Goal: Task Accomplishment & Management: Use online tool/utility

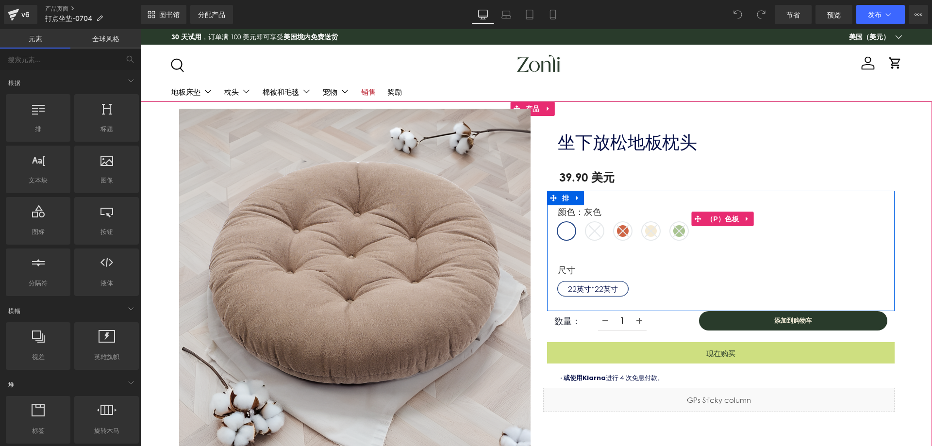
click at [561, 231] on span "灰色的" at bounding box center [566, 230] width 17 height 17
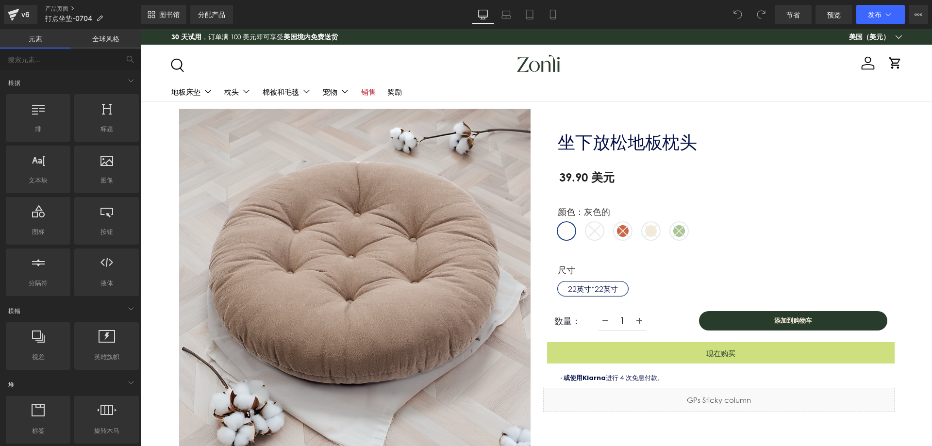
click at [111, 36] on font "全球风格" at bounding box center [105, 38] width 27 height 8
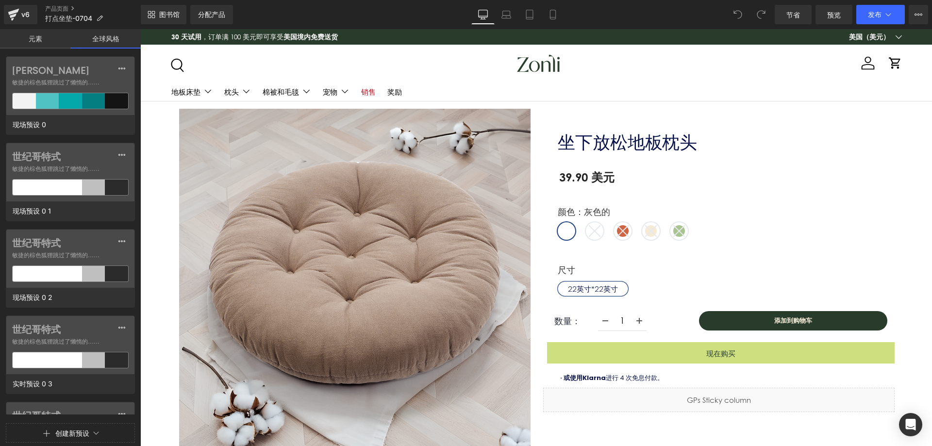
click at [41, 41] on font "元素" at bounding box center [36, 38] width 14 height 8
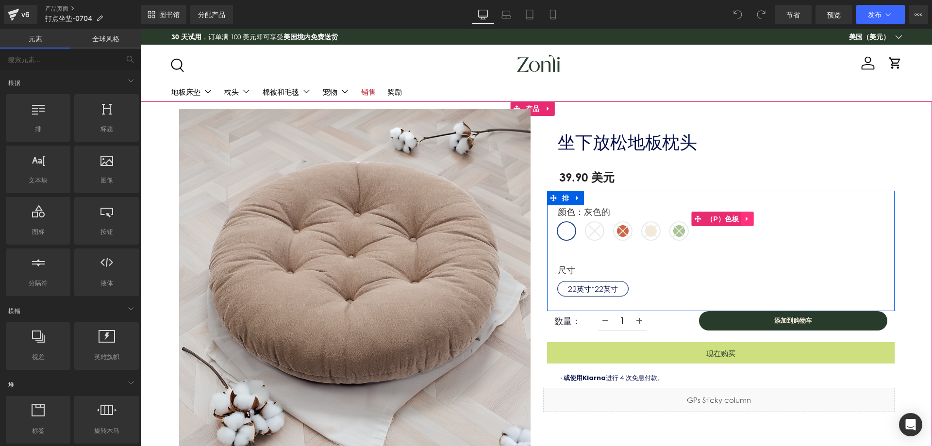
click at [744, 220] on icon at bounding box center [747, 218] width 7 height 7
click at [704, 222] on font "（P）色板" at bounding box center [703, 219] width 33 height 8
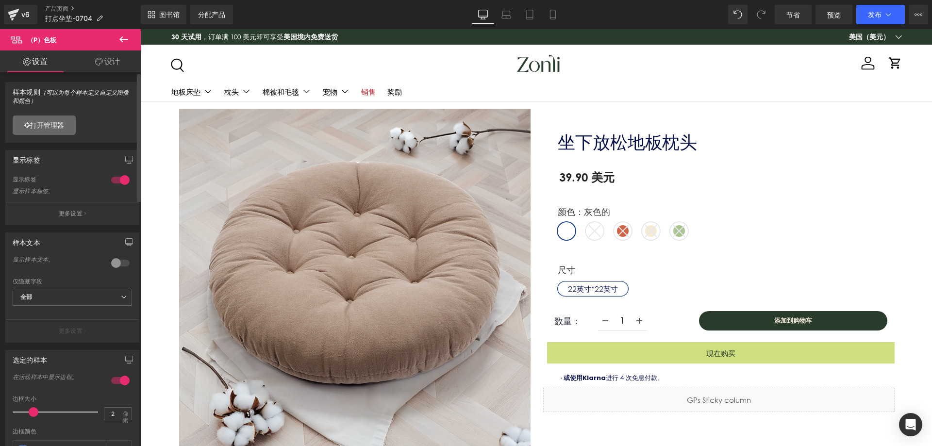
click at [64, 126] on font "打开管理器" at bounding box center [47, 125] width 34 height 8
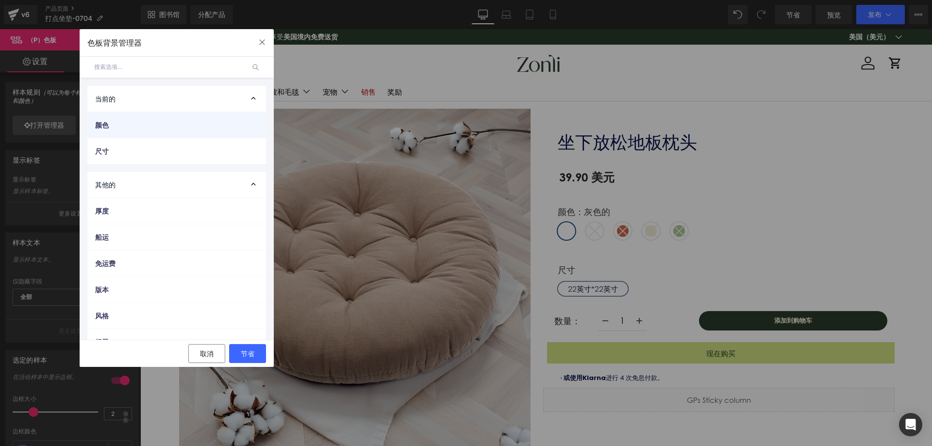
click at [187, 117] on div "颜色" at bounding box center [176, 125] width 179 height 26
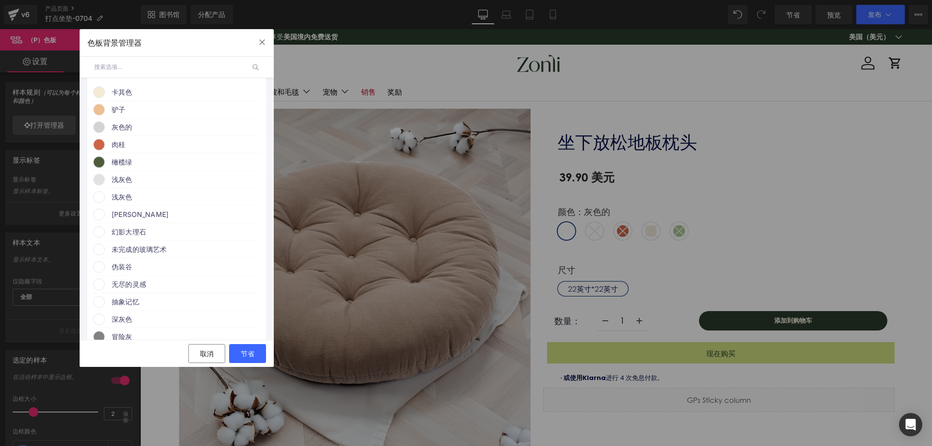
scroll to position [146, 0]
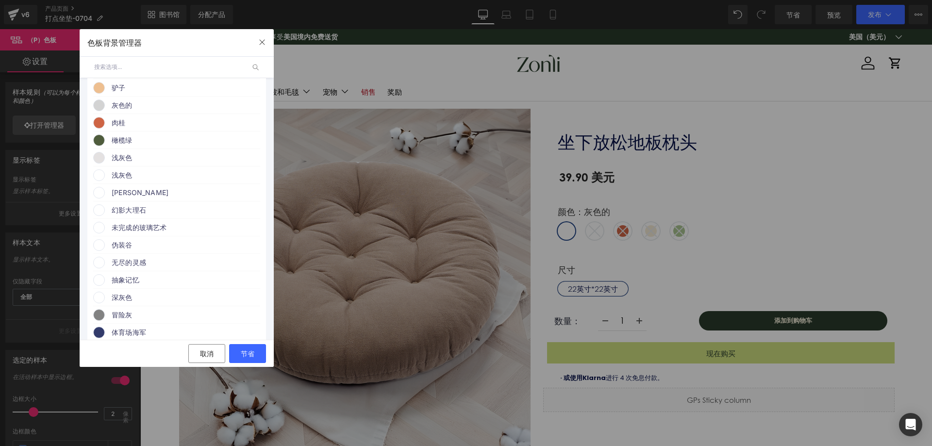
click at [124, 92] on span "驴子" at bounding box center [186, 88] width 148 height 12
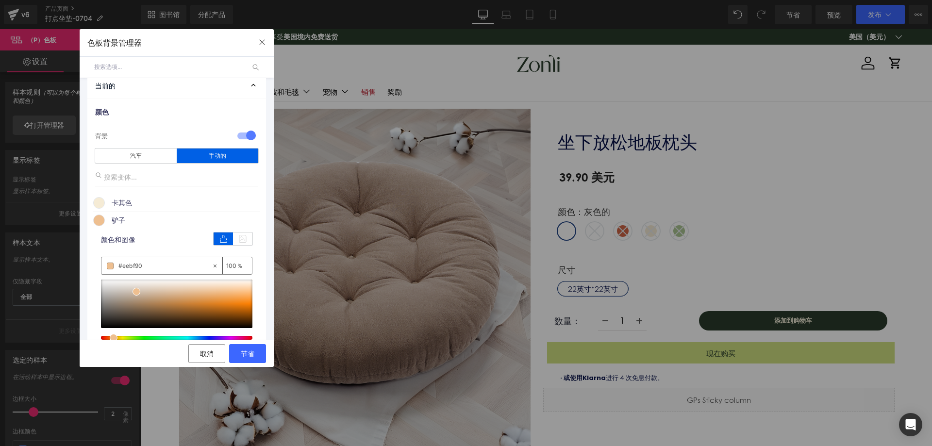
scroll to position [0, 0]
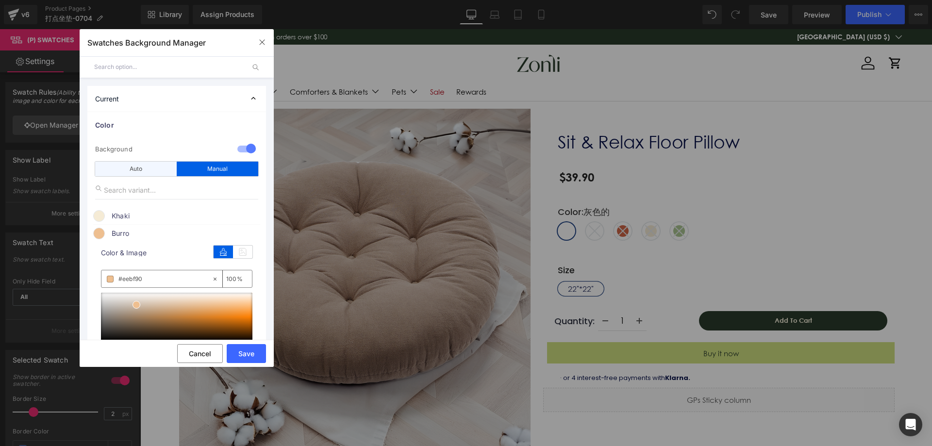
click at [143, 169] on div "Auto" at bounding box center [136, 169] width 82 height 15
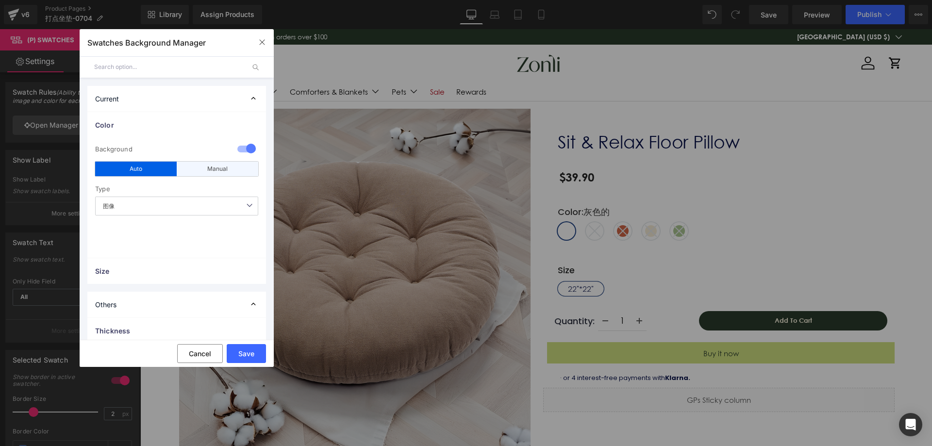
click at [181, 166] on div "Manual" at bounding box center [218, 169] width 82 height 15
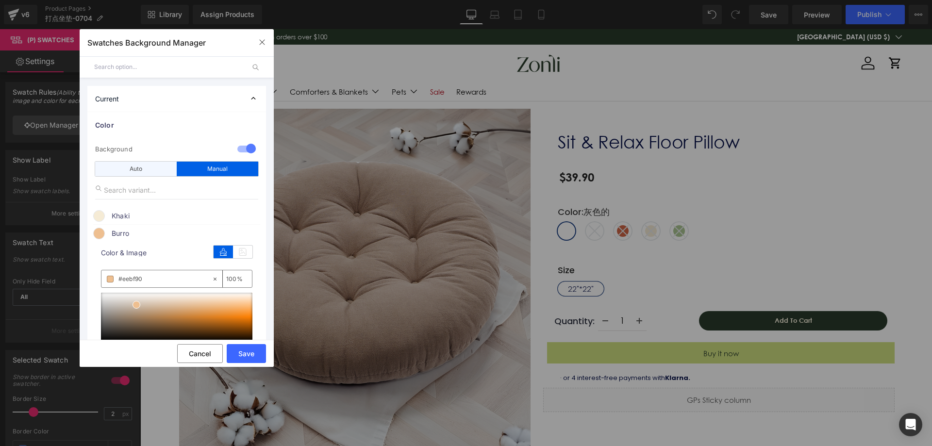
click at [152, 170] on div "Auto" at bounding box center [136, 169] width 82 height 15
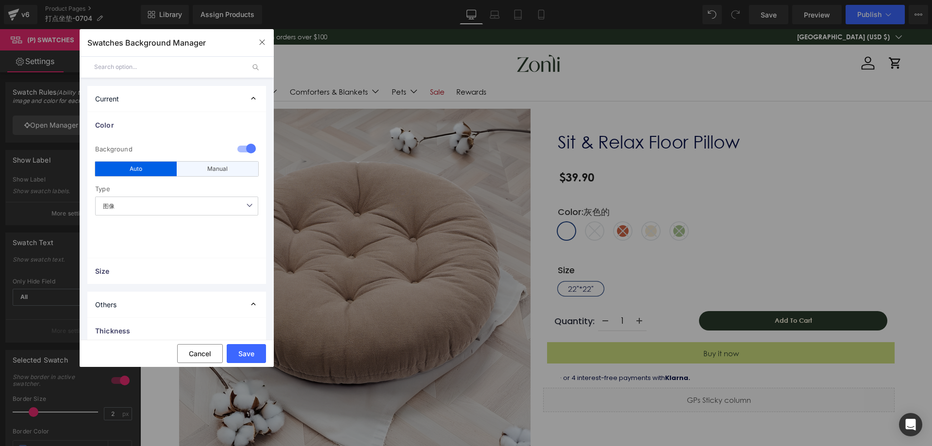
click at [205, 165] on div "Manual" at bounding box center [218, 169] width 82 height 15
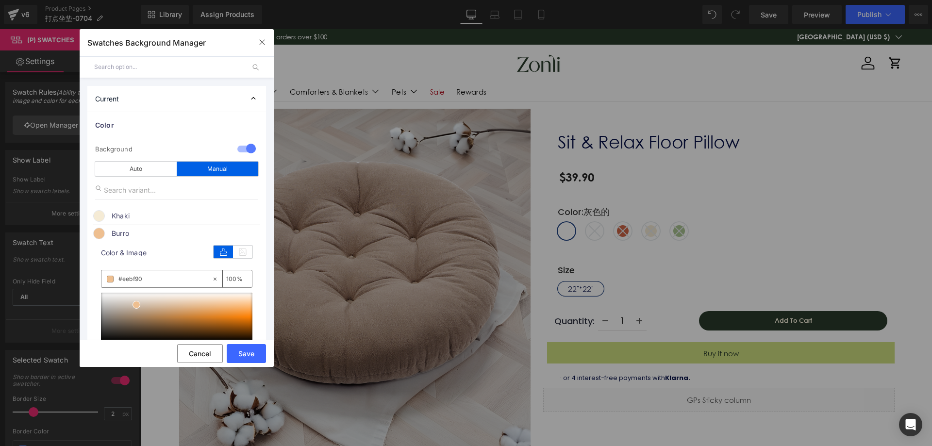
click at [205, 96] on div "Current" at bounding box center [176, 99] width 179 height 26
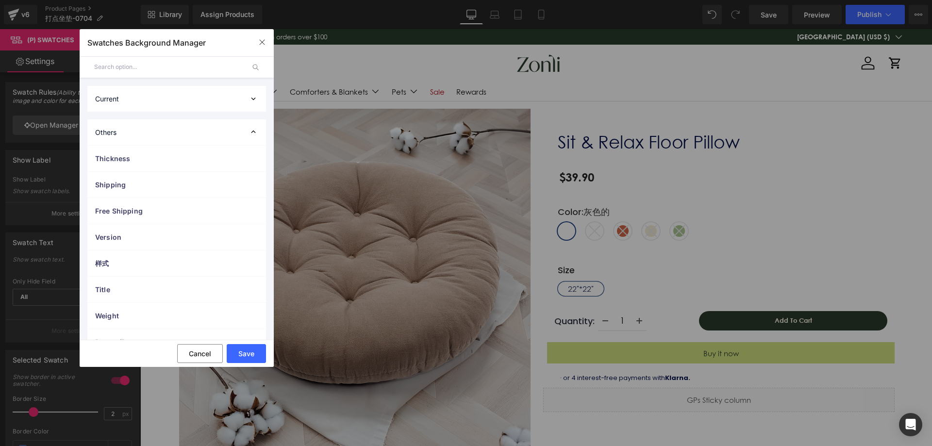
click at [205, 96] on div "Current" at bounding box center [176, 99] width 179 height 26
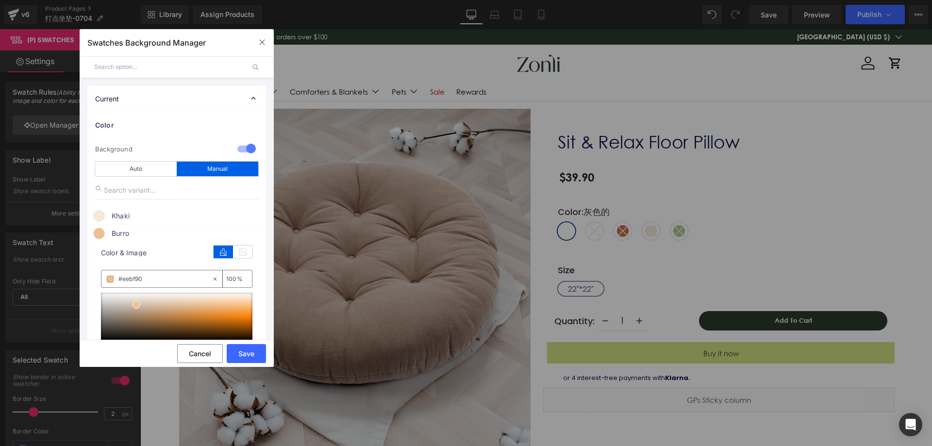
click at [120, 235] on span "Burro" at bounding box center [186, 234] width 148 height 12
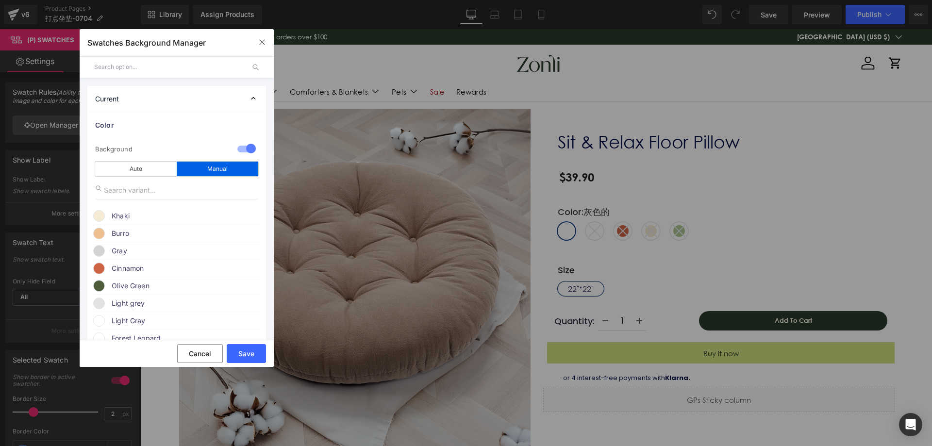
click at [122, 232] on span "Burro" at bounding box center [186, 234] width 148 height 12
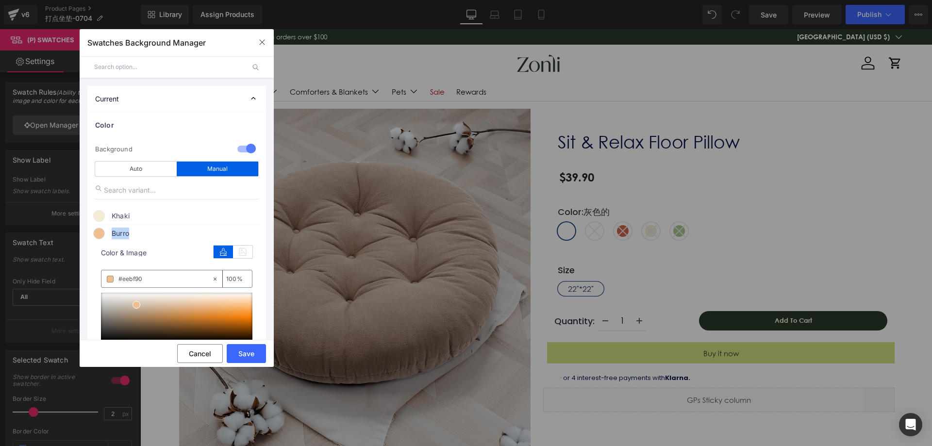
click at [122, 232] on span "Burro" at bounding box center [186, 234] width 148 height 12
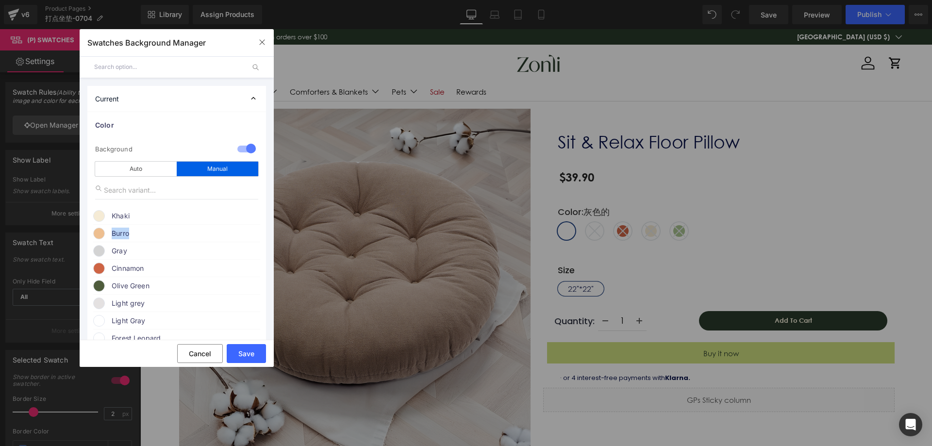
click at [108, 233] on div "Burro" at bounding box center [176, 232] width 167 height 15
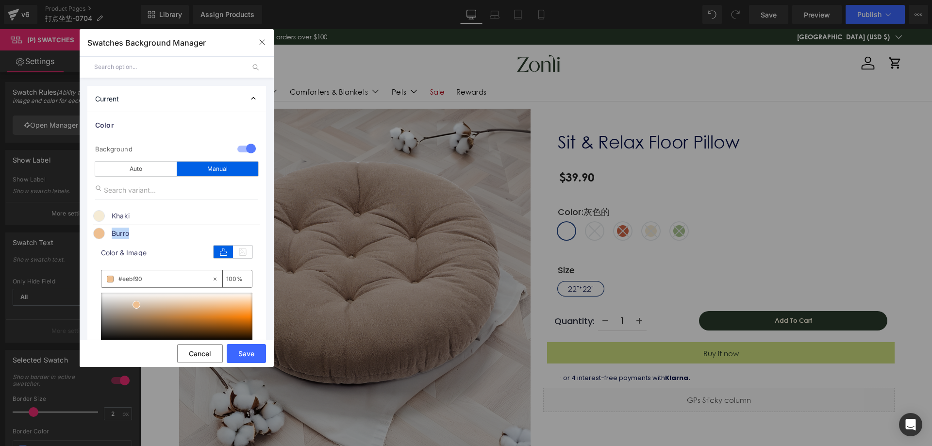
click at [108, 233] on div "Burro" at bounding box center [176, 232] width 167 height 15
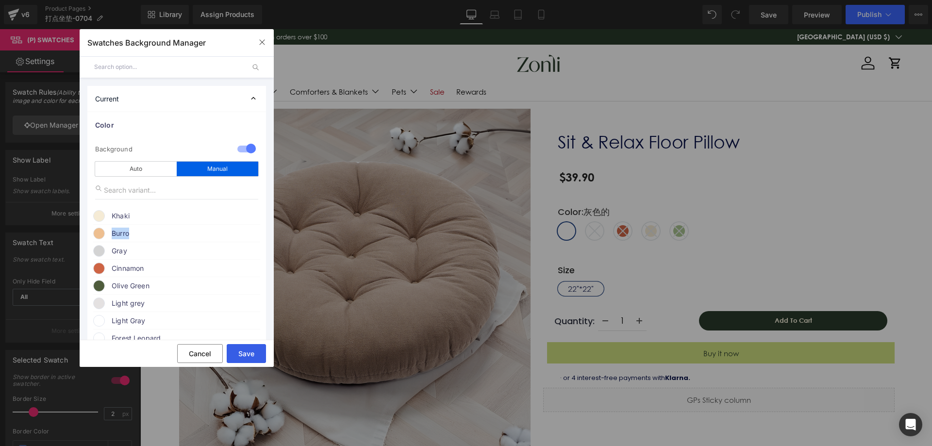
click at [240, 347] on button "Save" at bounding box center [246, 353] width 39 height 19
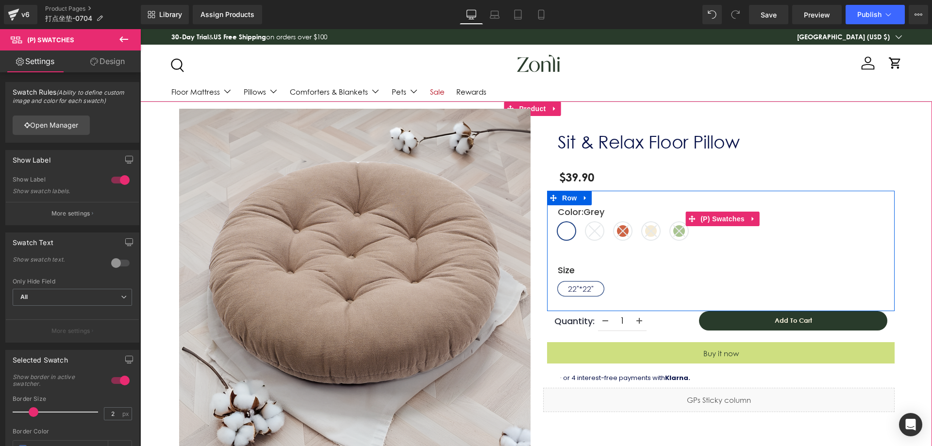
click at [589, 231] on icon at bounding box center [595, 231] width 12 height 12
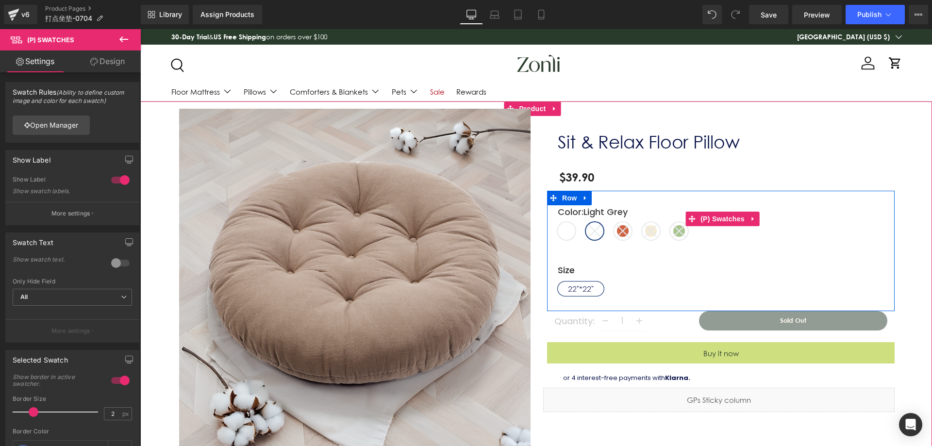
click at [558, 233] on span "Grey" at bounding box center [566, 230] width 17 height 17
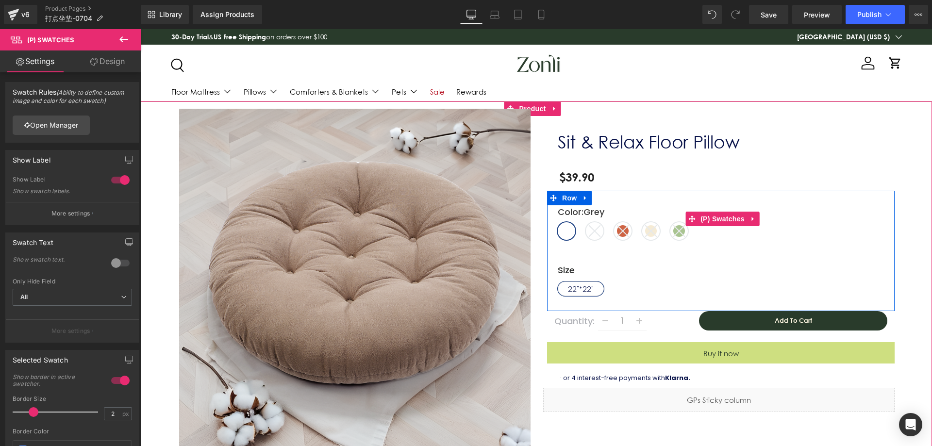
click at [581, 232] on div "Color : Grey Grey Light Grey Cinnamon Khaki Green" at bounding box center [722, 226] width 329 height 42
click at [596, 231] on icon at bounding box center [595, 231] width 12 height 12
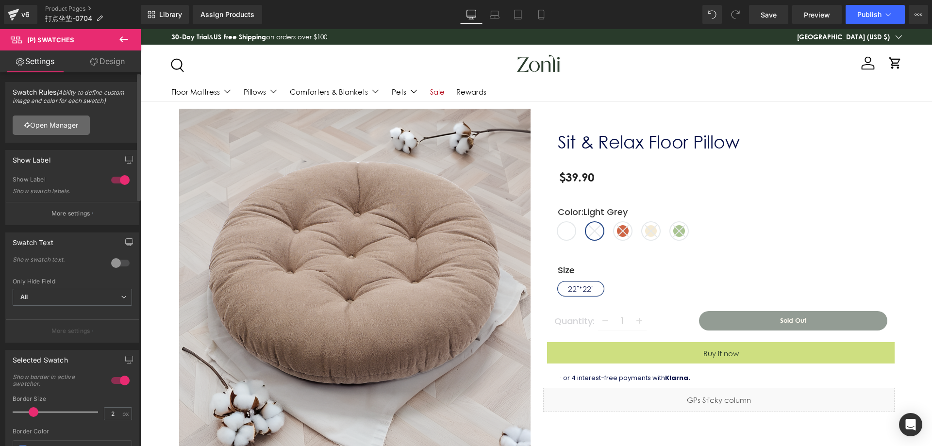
click at [78, 131] on link "Open Manager" at bounding box center [51, 124] width 77 height 19
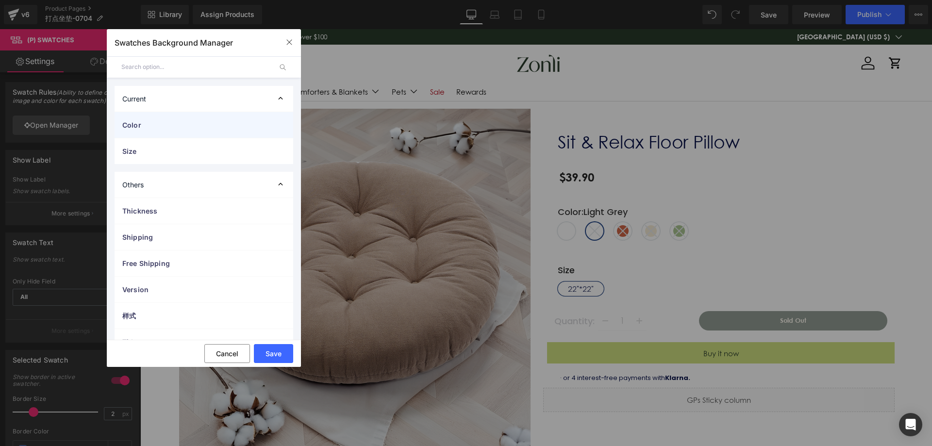
click at [184, 128] on span "Color" at bounding box center [194, 125] width 144 height 10
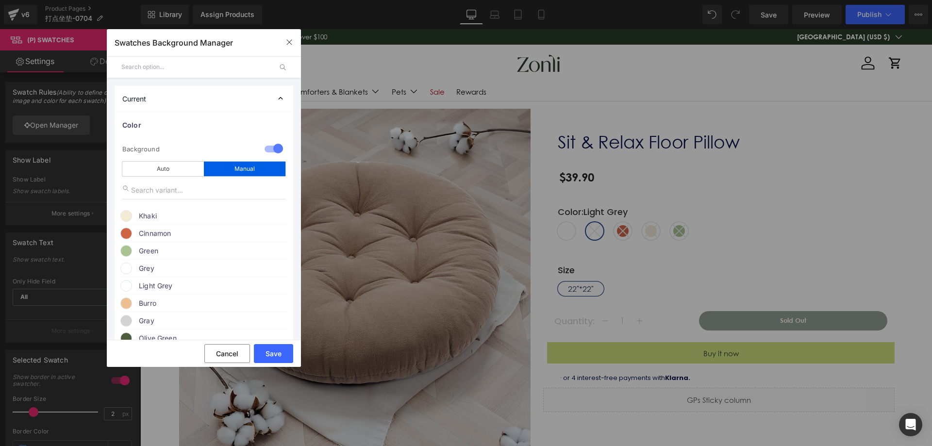
click at [138, 219] on div "Khaki" at bounding box center [203, 214] width 167 height 15
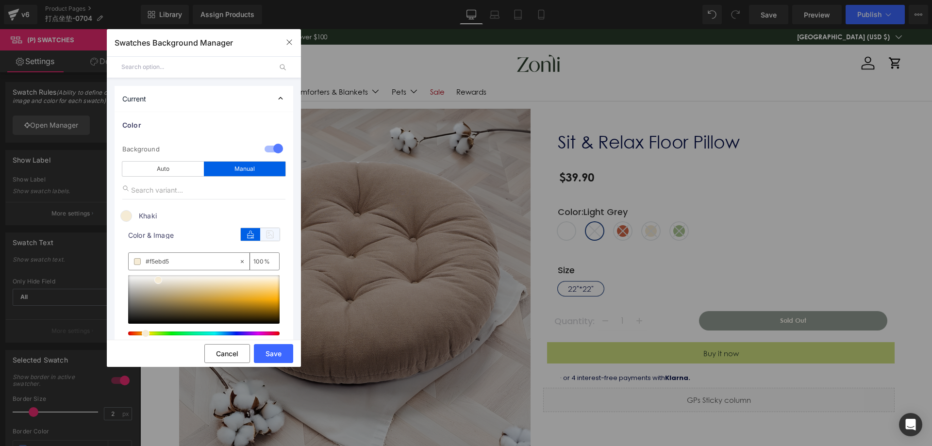
click at [263, 230] on icon at bounding box center [269, 234] width 19 height 13
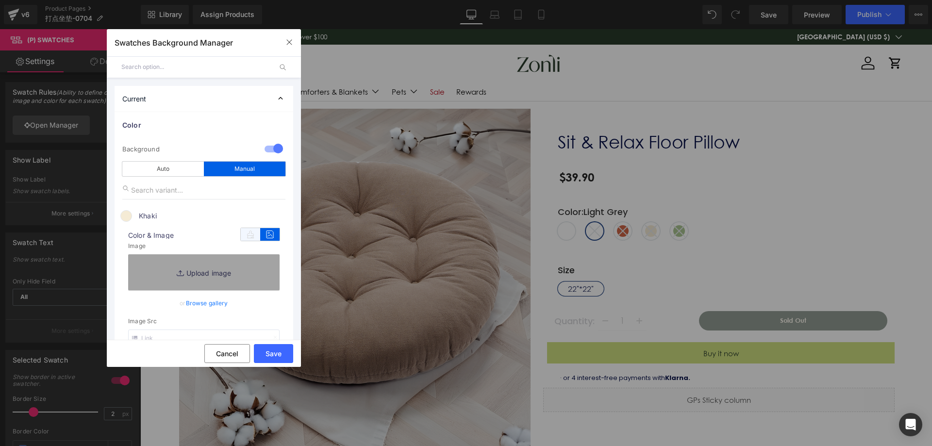
click at [251, 237] on icon at bounding box center [250, 234] width 19 height 13
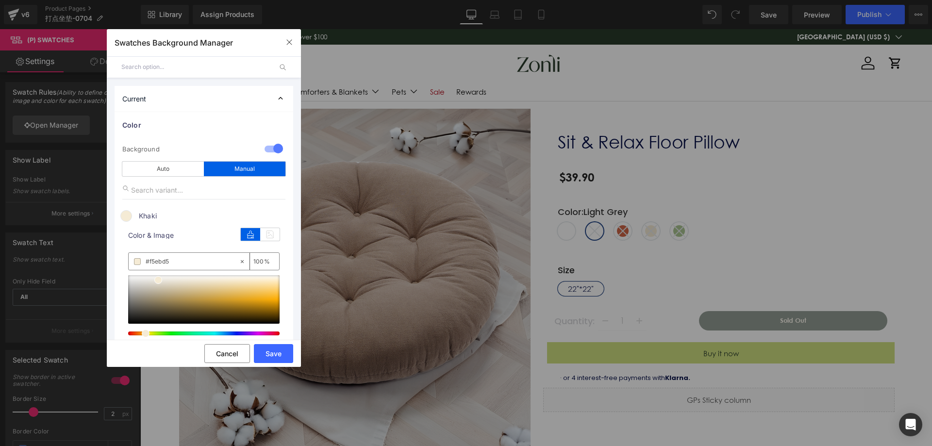
click at [127, 216] on span at bounding box center [126, 216] width 12 height 12
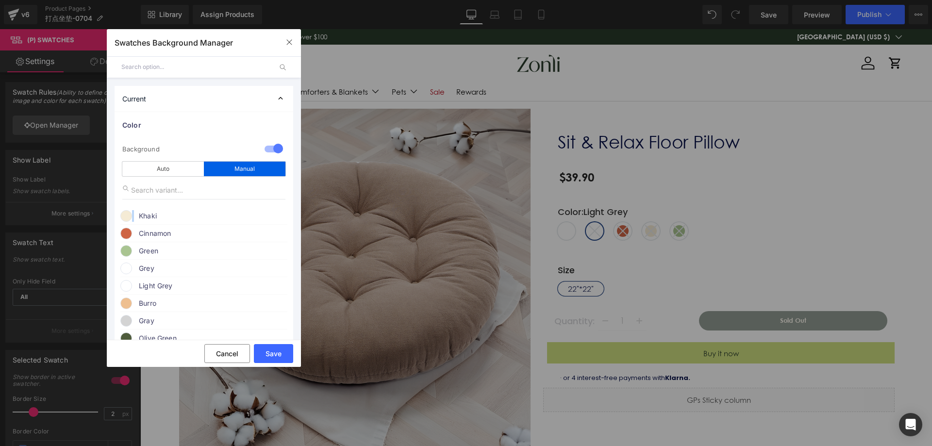
click at [127, 216] on span at bounding box center [126, 216] width 12 height 12
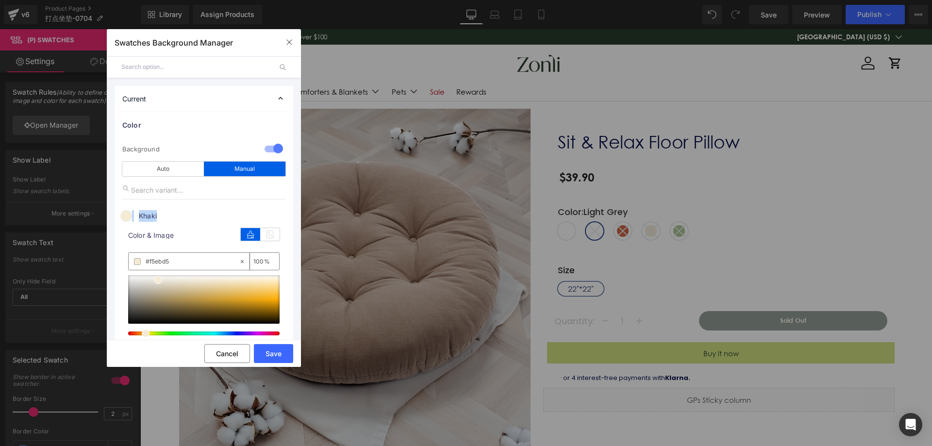
click at [127, 216] on span at bounding box center [126, 216] width 12 height 12
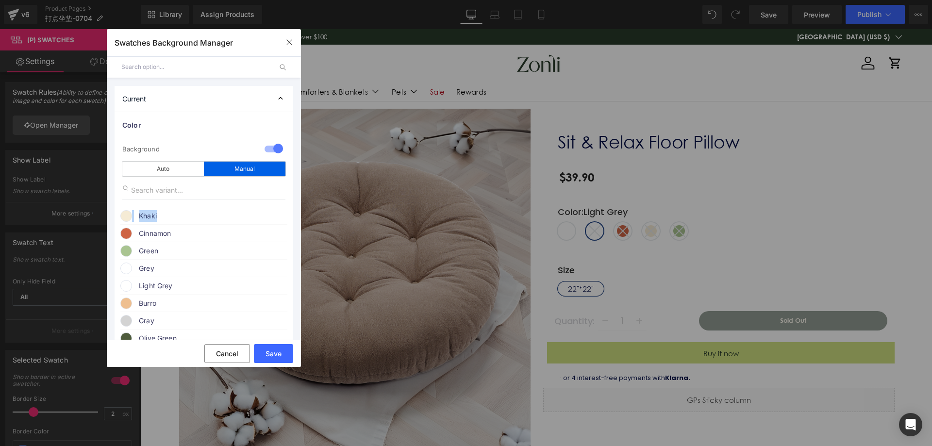
click at [127, 216] on span at bounding box center [126, 216] width 12 height 12
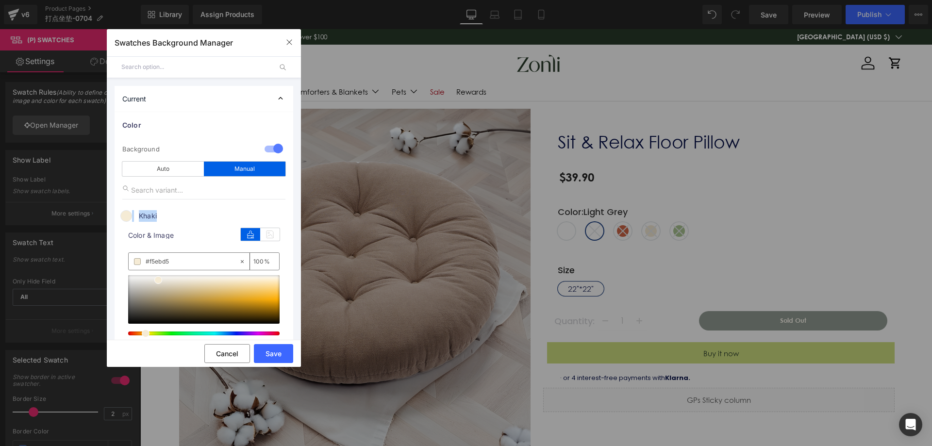
click at [149, 211] on span "Khaki" at bounding box center [213, 216] width 148 height 12
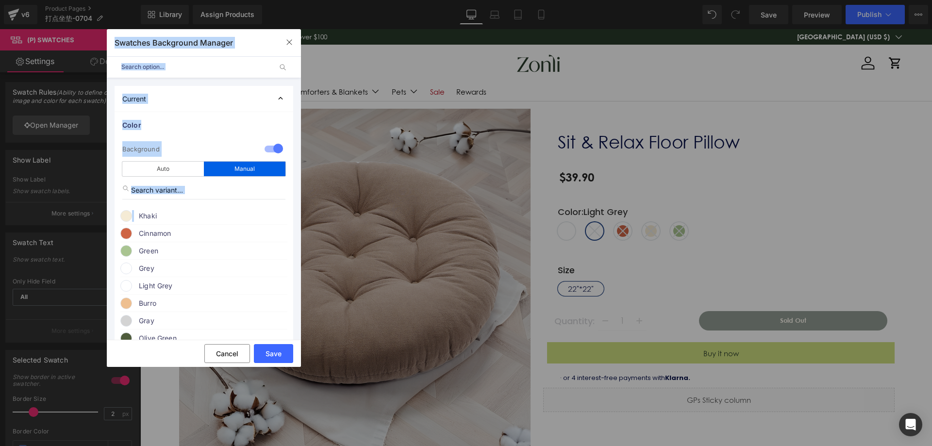
drag, startPoint x: 134, startPoint y: 213, endPoint x: 313, endPoint y: 211, distance: 179.1
click at [317, 211] on div "Swatches Background Manager Back to Library Insert Current Color 1 Background m…" at bounding box center [466, 223] width 932 height 446
click at [229, 96] on div "Current" at bounding box center [204, 99] width 179 height 26
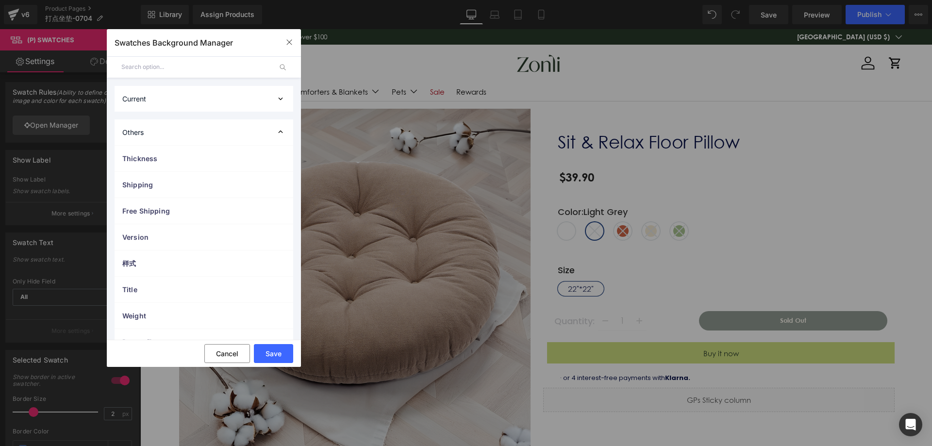
click at [198, 141] on div "Others" at bounding box center [204, 132] width 179 height 26
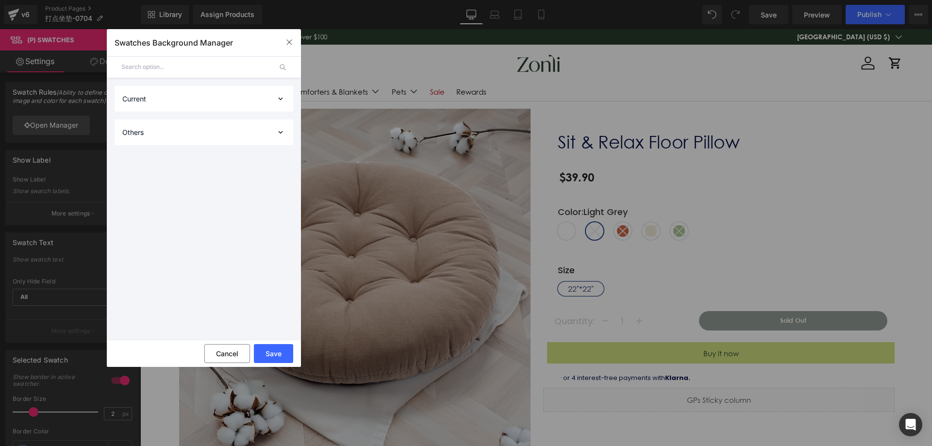
click at [198, 137] on div "Others" at bounding box center [204, 132] width 179 height 26
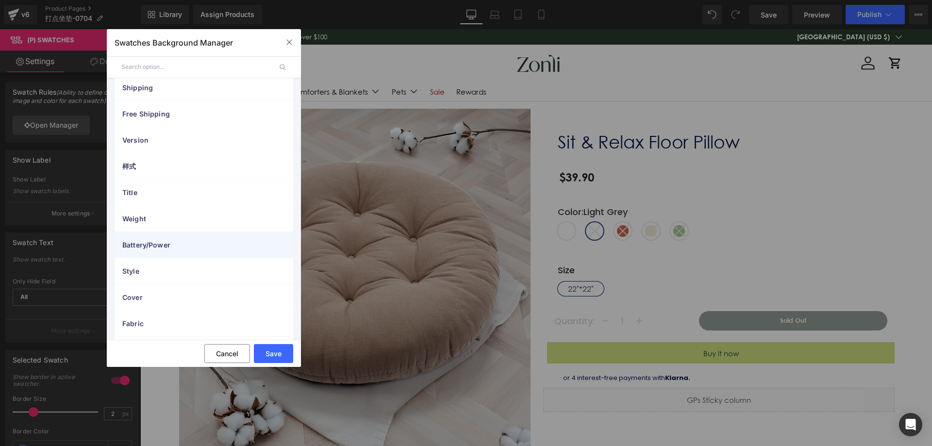
scroll to position [146, 0]
click at [186, 242] on div "Cover" at bounding box center [204, 249] width 179 height 26
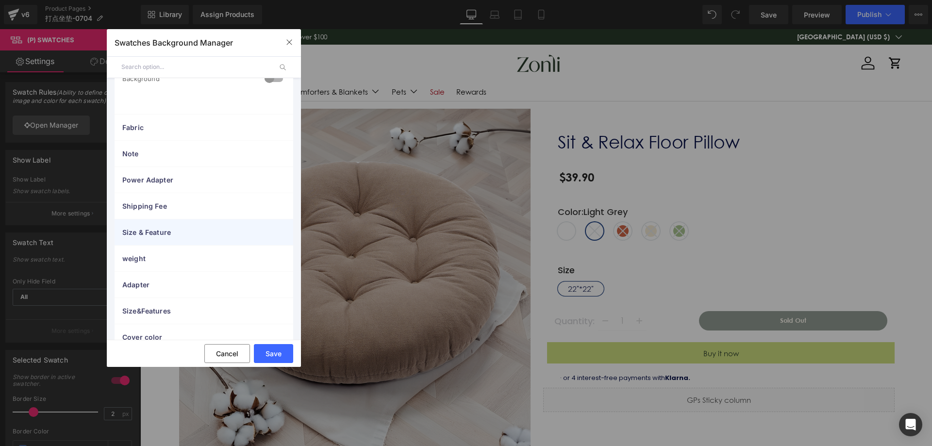
scroll to position [358, 0]
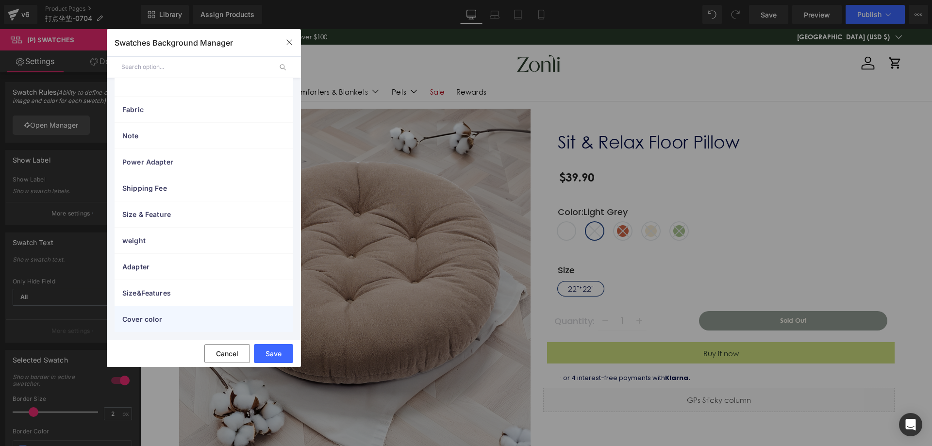
click at [175, 308] on div "Cover color" at bounding box center [204, 319] width 179 height 26
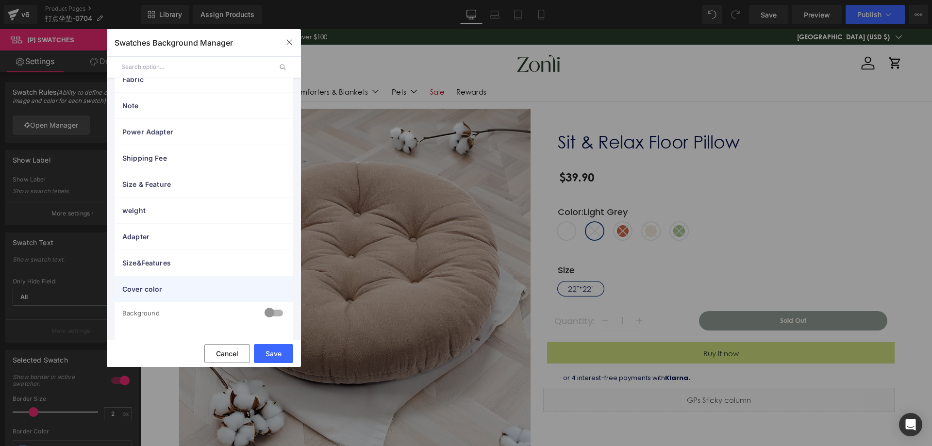
scroll to position [404, 0]
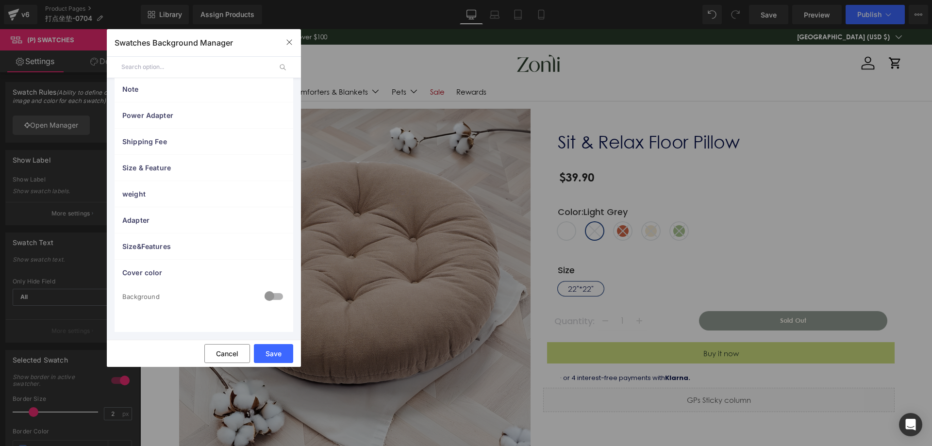
click at [270, 294] on div at bounding box center [273, 297] width 23 height 19
click at [269, 298] on div at bounding box center [273, 297] width 23 height 19
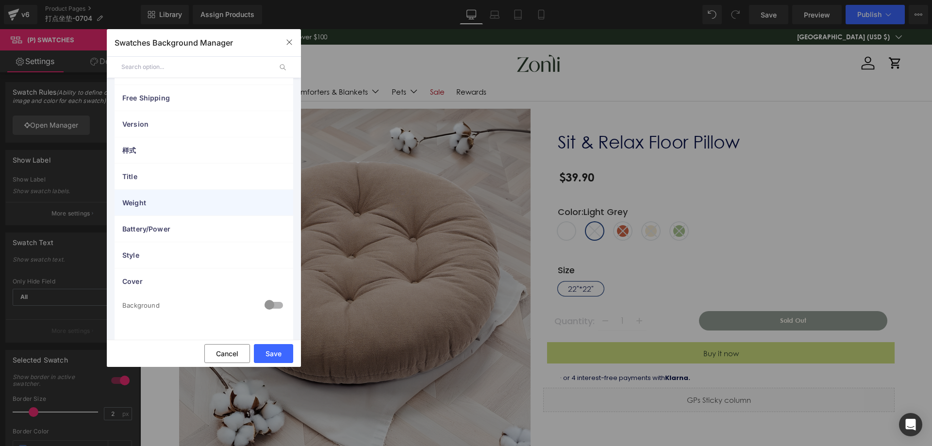
scroll to position [0, 0]
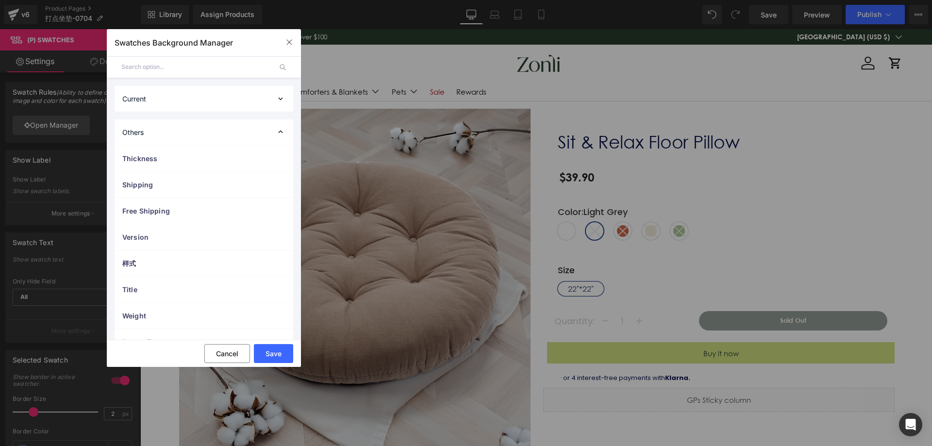
click at [211, 105] on div "Current" at bounding box center [204, 99] width 179 height 26
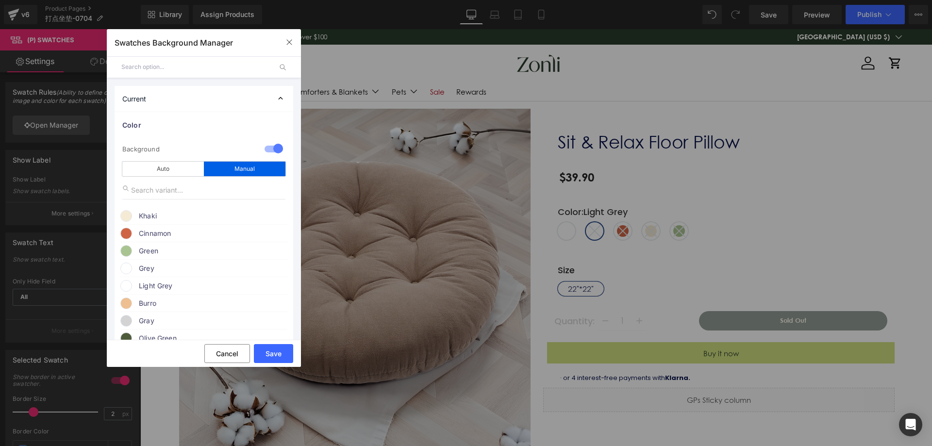
click at [263, 149] on div at bounding box center [273, 149] width 23 height 19
click at [241, 168] on div "Manual" at bounding box center [245, 169] width 82 height 15
click at [266, 345] on button "Save" at bounding box center [273, 353] width 39 height 19
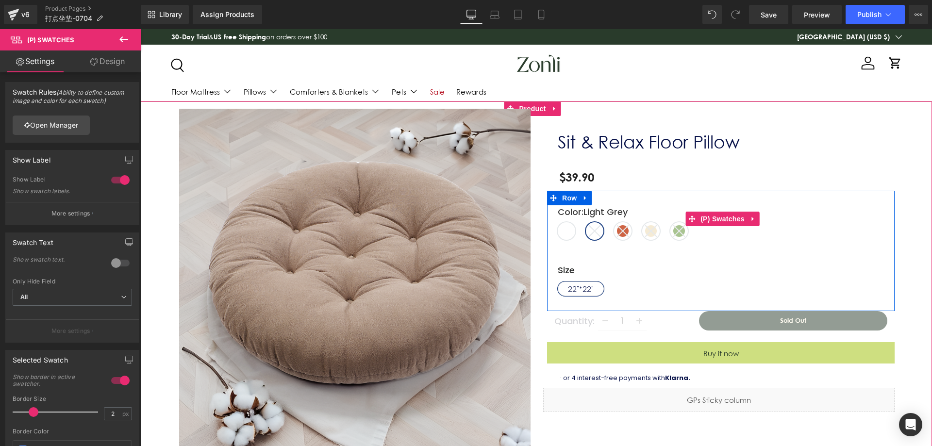
click at [565, 230] on span "Grey" at bounding box center [566, 230] width 17 height 17
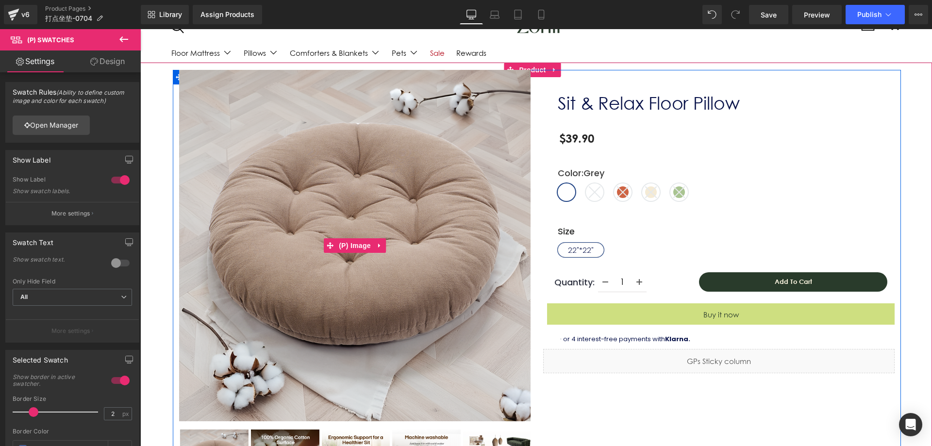
scroll to position [97, 0]
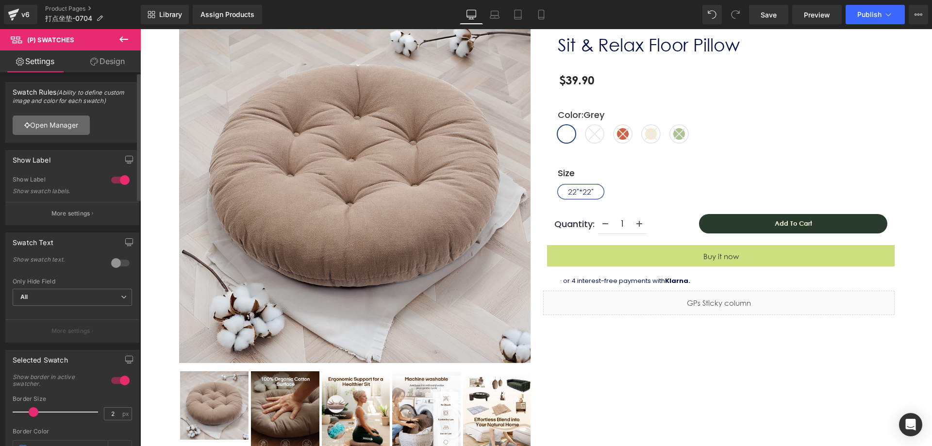
click at [33, 129] on link "Open Manager" at bounding box center [51, 124] width 77 height 19
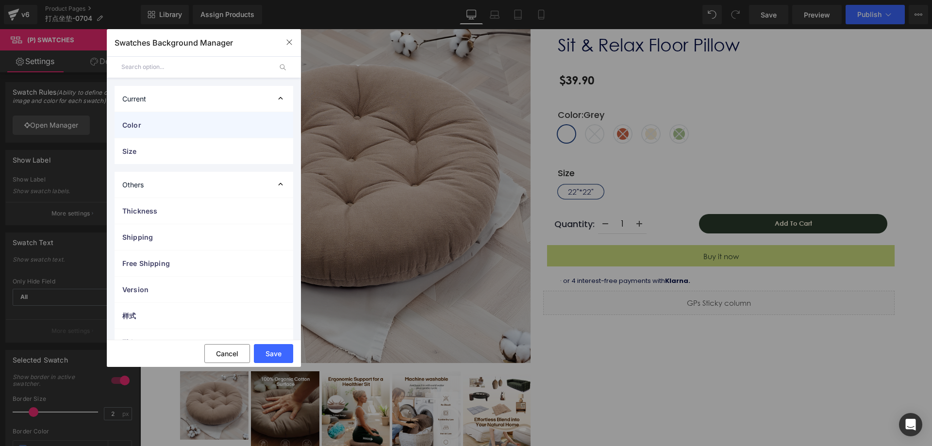
click at [168, 113] on div "Color" at bounding box center [204, 125] width 179 height 26
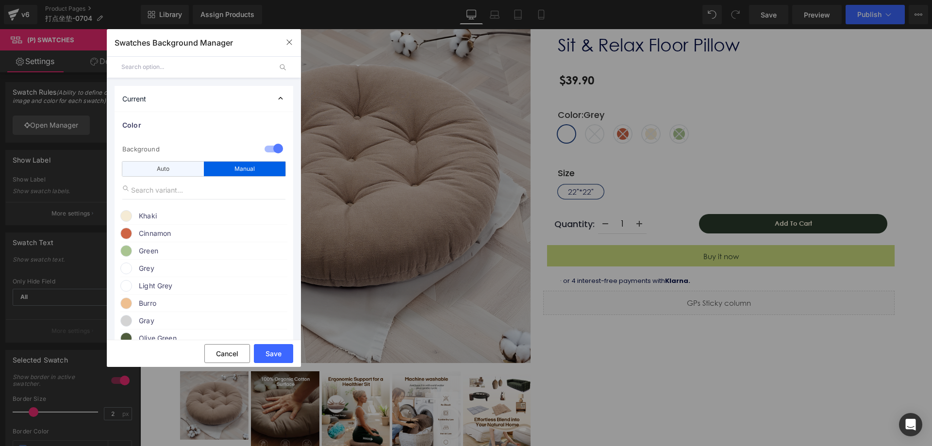
click at [180, 166] on div "Auto" at bounding box center [163, 169] width 82 height 15
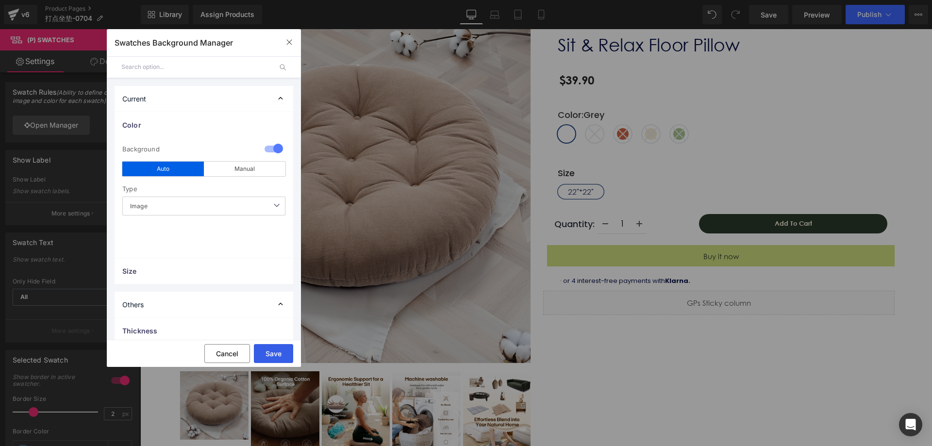
click at [278, 352] on button "Save" at bounding box center [273, 353] width 39 height 19
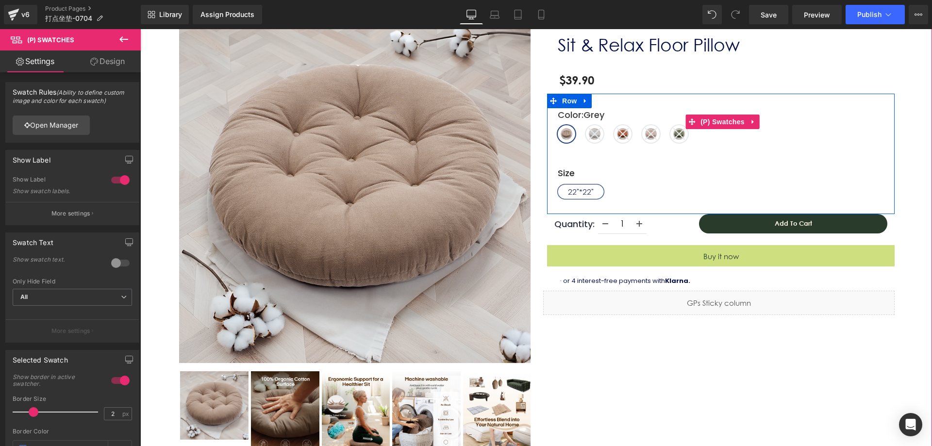
click at [566, 139] on span "Grey" at bounding box center [566, 133] width 17 height 17
click at [593, 136] on line at bounding box center [595, 134] width 12 height 12
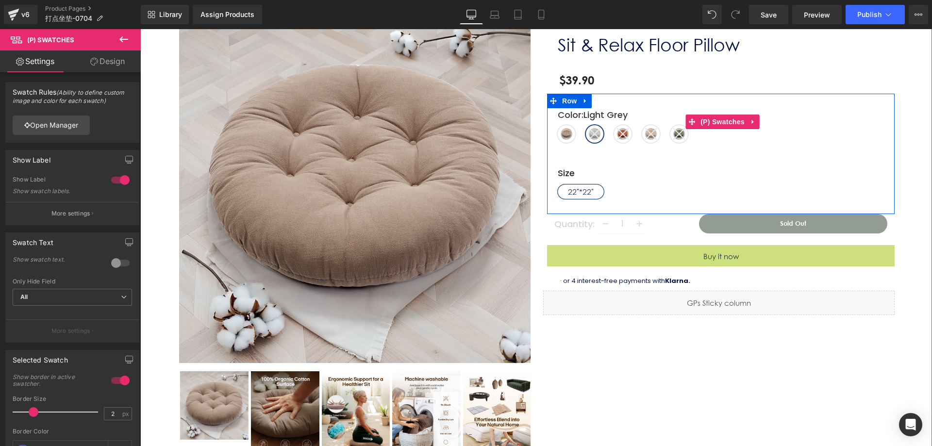
click at [619, 136] on icon at bounding box center [623, 134] width 12 height 12
click at [650, 134] on icon at bounding box center [651, 134] width 12 height 12
click at [679, 133] on icon at bounding box center [679, 134] width 12 height 12
click at [564, 137] on span "Grey" at bounding box center [566, 133] width 17 height 17
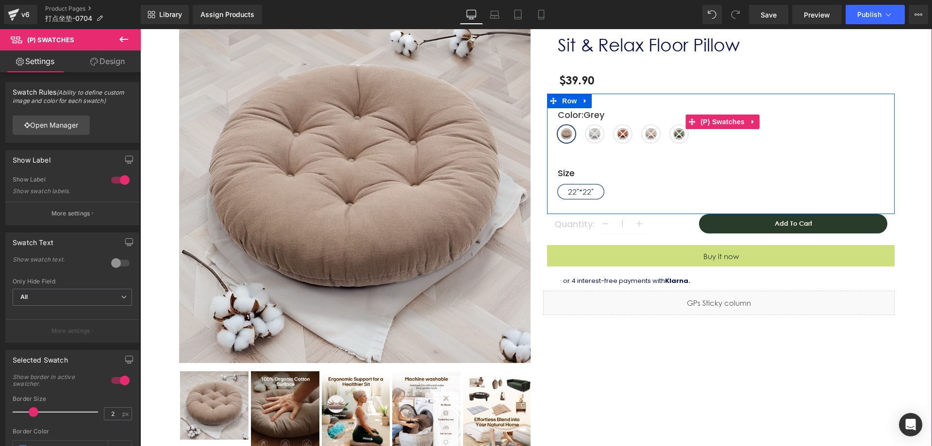
click at [590, 138] on icon at bounding box center [595, 134] width 12 height 12
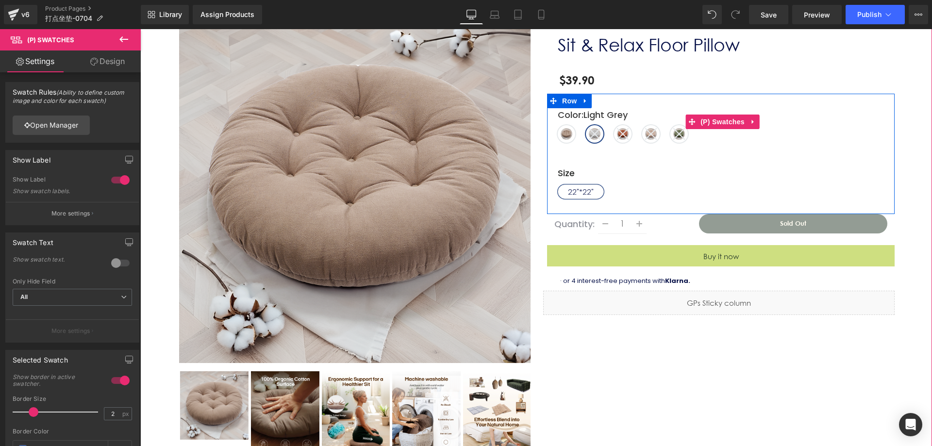
click at [609, 138] on div "Color : Light Grey Grey Light Grey Cinnamon Khaki Green" at bounding box center [722, 129] width 329 height 42
click at [623, 135] on icon at bounding box center [623, 134] width 12 height 12
click at [642, 135] on span "Khaki" at bounding box center [650, 133] width 17 height 17
click at [673, 133] on icon at bounding box center [679, 134] width 12 height 12
click at [592, 133] on line at bounding box center [595, 134] width 12 height 12
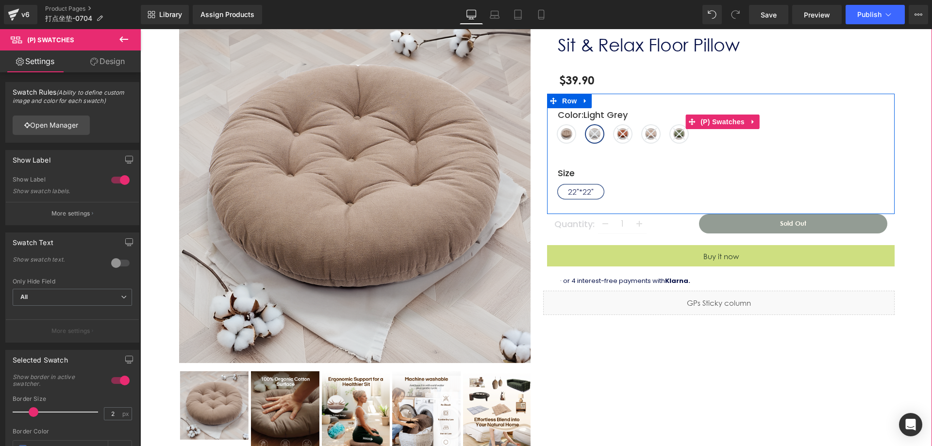
click at [558, 134] on div "Color : Light Grey Grey Light Grey Cinnamon Khaki Green" at bounding box center [722, 129] width 329 height 42
click at [558, 133] on span "Grey" at bounding box center [566, 133] width 17 height 17
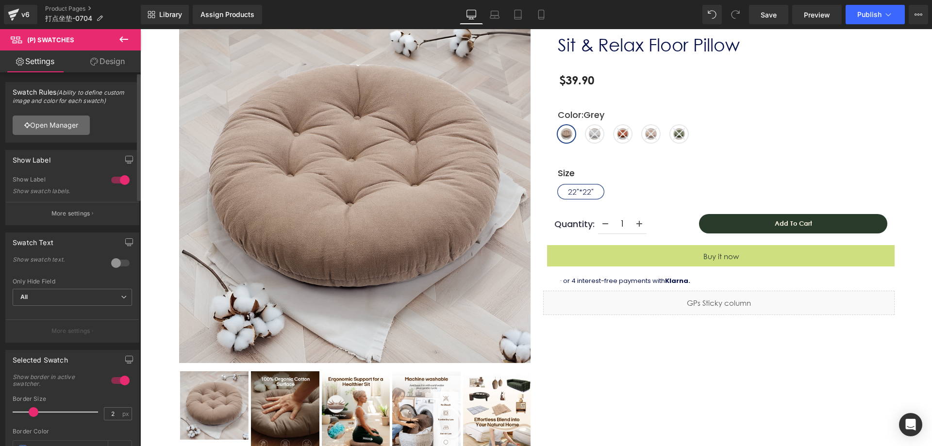
click at [87, 125] on link "Open Manager" at bounding box center [51, 124] width 77 height 19
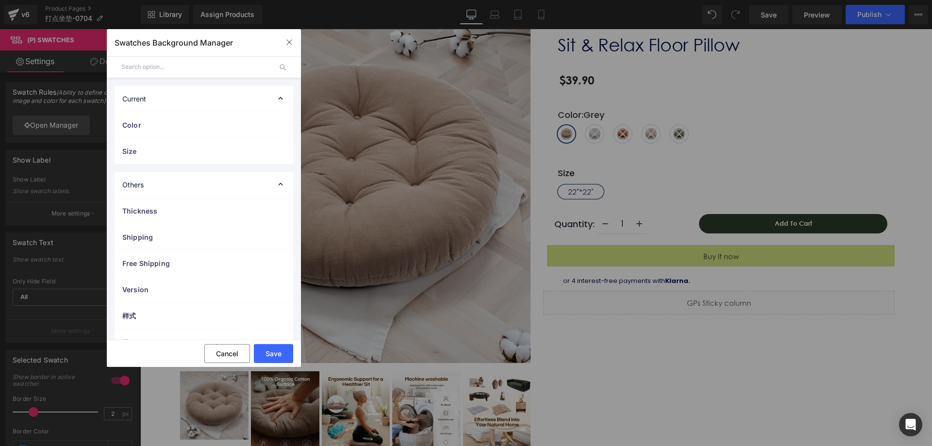
click at [171, 105] on div "Current" at bounding box center [204, 99] width 179 height 26
click at [199, 103] on div "Current" at bounding box center [204, 99] width 179 height 26
click at [187, 122] on span "Color" at bounding box center [194, 125] width 144 height 10
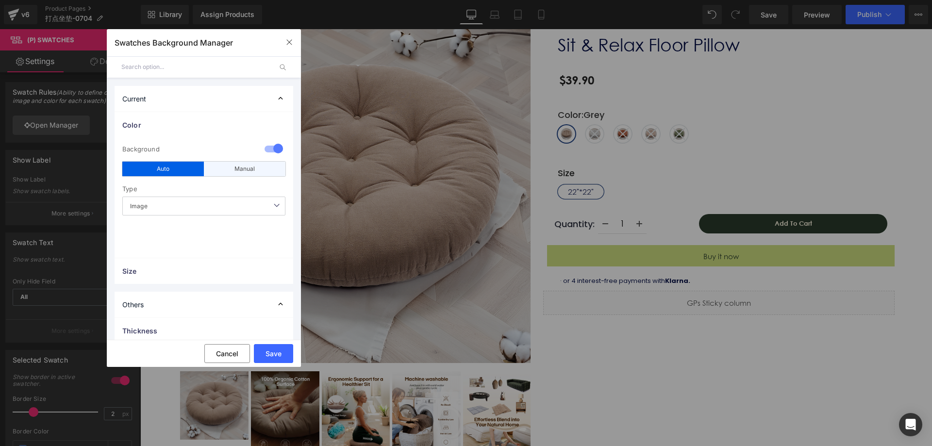
click at [239, 169] on div "Manual" at bounding box center [245, 169] width 82 height 15
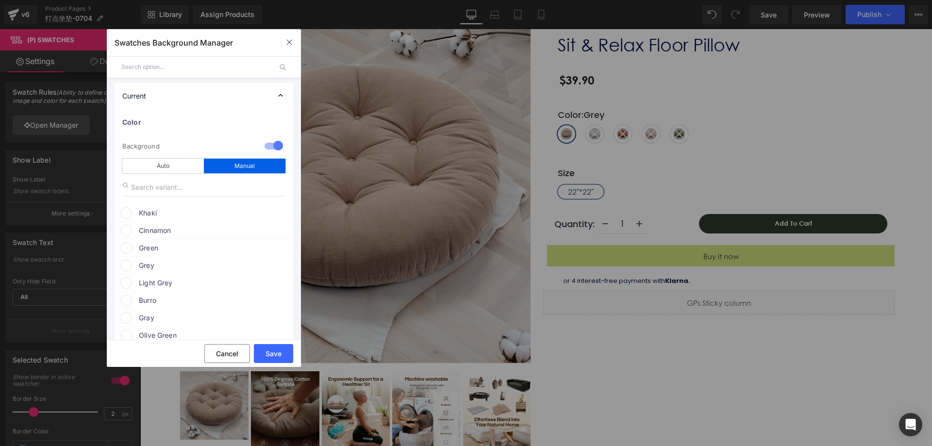
scroll to position [0, 0]
click at [146, 218] on span "Khaki" at bounding box center [213, 216] width 148 height 12
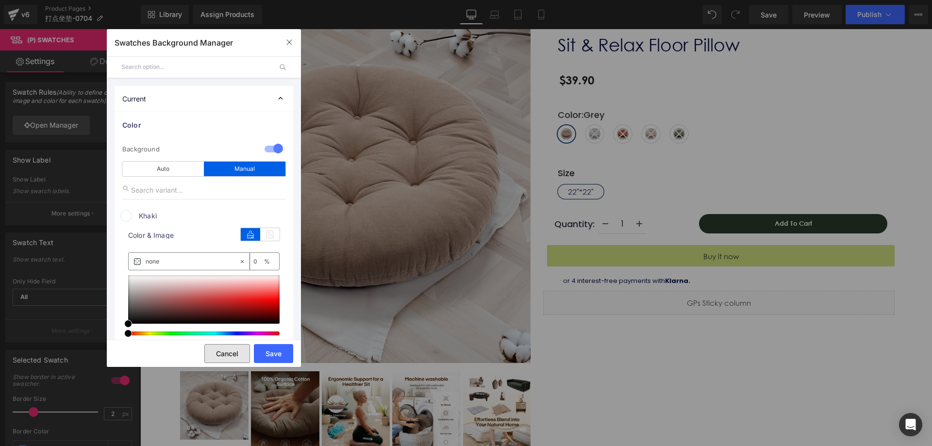
drag, startPoint x: 229, startPoint y: 358, endPoint x: 287, endPoint y: 227, distance: 143.4
click at [229, 358] on button "Cancel" at bounding box center [227, 353] width 46 height 19
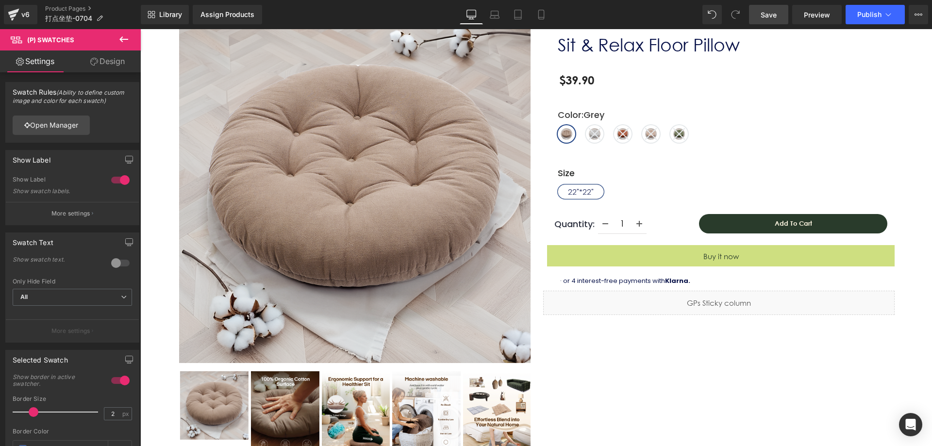
click at [778, 19] on link "Save" at bounding box center [768, 14] width 39 height 19
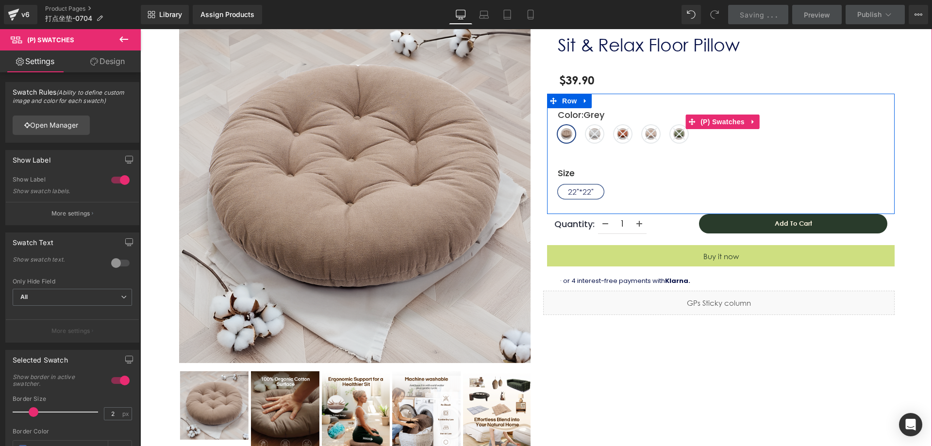
click at [562, 130] on span "Grey" at bounding box center [566, 133] width 17 height 17
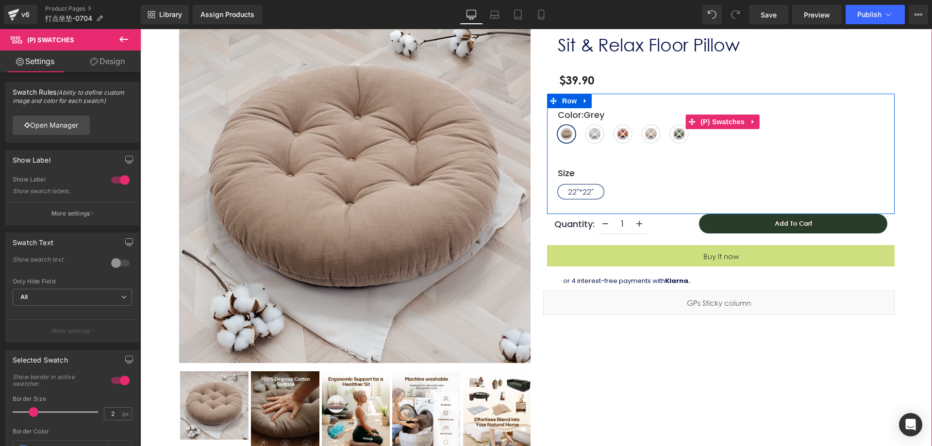
click at [566, 135] on span "Grey" at bounding box center [566, 133] width 17 height 17
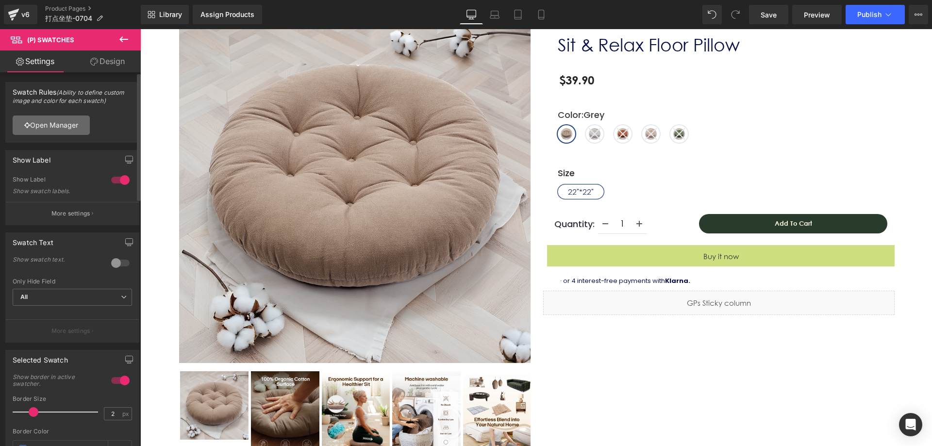
click at [37, 125] on link "Open Manager" at bounding box center [51, 124] width 77 height 19
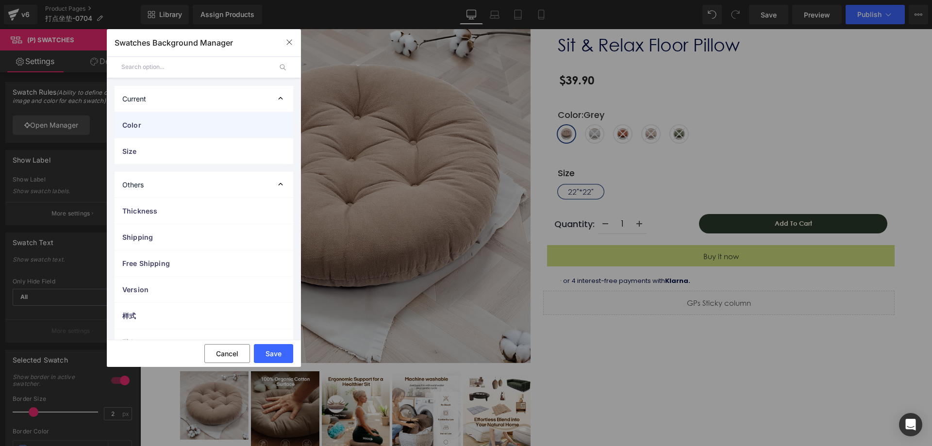
click at [181, 119] on div "Color" at bounding box center [204, 125] width 179 height 26
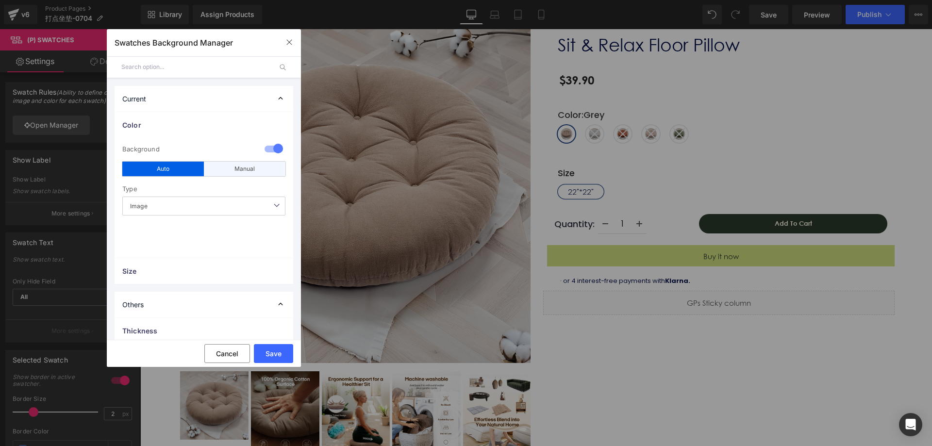
click at [247, 168] on div "Manual" at bounding box center [245, 169] width 82 height 15
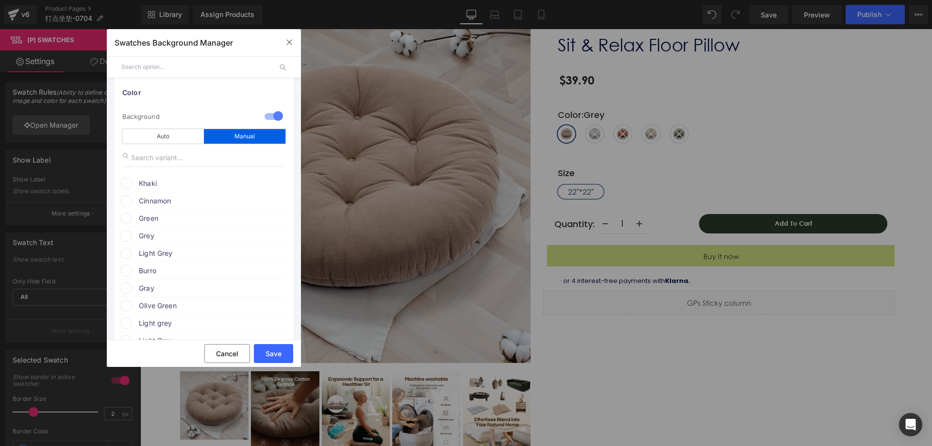
scroll to position [49, 0]
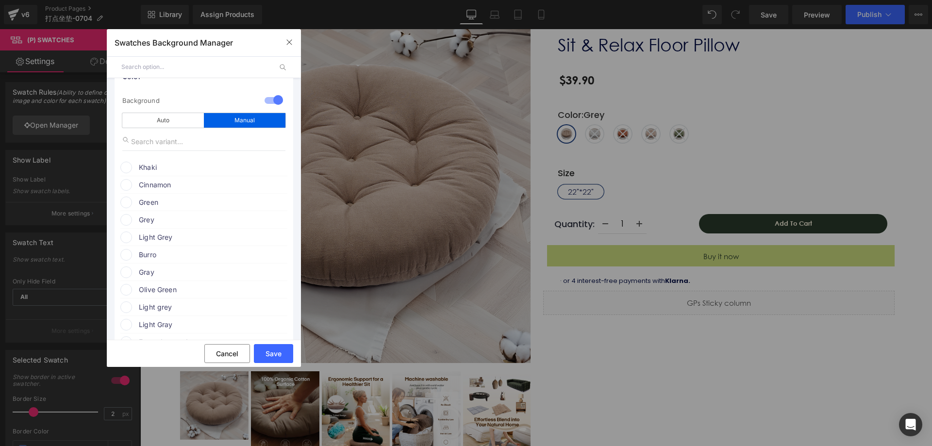
click at [159, 215] on span "Grey" at bounding box center [213, 220] width 148 height 12
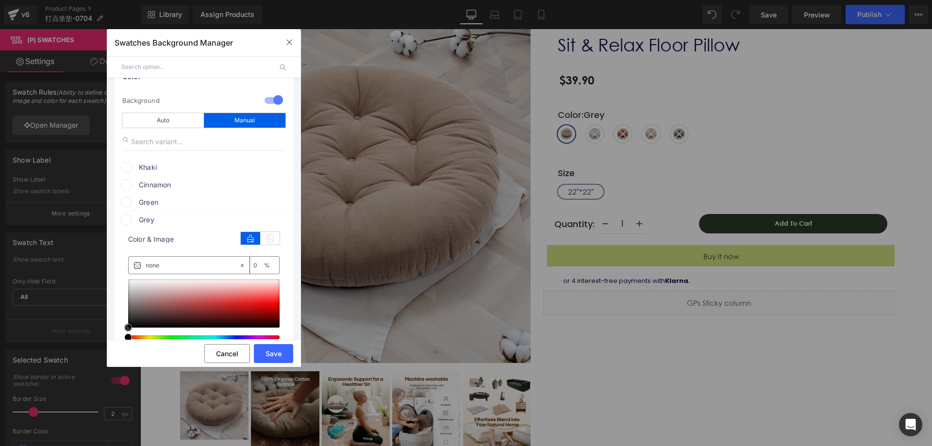
type input "#d1acac"
type input "100"
drag, startPoint x: 171, startPoint y: 291, endPoint x: 186, endPoint y: 284, distance: 16.3
click at [186, 284] on div at bounding box center [203, 303] width 151 height 49
drag, startPoint x: 208, startPoint y: 306, endPoint x: 196, endPoint y: 300, distance: 13.9
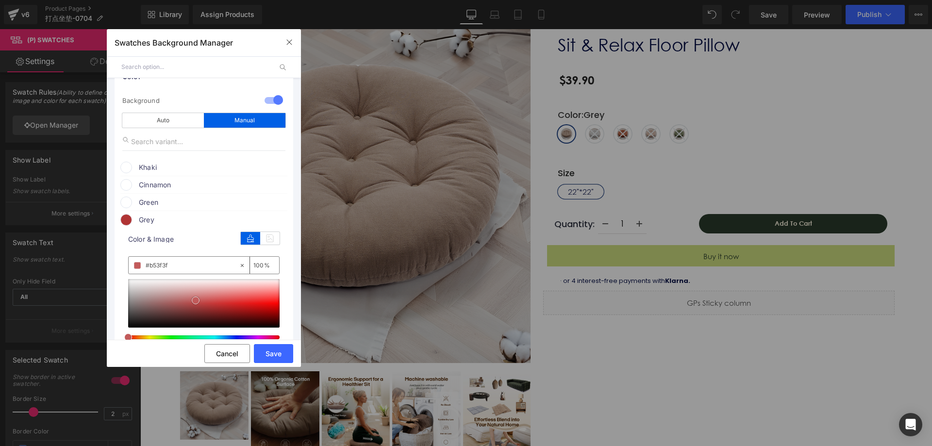
click at [196, 300] on div at bounding box center [203, 303] width 151 height 49
drag, startPoint x: 195, startPoint y: 300, endPoint x: 195, endPoint y: 295, distance: 5.4
click at [195, 295] on span at bounding box center [195, 296] width 8 height 8
click at [205, 297] on div at bounding box center [203, 303] width 151 height 49
type input "#d1a26f"
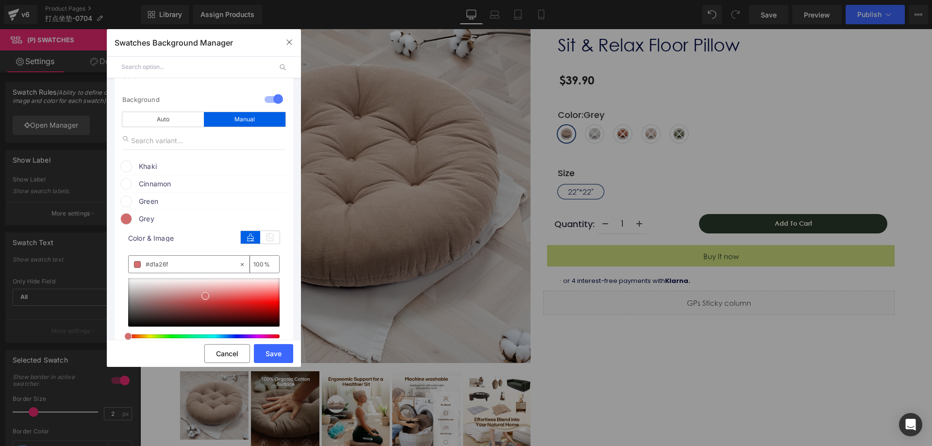
click at [137, 339] on div at bounding box center [203, 314] width 151 height 72
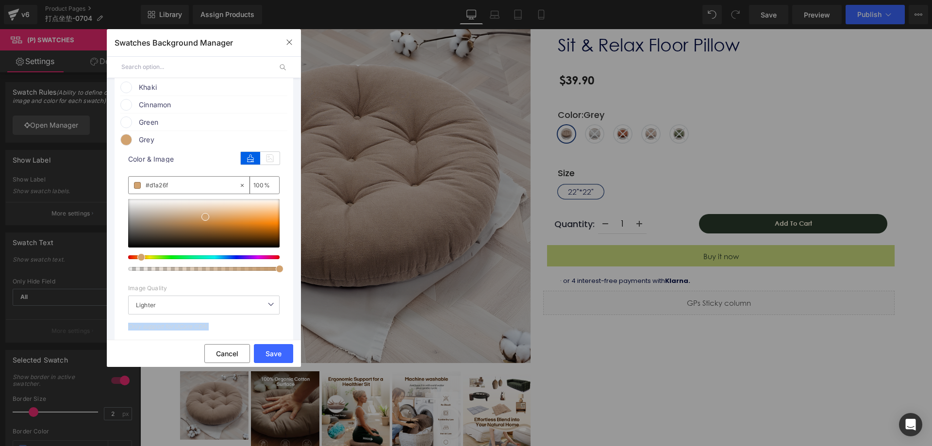
scroll to position [128, 0]
click at [195, 123] on span "Green" at bounding box center [213, 123] width 148 height 12
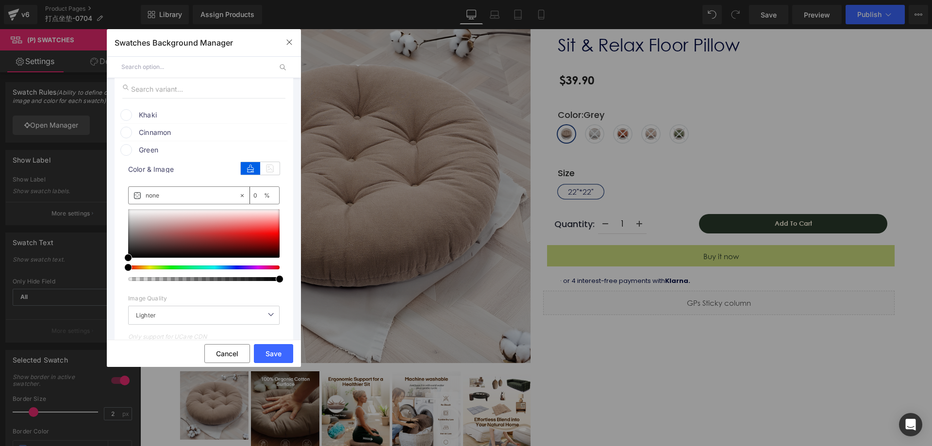
scroll to position [79, 0]
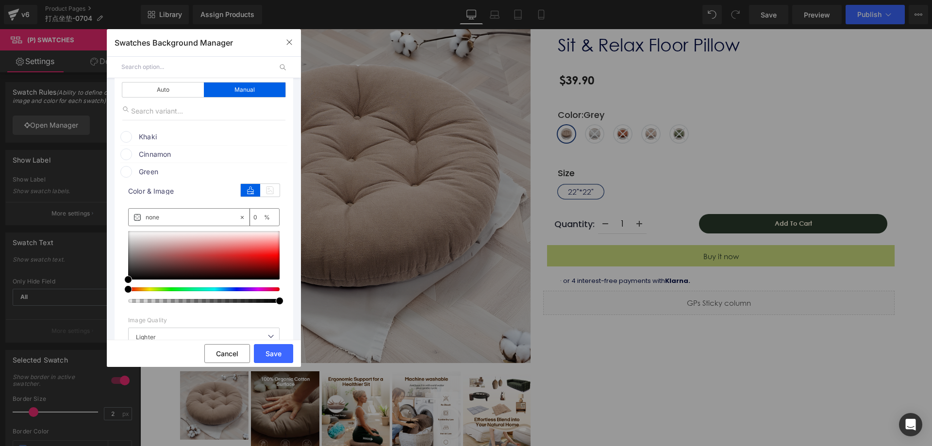
click at [193, 103] on input "text" at bounding box center [203, 111] width 163 height 18
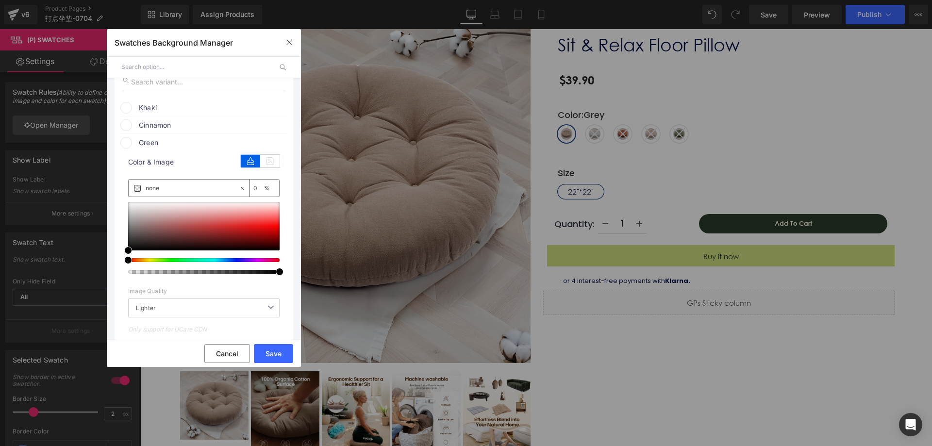
click at [192, 143] on span "Green" at bounding box center [213, 143] width 148 height 12
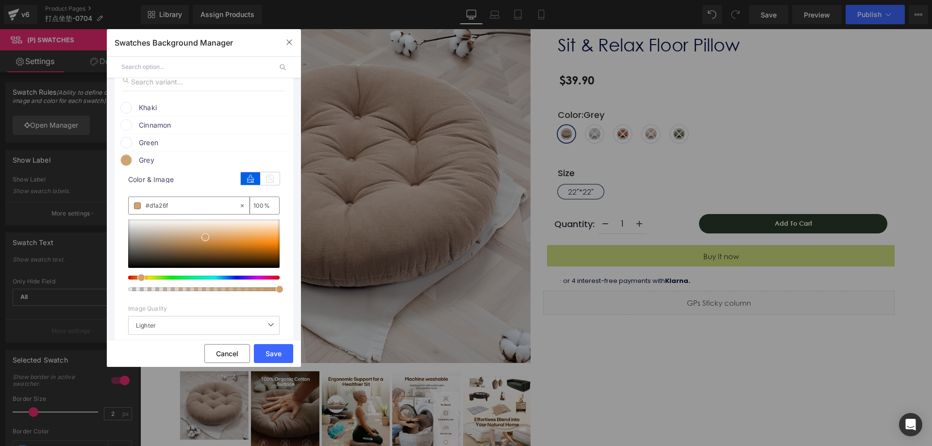
click at [184, 149] on li "Green color Color & Image color none 0 % Image Replace Image Upload image or Br…" at bounding box center [203, 141] width 167 height 17
click at [175, 144] on span "Green" at bounding box center [213, 143] width 148 height 12
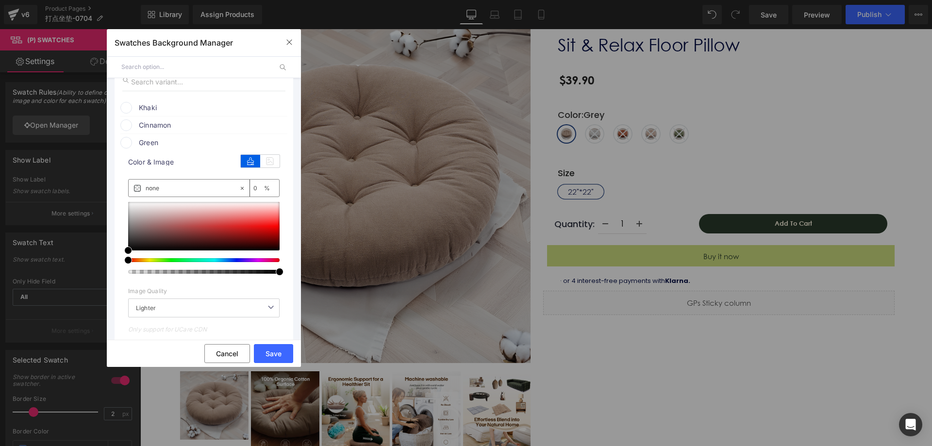
click at [129, 142] on span at bounding box center [126, 143] width 12 height 12
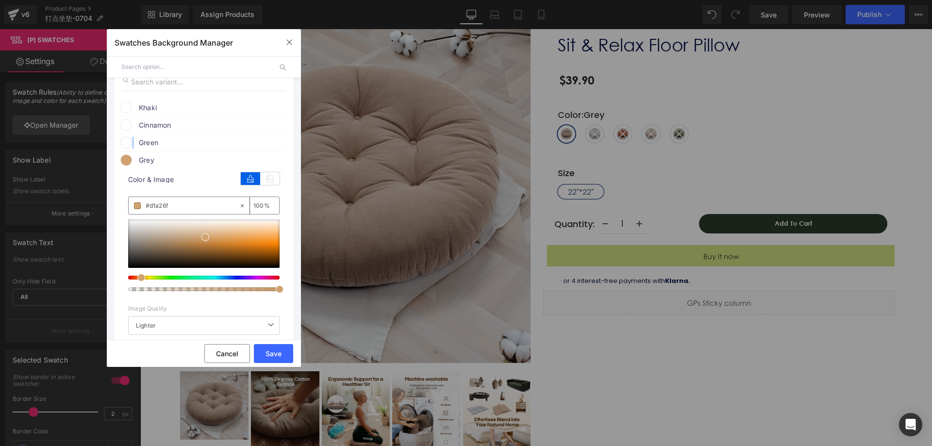
click at [129, 142] on span at bounding box center [126, 143] width 12 height 12
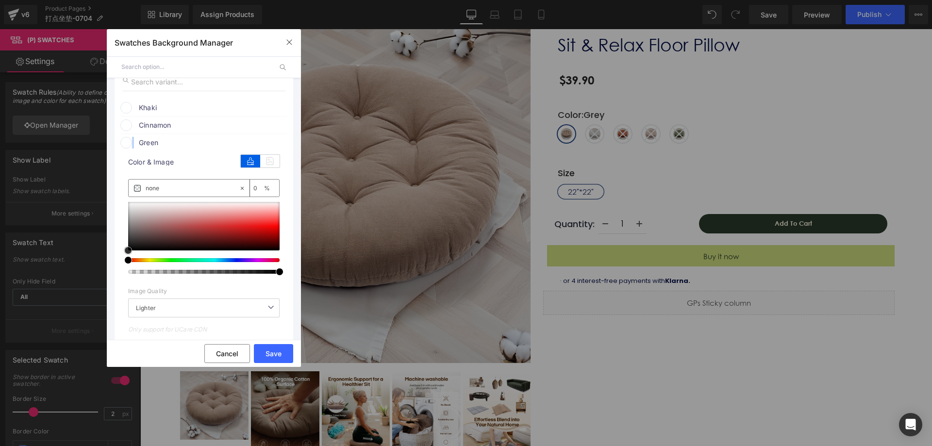
type input "#d23232"
type input "100"
drag, startPoint x: 223, startPoint y: 226, endPoint x: 247, endPoint y: 212, distance: 28.0
click at [247, 212] on div at bounding box center [203, 226] width 151 height 49
click at [242, 220] on div at bounding box center [203, 226] width 151 height 49
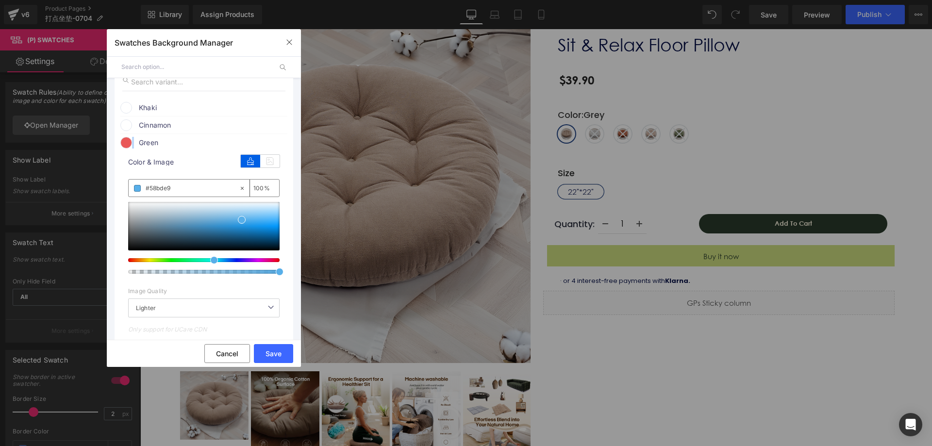
click at [203, 260] on div at bounding box center [199, 260] width 151 height 4
click at [185, 263] on div at bounding box center [203, 238] width 151 height 72
click at [179, 261] on div at bounding box center [199, 260] width 151 height 4
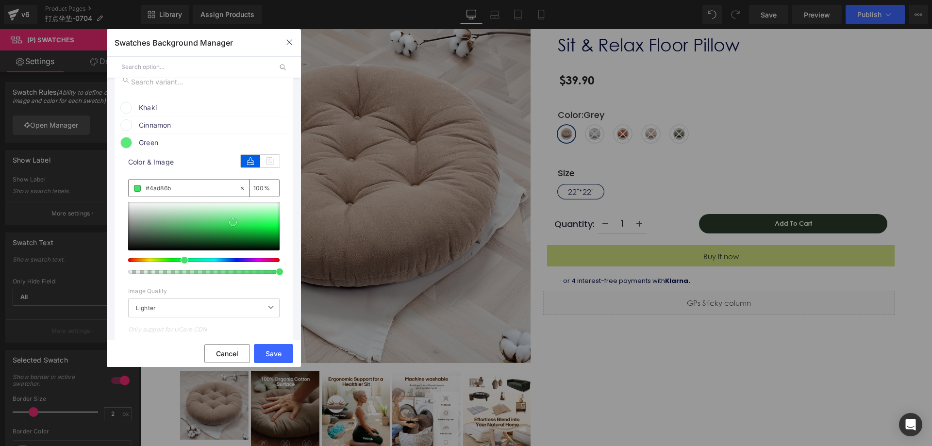
drag, startPoint x: 246, startPoint y: 221, endPoint x: 220, endPoint y: 222, distance: 26.2
click at [221, 222] on div at bounding box center [203, 226] width 151 height 49
drag, startPoint x: 196, startPoint y: 224, endPoint x: 180, endPoint y: 222, distance: 15.6
click at [180, 223] on div at bounding box center [203, 226] width 151 height 49
drag, startPoint x: 172, startPoint y: 260, endPoint x: 164, endPoint y: 259, distance: 7.3
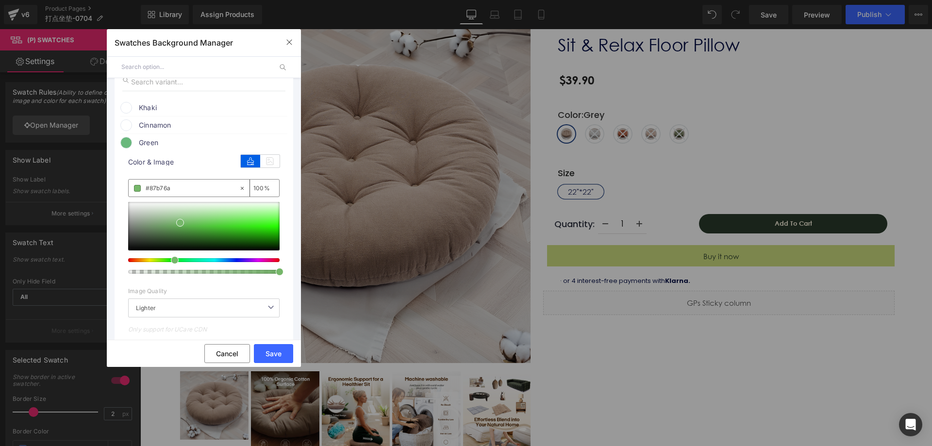
click at [164, 259] on div at bounding box center [199, 260] width 151 height 4
click at [184, 220] on div at bounding box center [203, 226] width 151 height 49
click at [178, 220] on span at bounding box center [182, 220] width 8 height 8
click at [172, 222] on div at bounding box center [203, 226] width 151 height 49
click at [171, 223] on span at bounding box center [172, 222] width 8 height 8
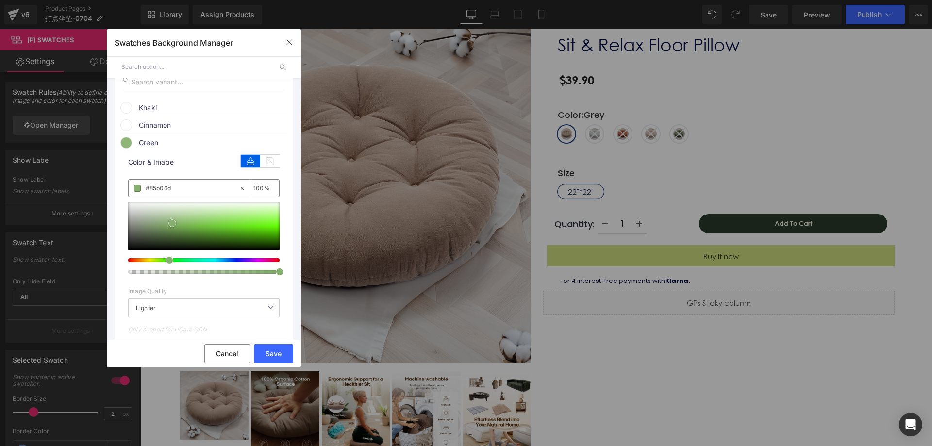
click at [172, 224] on span at bounding box center [172, 223] width 8 height 8
click at [165, 224] on span at bounding box center [168, 223] width 8 height 8
type input "#8fb27a"
click at [165, 222] on span at bounding box center [168, 221] width 8 height 8
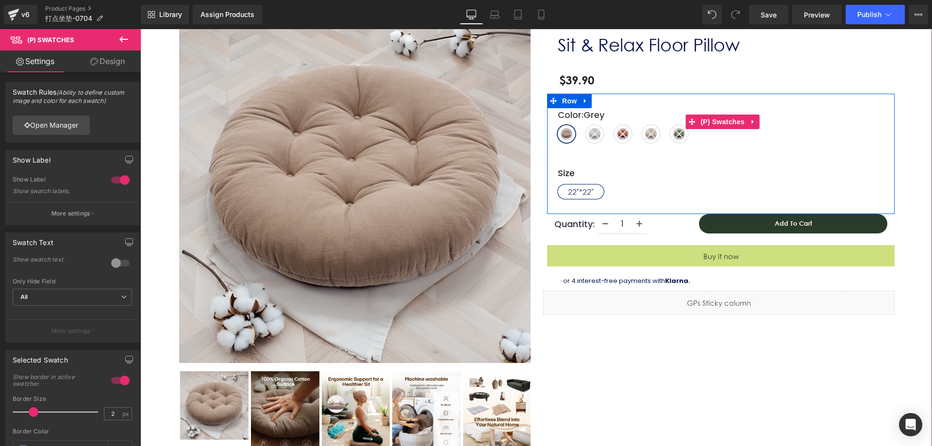
click at [596, 132] on span "Light Grey" at bounding box center [594, 133] width 17 height 17
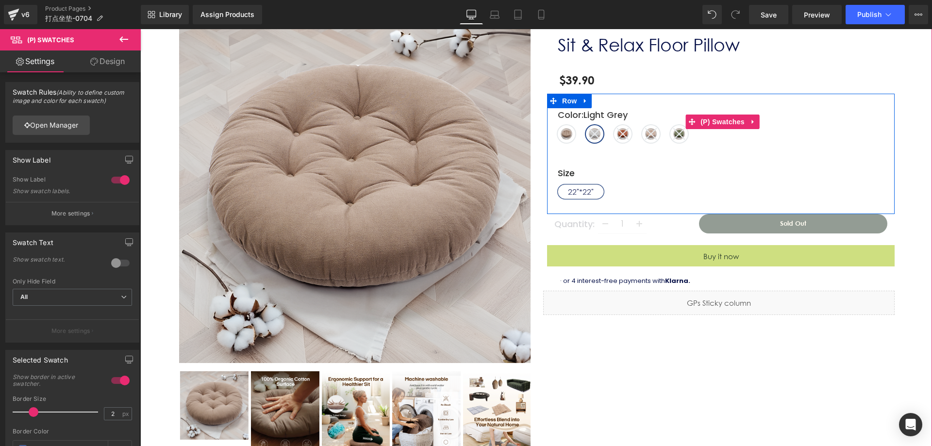
click at [645, 140] on icon at bounding box center [651, 134] width 12 height 12
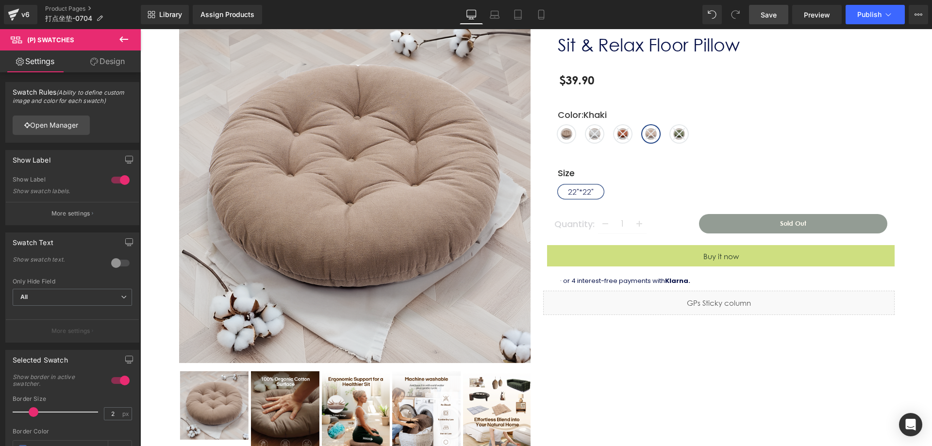
click at [770, 16] on span "Save" at bounding box center [768, 15] width 16 height 10
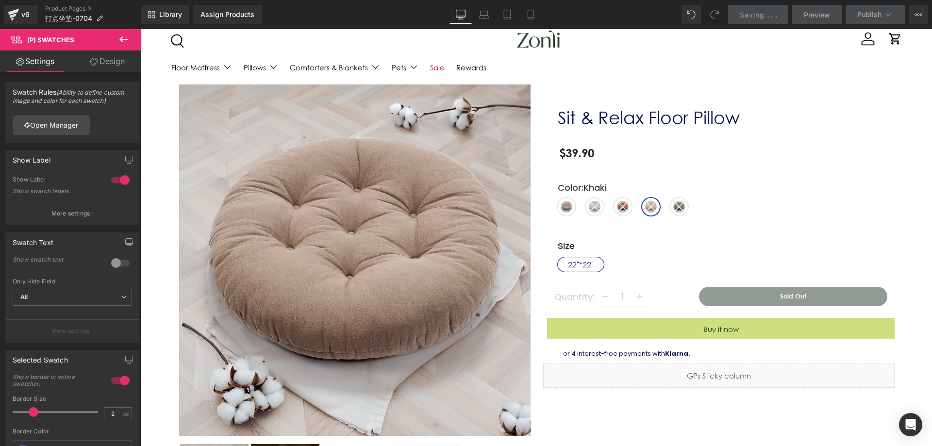
scroll to position [0, 0]
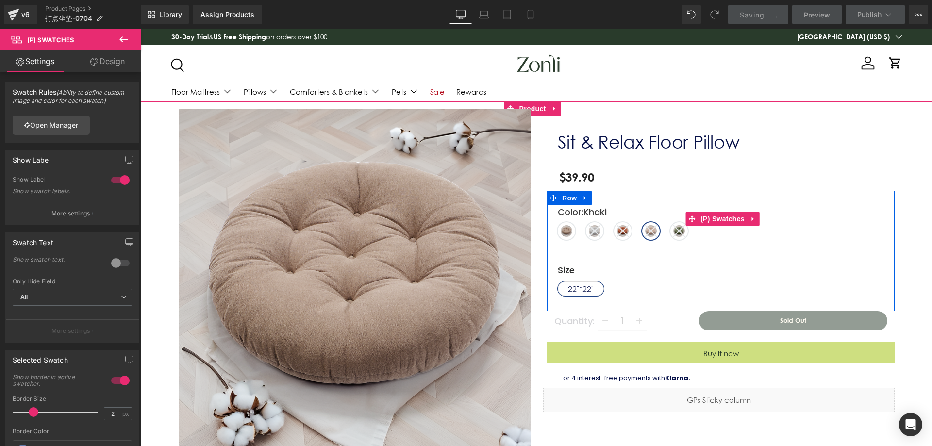
click at [620, 227] on icon at bounding box center [623, 231] width 12 height 12
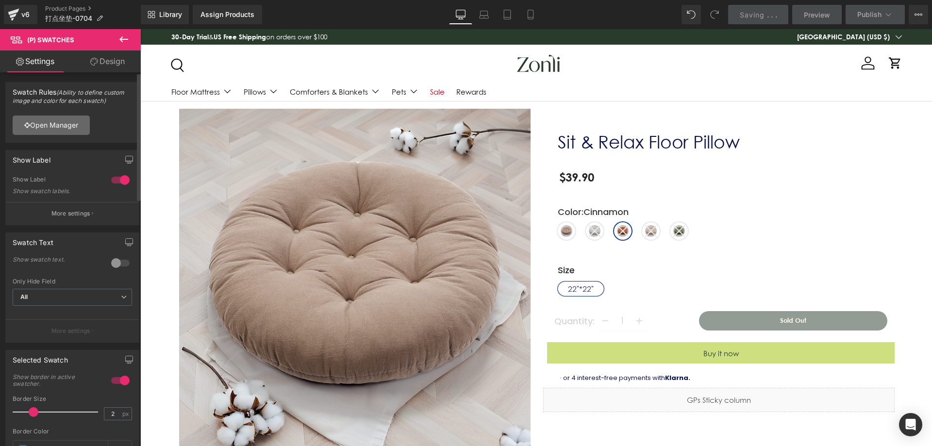
click at [76, 120] on link "Open Manager" at bounding box center [51, 124] width 77 height 19
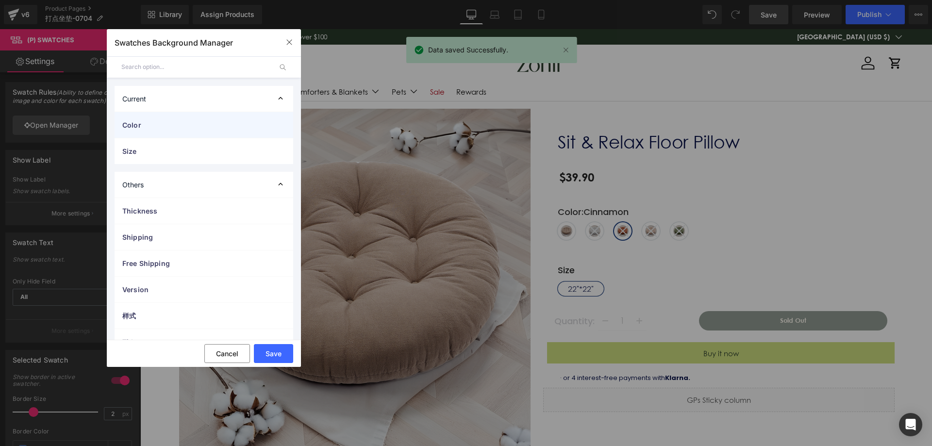
click at [162, 125] on span "Color" at bounding box center [194, 125] width 144 height 10
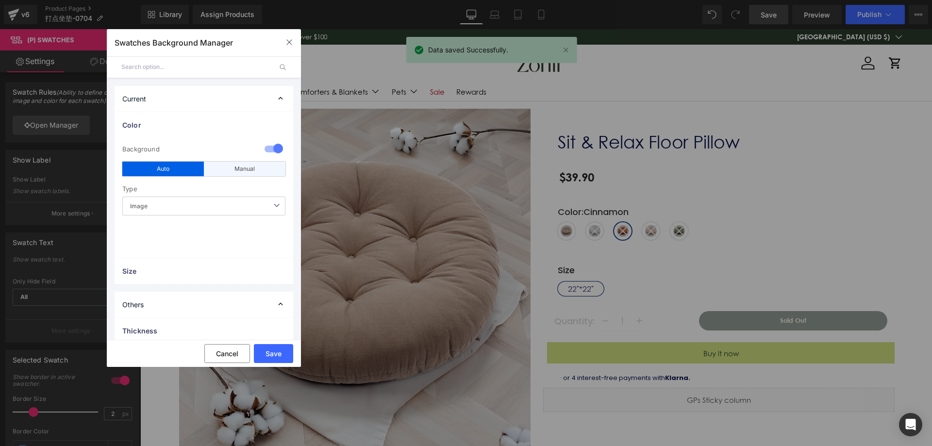
click at [224, 174] on div "Manual" at bounding box center [245, 169] width 82 height 15
click at [192, 167] on div "Auto" at bounding box center [163, 169] width 82 height 15
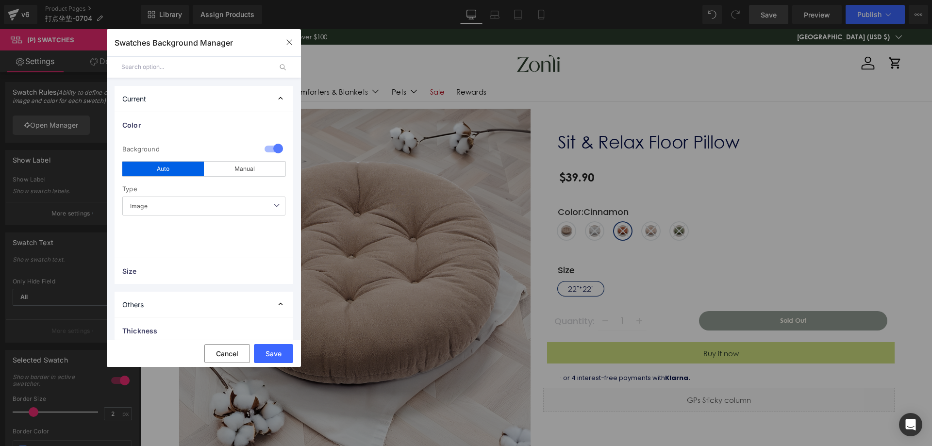
click at [273, 152] on div at bounding box center [273, 149] width 23 height 19
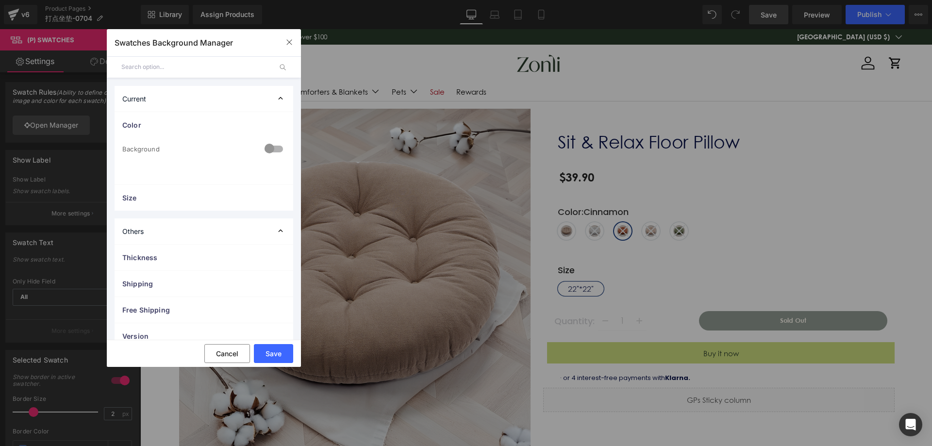
click at [264, 148] on div at bounding box center [273, 149] width 23 height 19
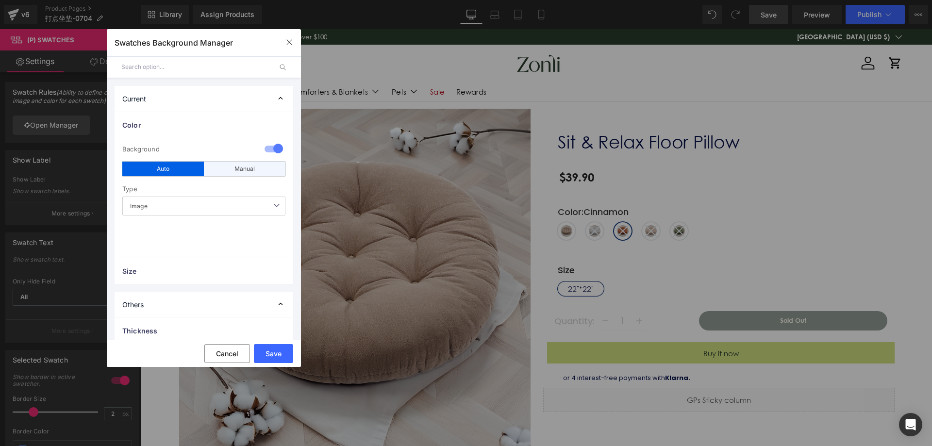
click at [240, 173] on div "Manual" at bounding box center [245, 169] width 82 height 15
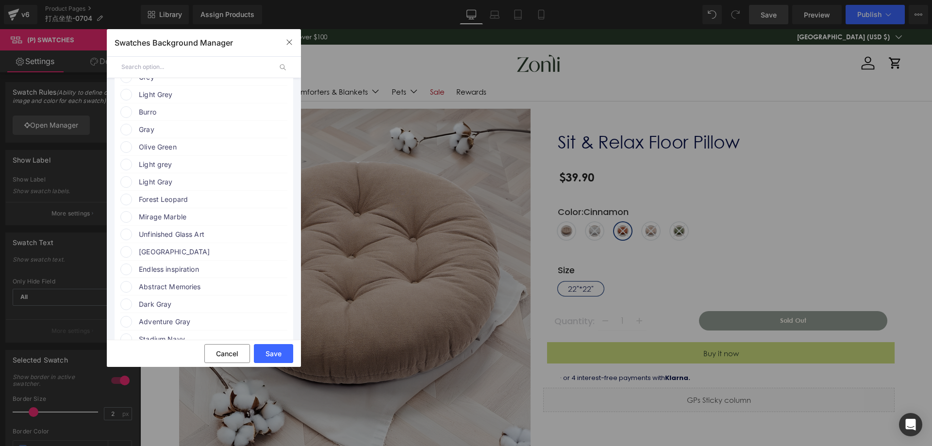
scroll to position [194, 0]
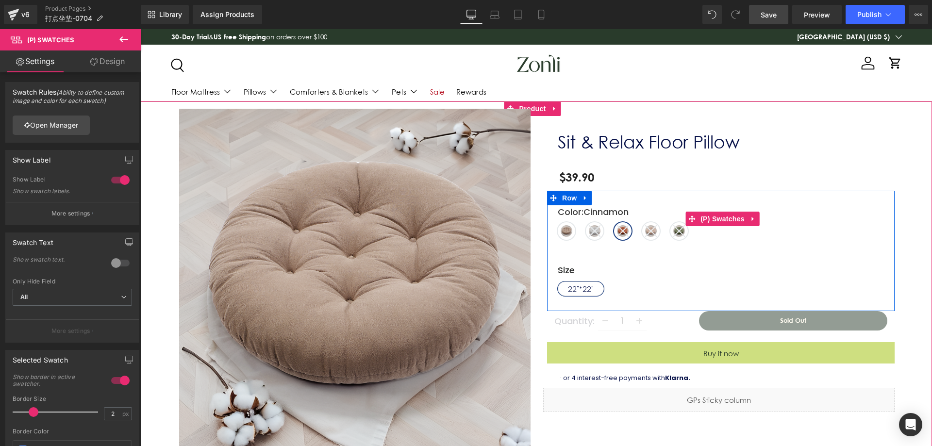
click at [564, 231] on span "Grey" at bounding box center [566, 230] width 17 height 17
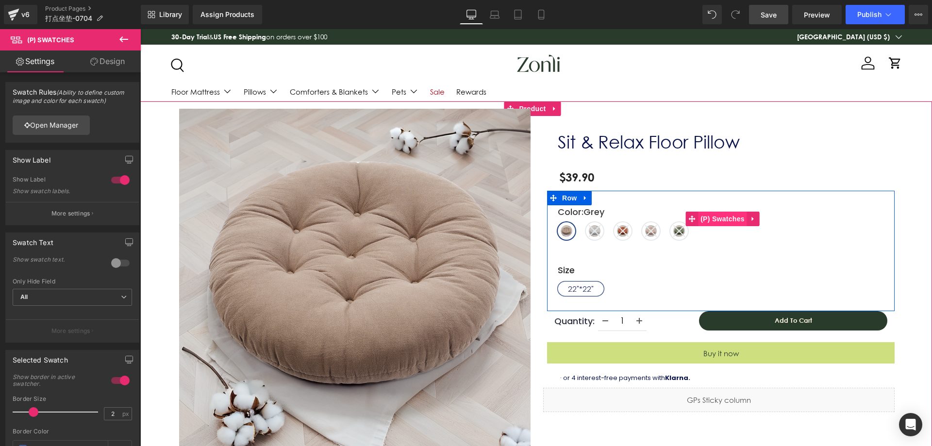
click at [709, 220] on span "(P) Swatches" at bounding box center [722, 219] width 49 height 15
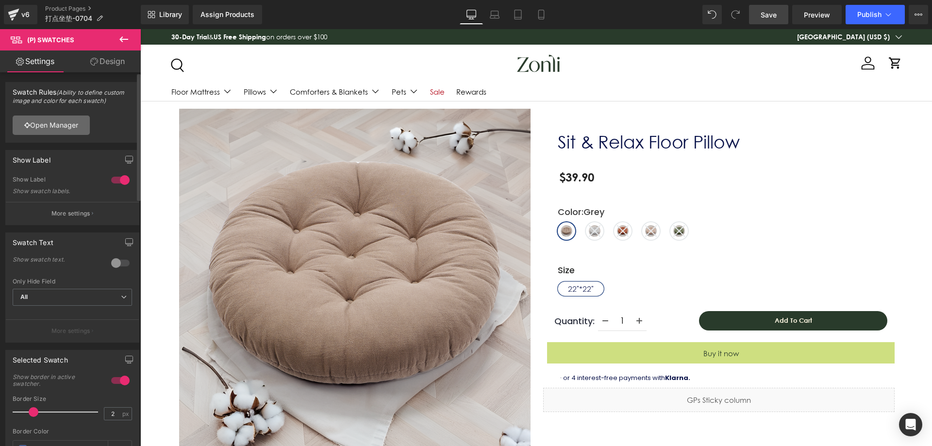
click at [65, 123] on link "Open Manager" at bounding box center [51, 124] width 77 height 19
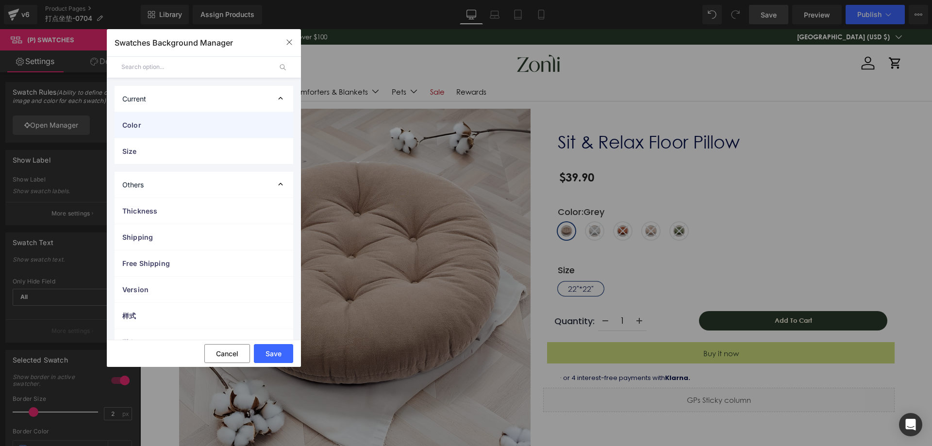
click at [195, 131] on div "Color" at bounding box center [204, 125] width 179 height 26
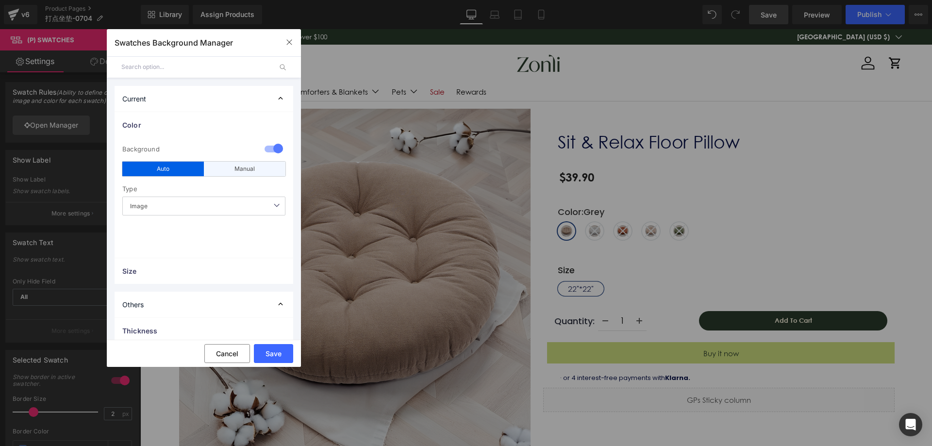
click at [209, 171] on div "Manual" at bounding box center [245, 169] width 82 height 15
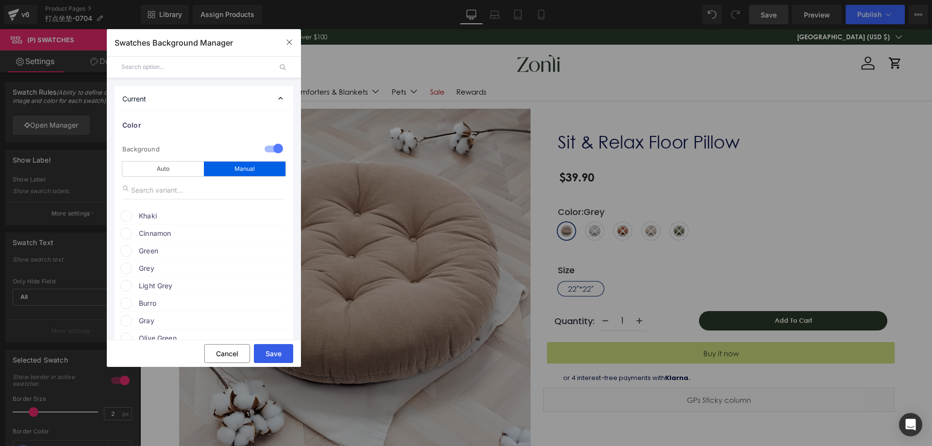
click at [273, 351] on button "Save" at bounding box center [273, 353] width 39 height 19
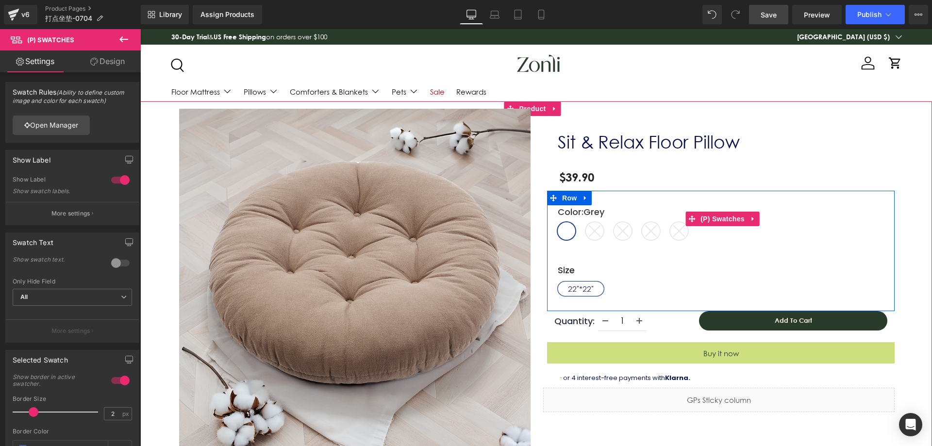
click at [589, 232] on icon at bounding box center [595, 231] width 12 height 12
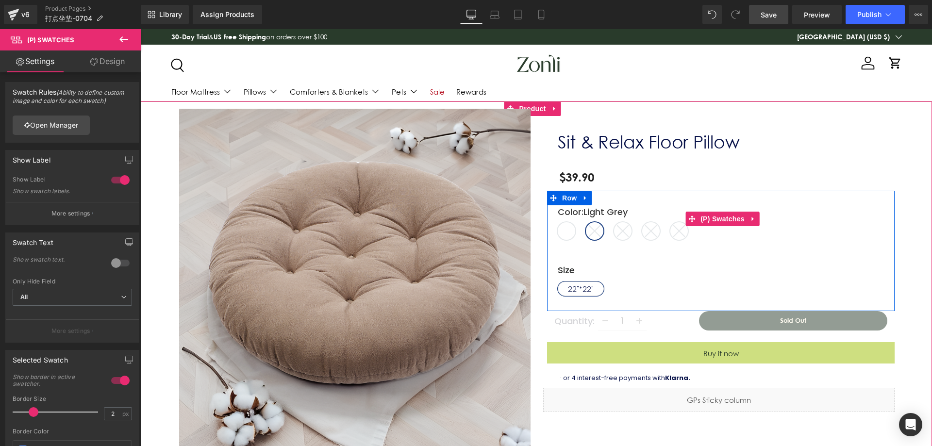
click at [566, 227] on span "Grey" at bounding box center [566, 230] width 17 height 17
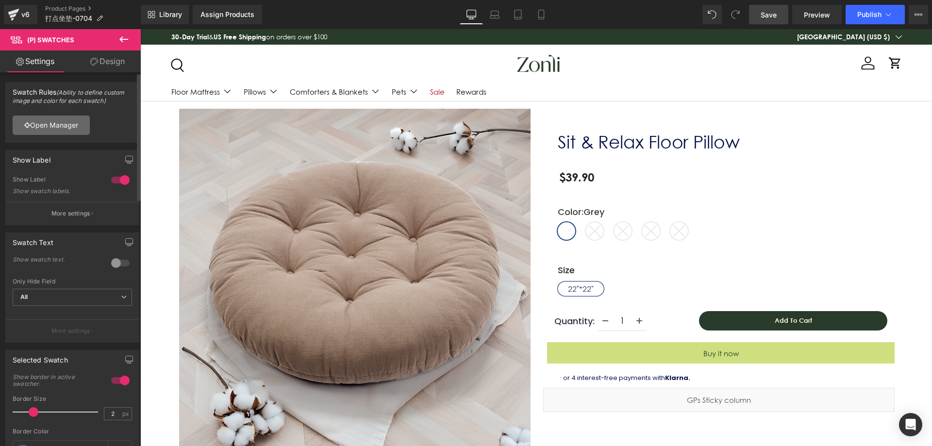
click at [85, 129] on link "Open Manager" at bounding box center [51, 124] width 77 height 19
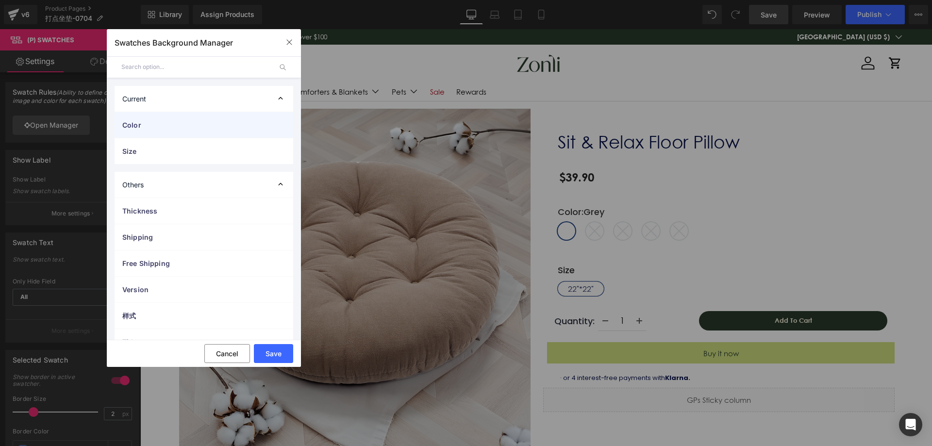
click at [232, 131] on div "Color" at bounding box center [204, 125] width 179 height 26
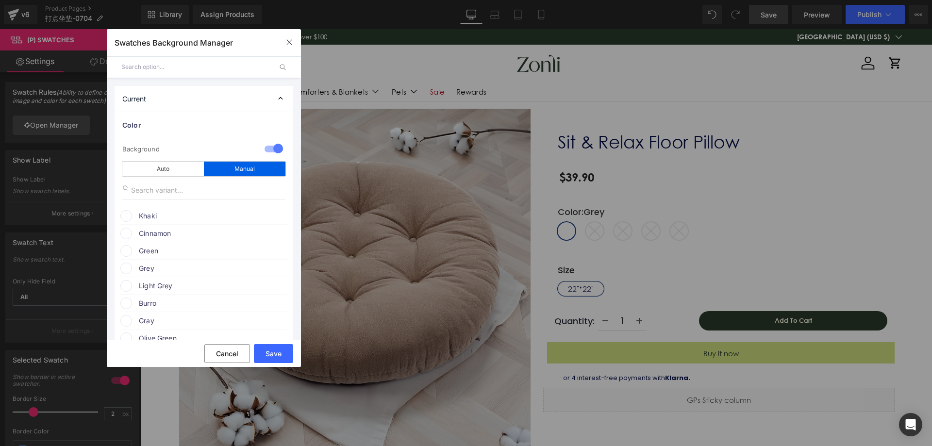
click at [154, 264] on span "Grey" at bounding box center [213, 269] width 148 height 12
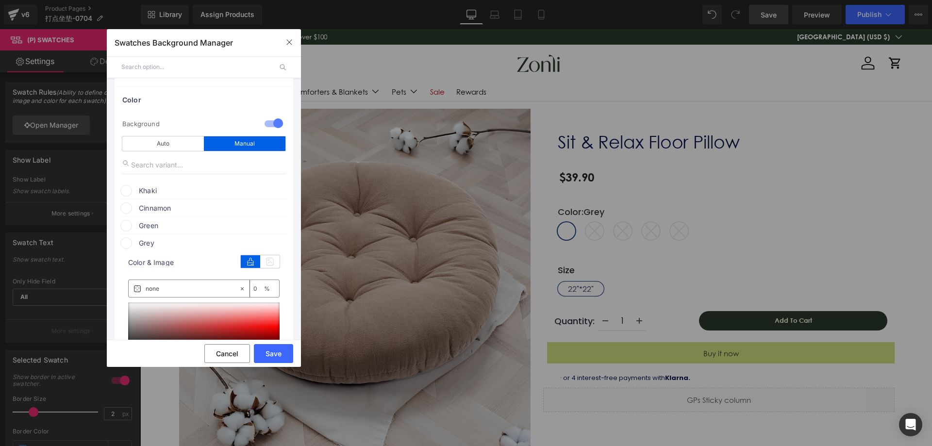
scroll to position [49, 0]
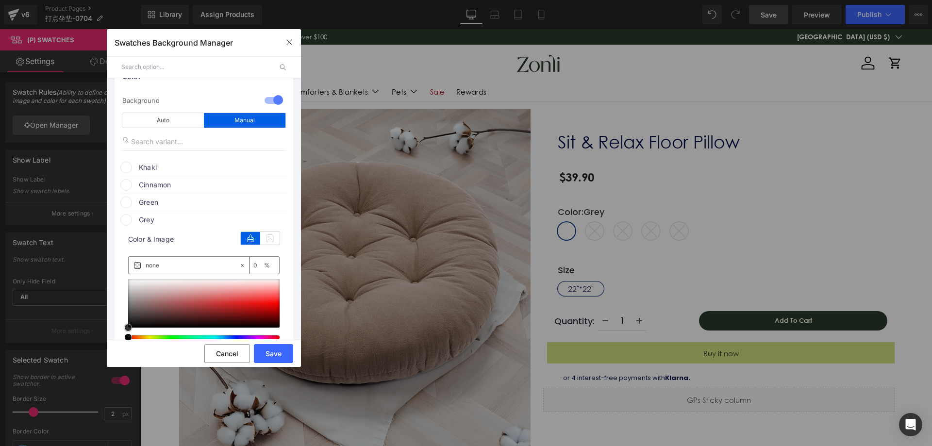
type input "#7b4141"
type input "100"
drag, startPoint x: 174, startPoint y: 310, endPoint x: 184, endPoint y: 295, distance: 18.4
click at [184, 295] on div at bounding box center [203, 303] width 151 height 49
drag, startPoint x: 184, startPoint y: 295, endPoint x: 198, endPoint y: 299, distance: 14.9
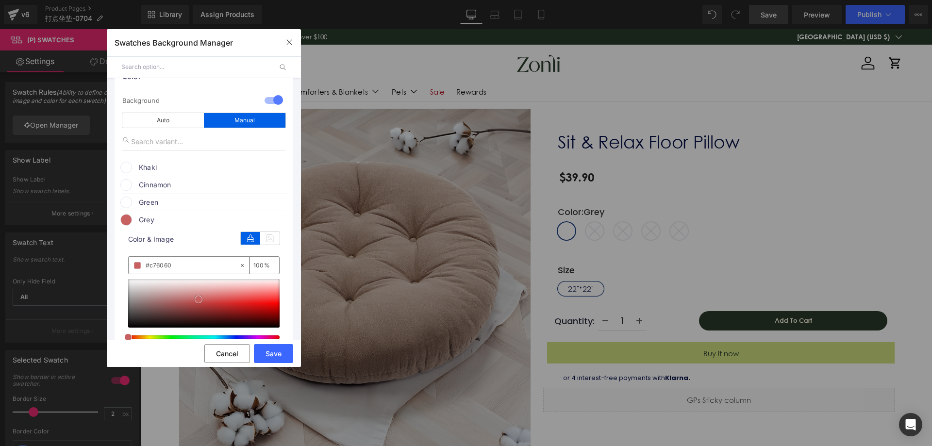
click at [198, 299] on span at bounding box center [199, 300] width 8 height 8
click at [138, 334] on div at bounding box center [203, 315] width 151 height 72
type input "#c79960"
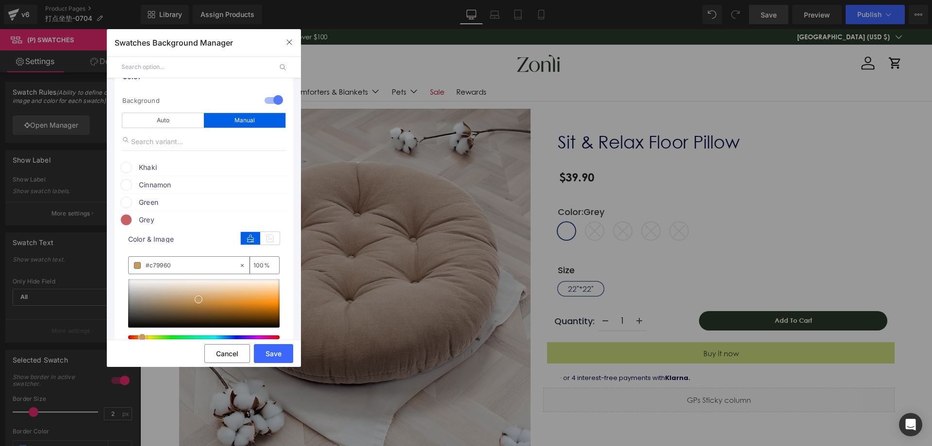
click at [138, 336] on div at bounding box center [199, 337] width 151 height 4
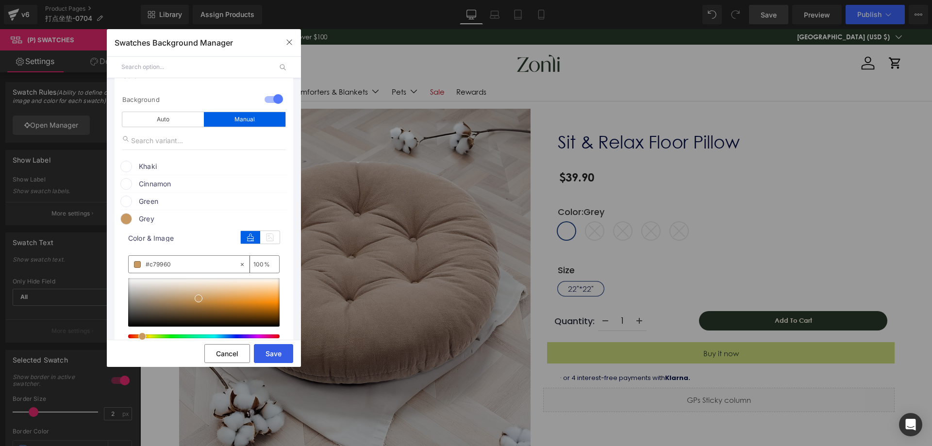
click at [274, 355] on button "Save" at bounding box center [273, 353] width 39 height 19
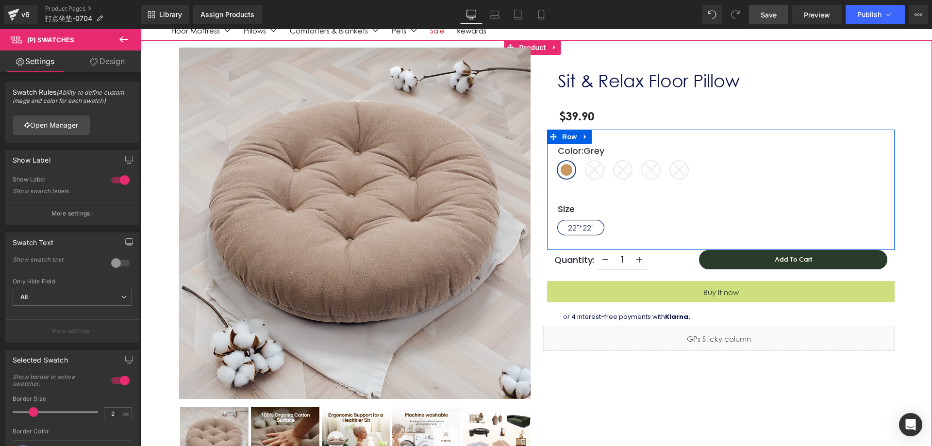
scroll to position [97, 0]
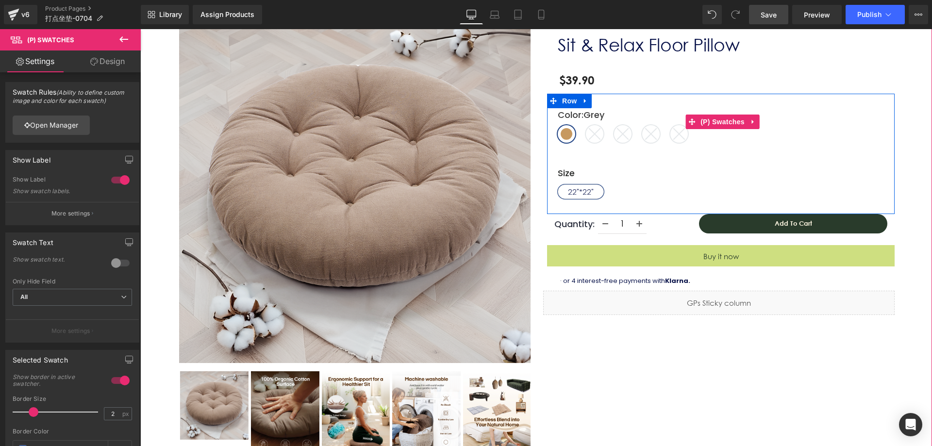
click at [567, 132] on span "Grey" at bounding box center [566, 133] width 17 height 17
click at [586, 136] on span "Light Grey" at bounding box center [594, 133] width 17 height 17
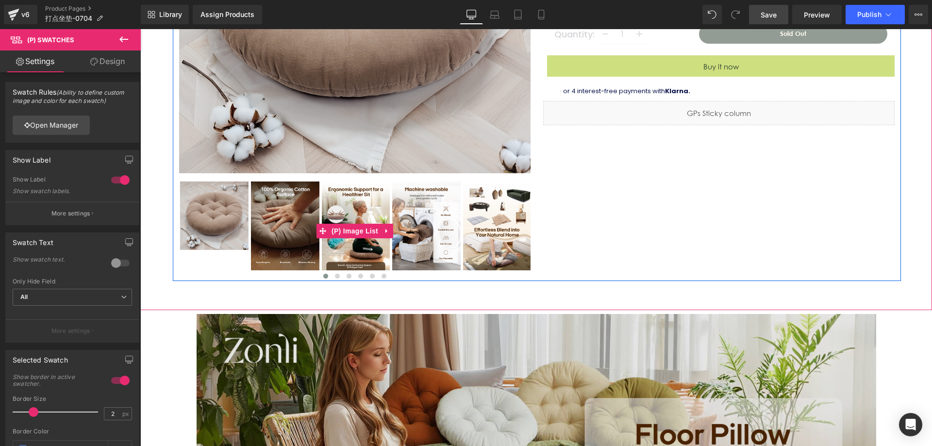
scroll to position [291, 0]
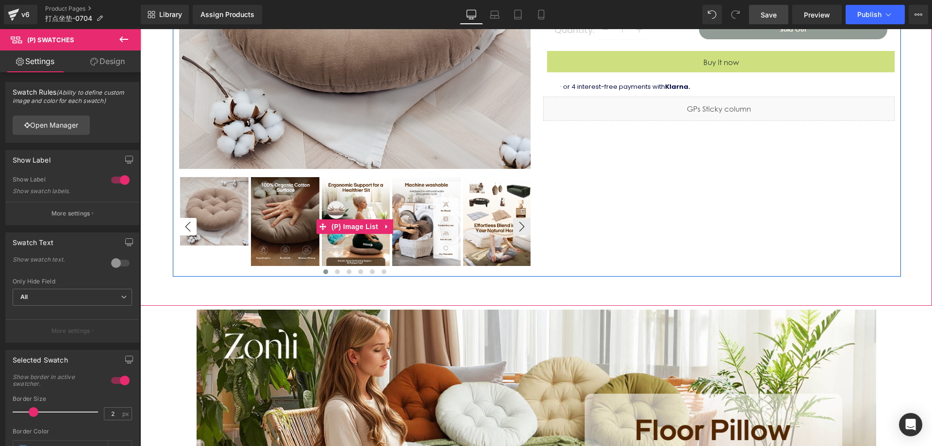
click at [179, 226] on button "‹" at bounding box center [187, 226] width 17 height 17
click at [185, 226] on button "‹" at bounding box center [187, 226] width 17 height 17
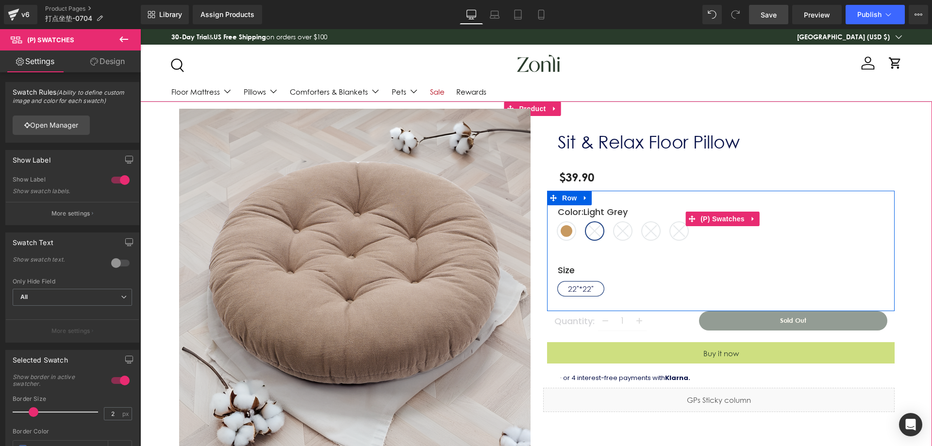
click at [593, 231] on icon at bounding box center [595, 231] width 12 height 12
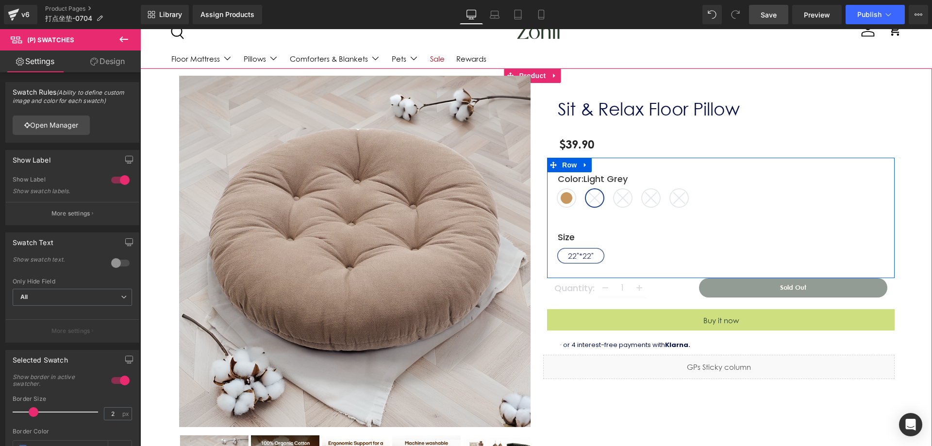
scroll to position [49, 0]
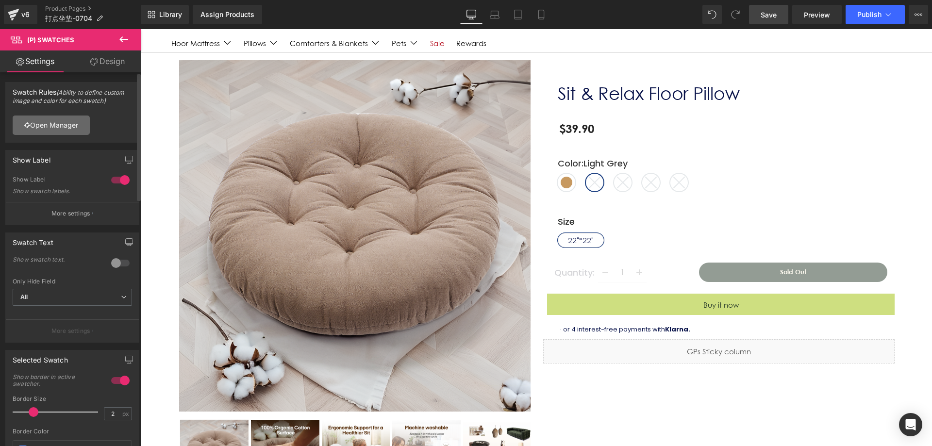
click at [59, 130] on link "Open Manager" at bounding box center [51, 124] width 77 height 19
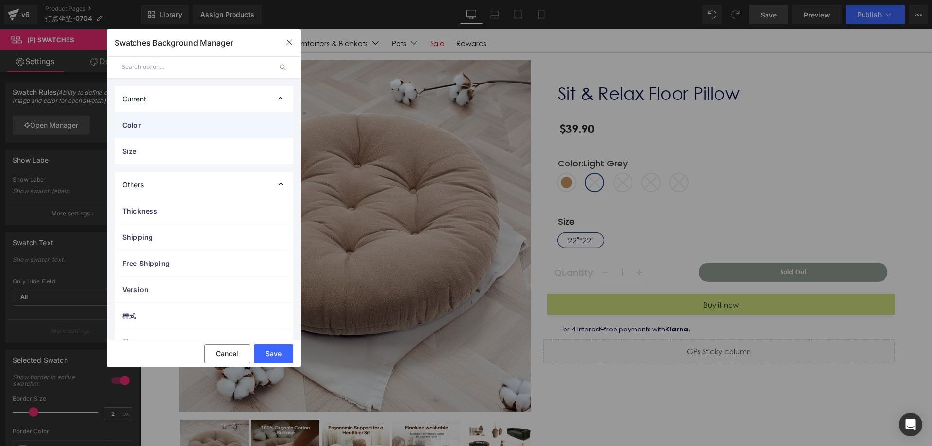
click at [170, 125] on span "Color" at bounding box center [194, 125] width 144 height 10
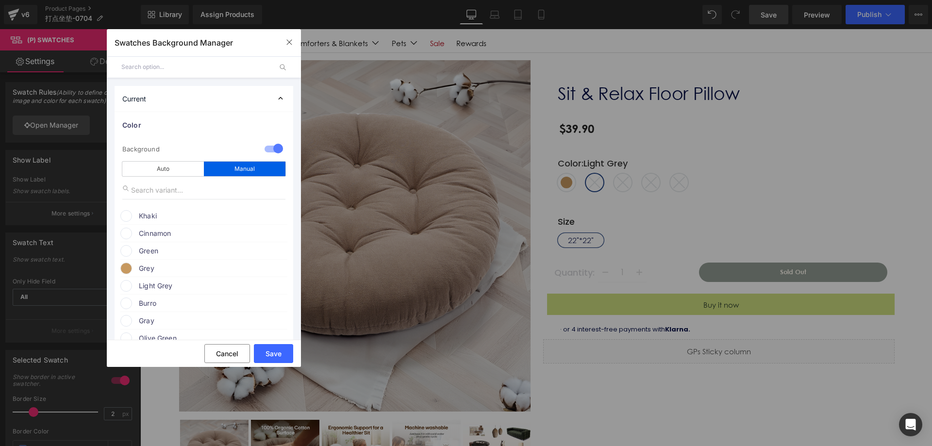
click at [161, 285] on span "Light Grey" at bounding box center [213, 286] width 148 height 12
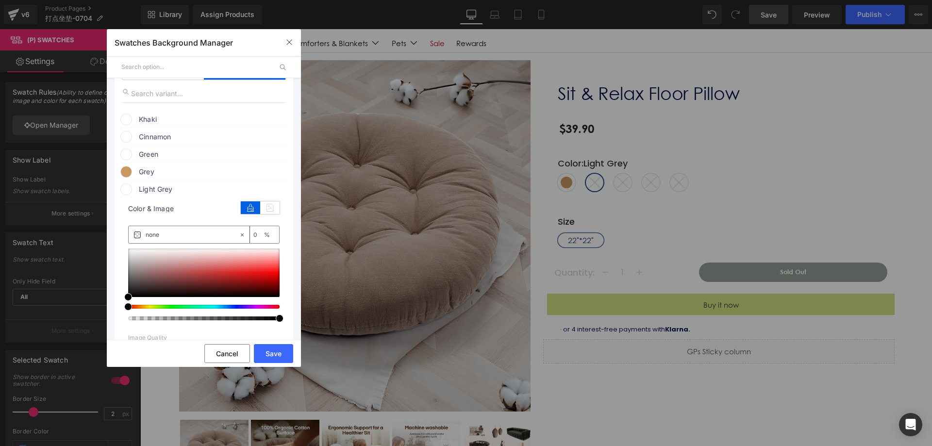
scroll to position [97, 0]
type input "#908282"
type input "100"
drag, startPoint x: 137, startPoint y: 270, endPoint x: 128, endPoint y: 259, distance: 15.2
click at [128, 259] on div at bounding box center [203, 272] width 151 height 49
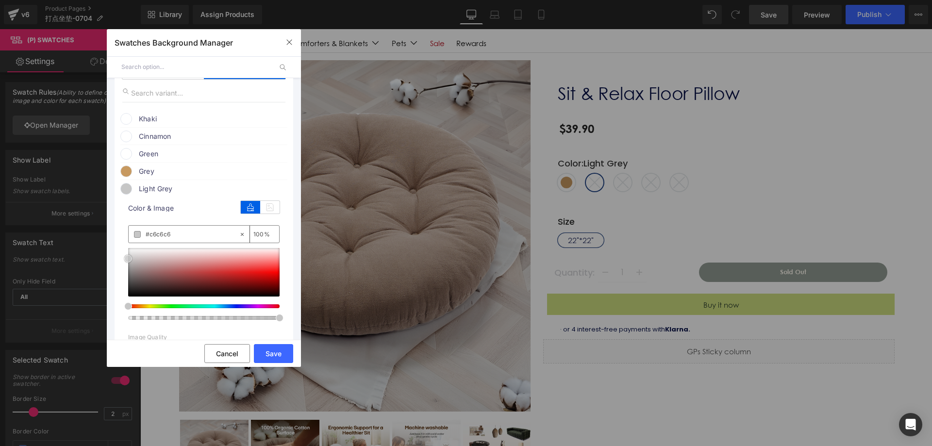
type input "#e1dfdf"
click at [135, 254] on div at bounding box center [203, 272] width 151 height 49
click at [280, 348] on button "Save" at bounding box center [273, 353] width 39 height 19
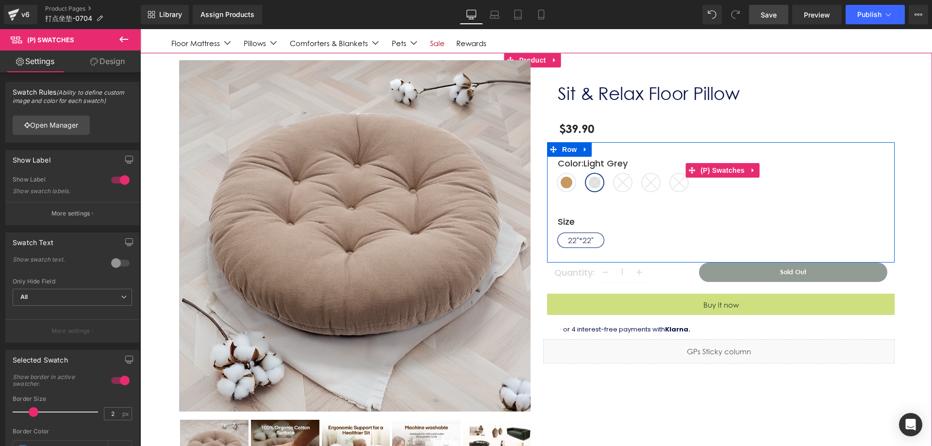
click at [621, 185] on line at bounding box center [623, 183] width 12 height 12
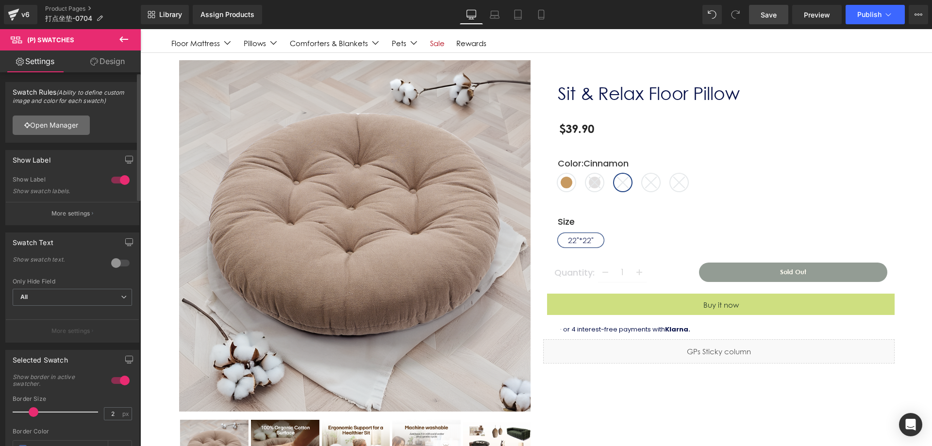
click at [85, 126] on link "Open Manager" at bounding box center [51, 124] width 77 height 19
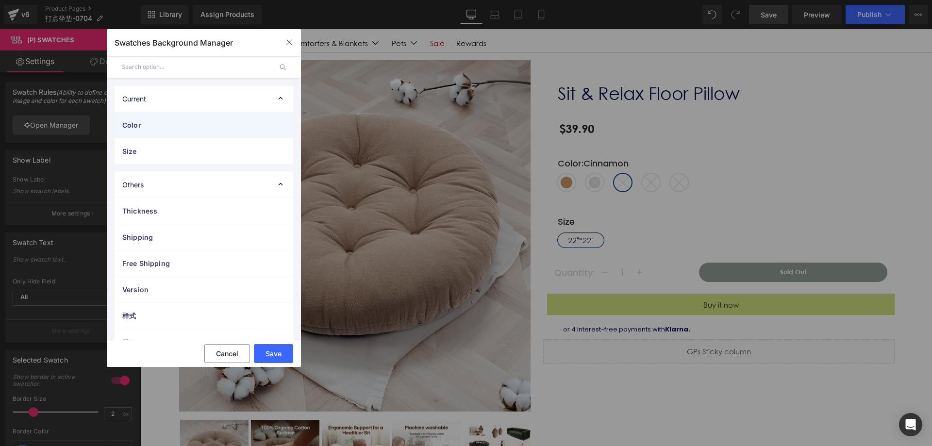
click at [162, 125] on span "Color" at bounding box center [194, 125] width 144 height 10
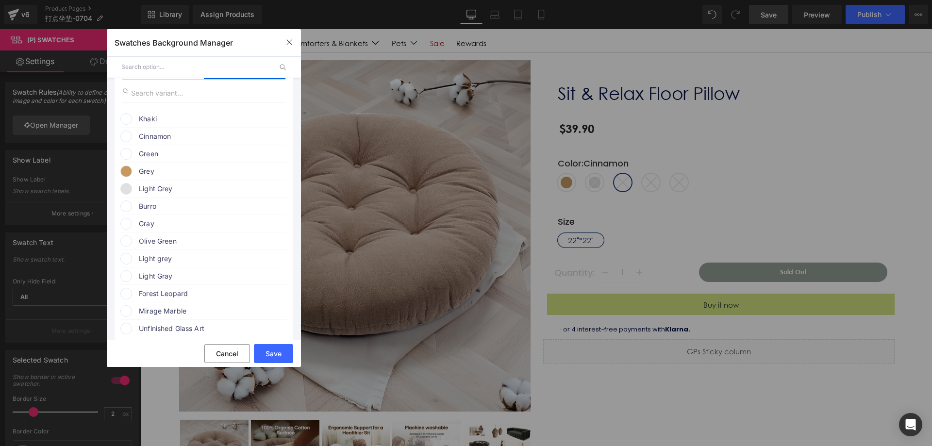
click at [147, 137] on span "Cinnamon" at bounding box center [213, 137] width 148 height 12
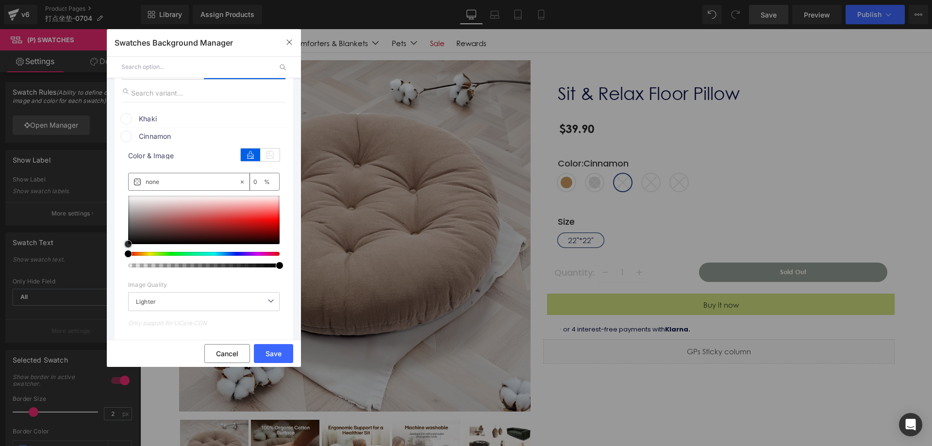
type input "#c27979"
type input "100"
drag, startPoint x: 185, startPoint y: 214, endPoint x: 193, endPoint y: 207, distance: 10.3
click at [193, 207] on div at bounding box center [203, 220] width 151 height 49
click at [136, 256] on div at bounding box center [203, 232] width 151 height 72
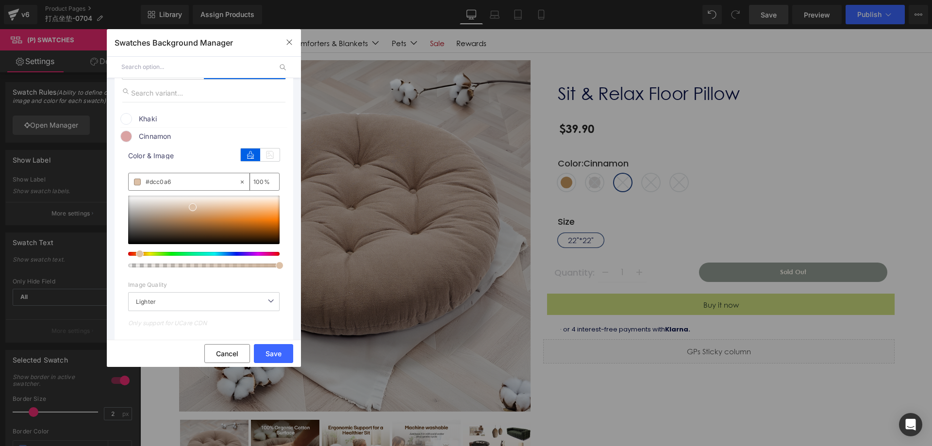
click at [135, 255] on div at bounding box center [199, 254] width 151 height 4
click at [133, 254] on div at bounding box center [199, 254] width 151 height 4
click at [131, 254] on div at bounding box center [199, 254] width 151 height 4
click at [212, 217] on div at bounding box center [203, 220] width 151 height 49
drag, startPoint x: 220, startPoint y: 215, endPoint x: 159, endPoint y: 241, distance: 66.5
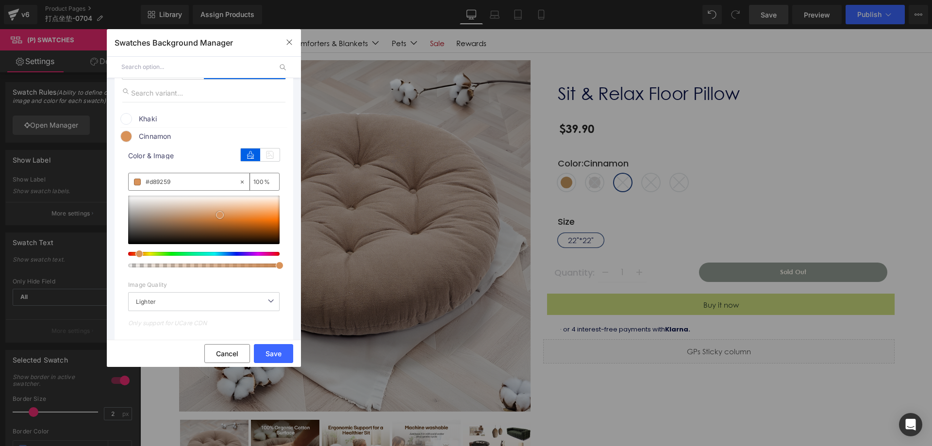
click at [220, 215] on div at bounding box center [203, 220] width 151 height 49
click at [131, 253] on div at bounding box center [199, 254] width 151 height 4
click at [132, 255] on div at bounding box center [199, 254] width 151 height 4
drag, startPoint x: 132, startPoint y: 255, endPoint x: 197, endPoint y: 224, distance: 72.5
click at [131, 254] on div at bounding box center [199, 254] width 151 height 4
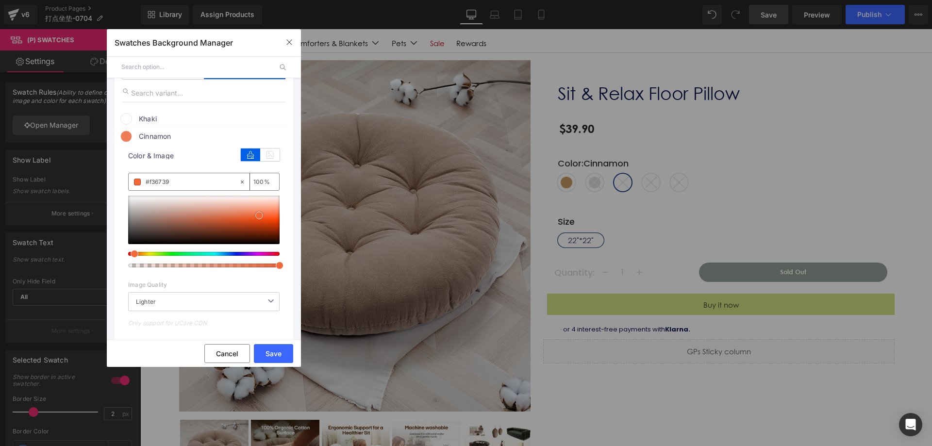
drag, startPoint x: 245, startPoint y: 212, endPoint x: 259, endPoint y: 216, distance: 14.7
click at [259, 216] on div at bounding box center [203, 220] width 151 height 49
drag, startPoint x: 264, startPoint y: 216, endPoint x: 270, endPoint y: 219, distance: 6.7
click at [270, 219] on span at bounding box center [267, 216] width 8 height 8
drag, startPoint x: 266, startPoint y: 219, endPoint x: 240, endPoint y: 218, distance: 26.7
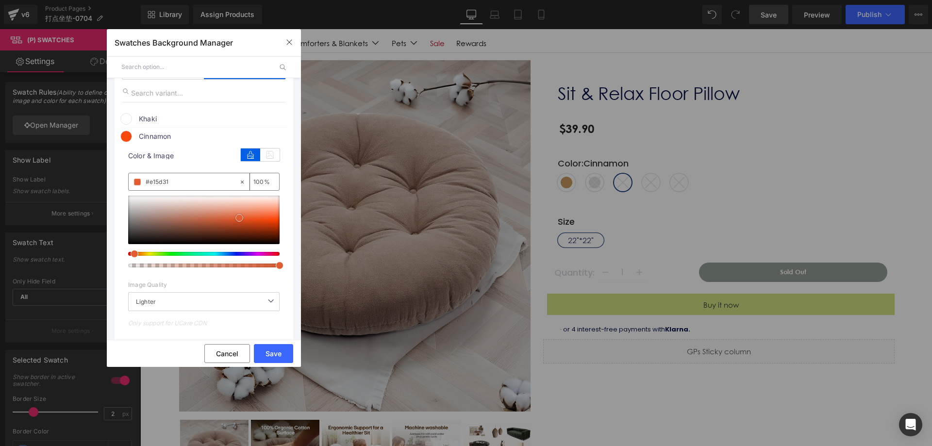
click at [240, 218] on span at bounding box center [239, 218] width 8 height 8
type input "#d8562b"
click at [230, 219] on div at bounding box center [203, 220] width 151 height 49
click at [278, 352] on button "Save" at bounding box center [273, 353] width 39 height 19
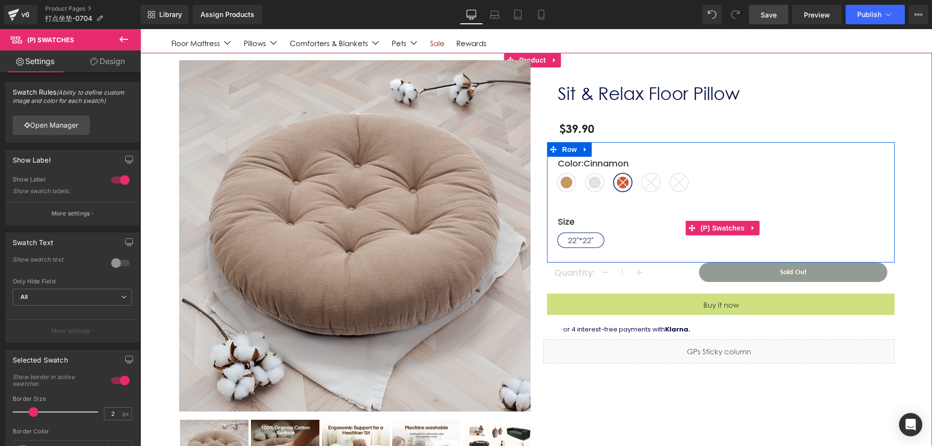
click at [640, 211] on div "Color Grey Light Grey Cinnamon Khaki Green Size 22"*22"" at bounding box center [722, 227] width 329 height 59
click at [621, 182] on icon at bounding box center [623, 183] width 12 height 12
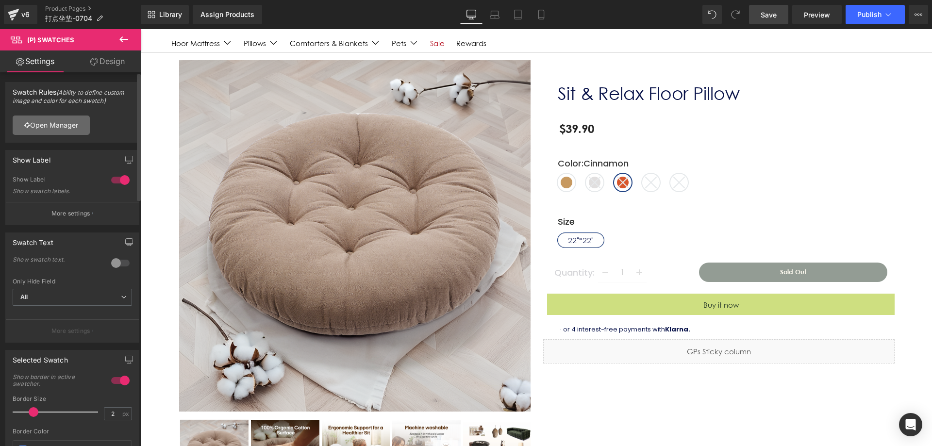
click at [70, 128] on link "Open Manager" at bounding box center [51, 124] width 77 height 19
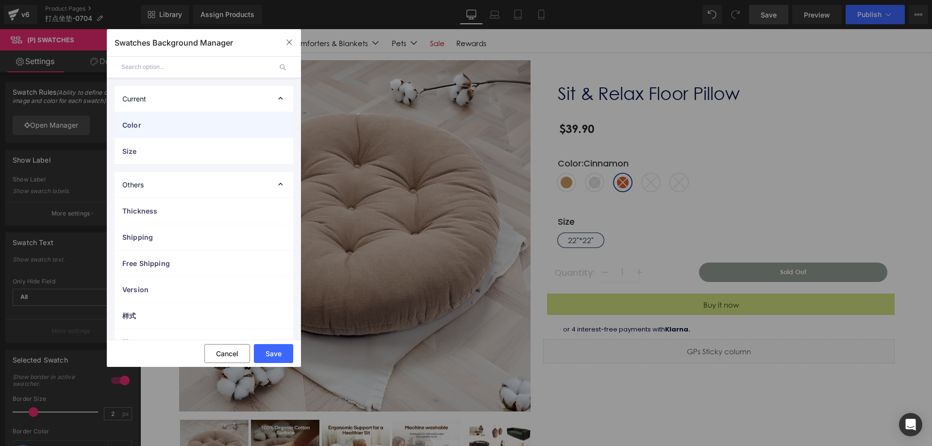
click at [203, 117] on div "Color" at bounding box center [204, 125] width 179 height 26
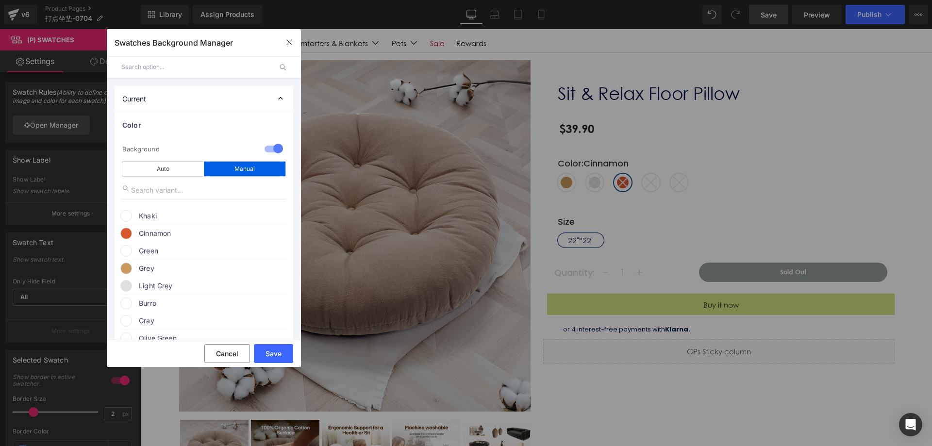
click at [169, 229] on span "Cinnamon" at bounding box center [213, 234] width 148 height 12
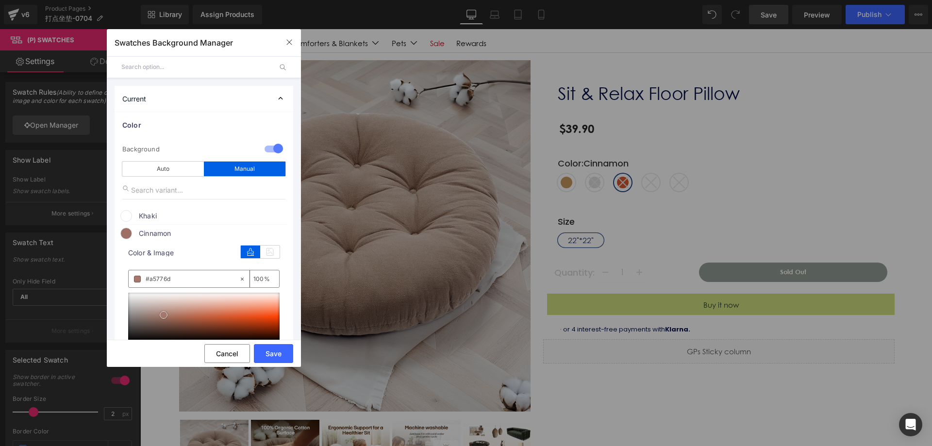
click at [162, 317] on span at bounding box center [164, 315] width 8 height 8
drag, startPoint x: 163, startPoint y: 317, endPoint x: 168, endPoint y: 318, distance: 5.4
click at [168, 318] on span at bounding box center [169, 316] width 8 height 8
click at [172, 321] on span at bounding box center [172, 318] width 8 height 8
drag, startPoint x: 173, startPoint y: 319, endPoint x: 179, endPoint y: 316, distance: 6.5
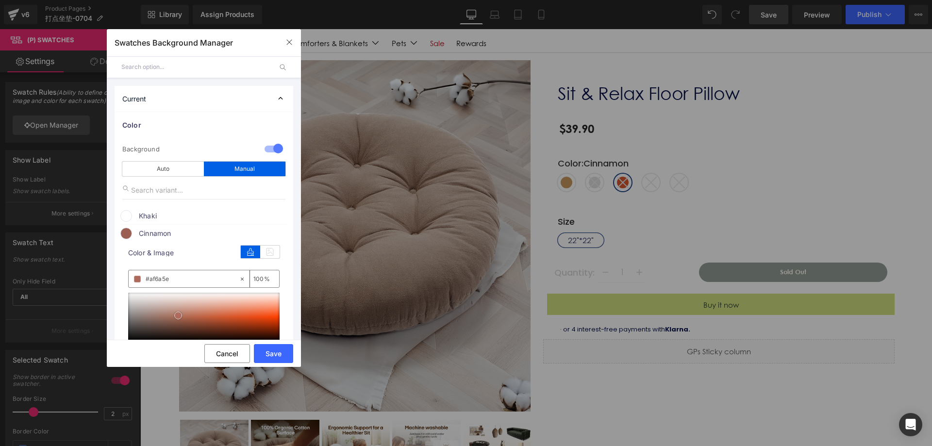
click at [179, 316] on span at bounding box center [178, 316] width 8 height 8
click at [181, 316] on span at bounding box center [181, 316] width 8 height 8
click at [187, 312] on div at bounding box center [203, 317] width 151 height 49
click at [188, 314] on span at bounding box center [187, 315] width 8 height 8
type input "#b55c4e"
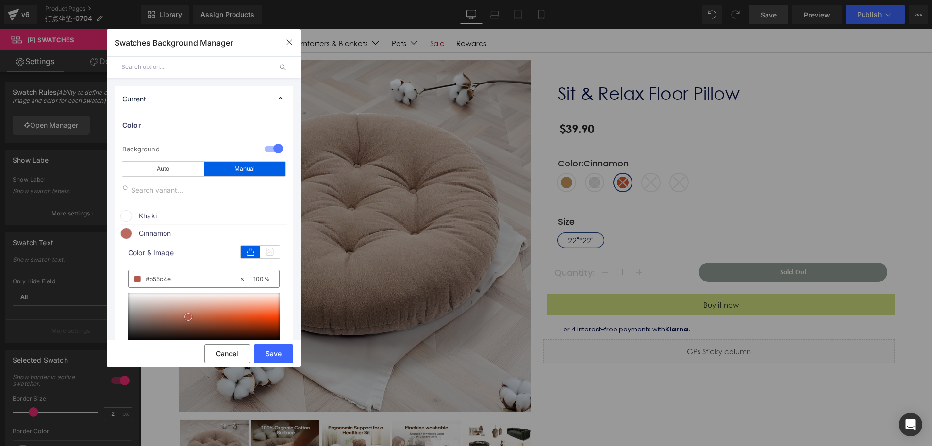
click at [190, 316] on span at bounding box center [188, 317] width 8 height 8
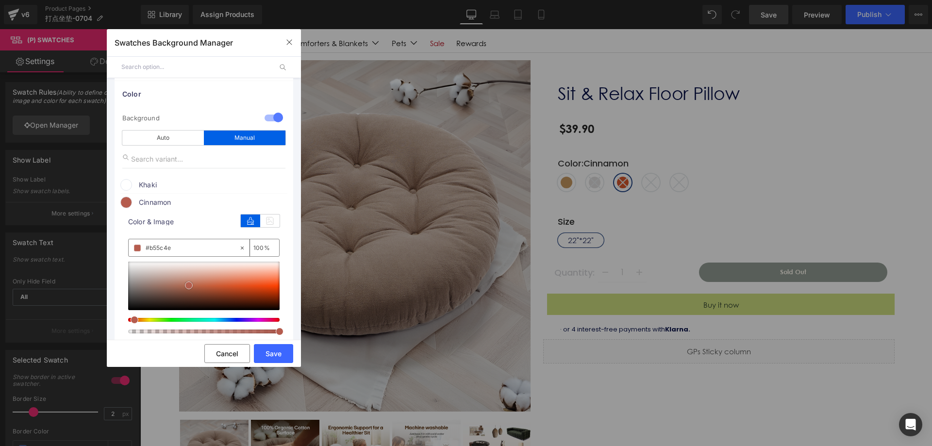
scroll to position [49, 0]
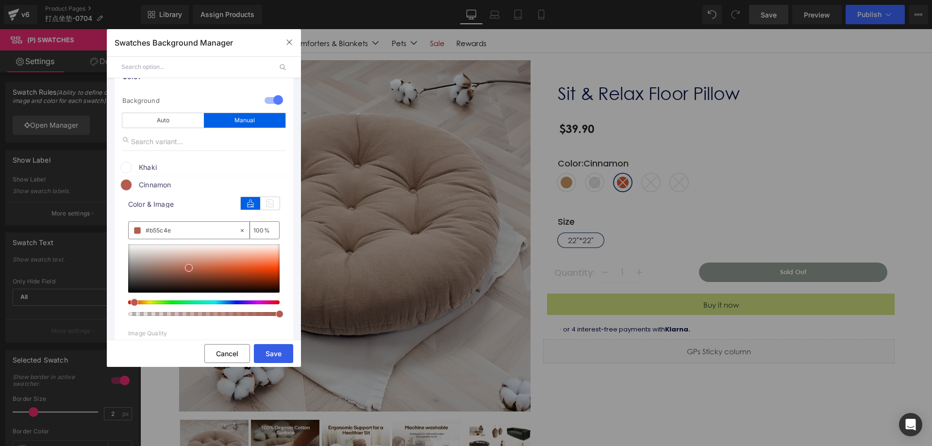
drag, startPoint x: 136, startPoint y: 322, endPoint x: 277, endPoint y: 351, distance: 143.2
click at [277, 351] on button "Save" at bounding box center [273, 353] width 39 height 19
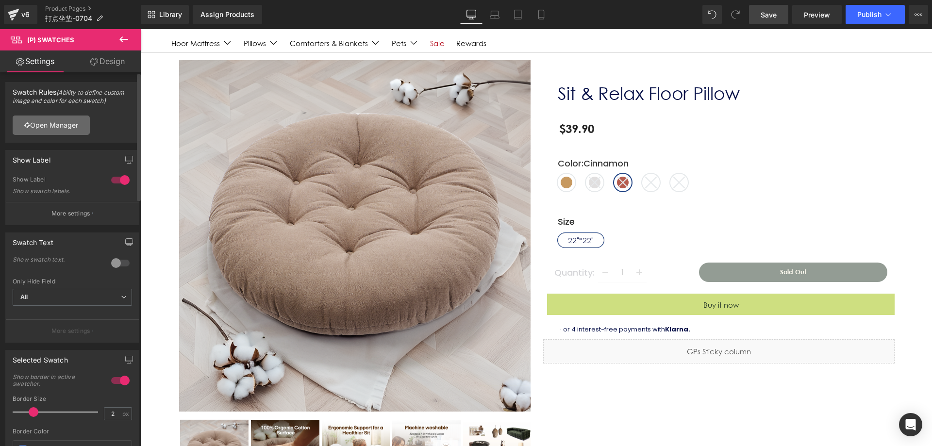
click at [67, 120] on link "Open Manager" at bounding box center [51, 124] width 77 height 19
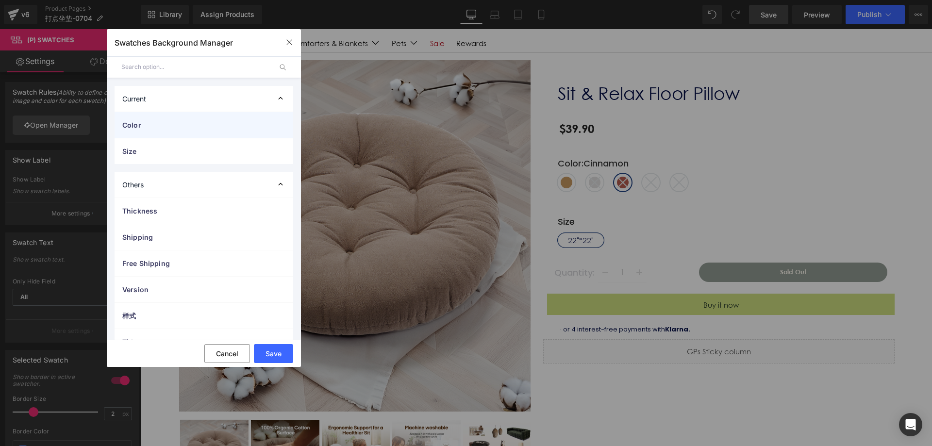
click at [184, 135] on div "Color" at bounding box center [204, 125] width 179 height 26
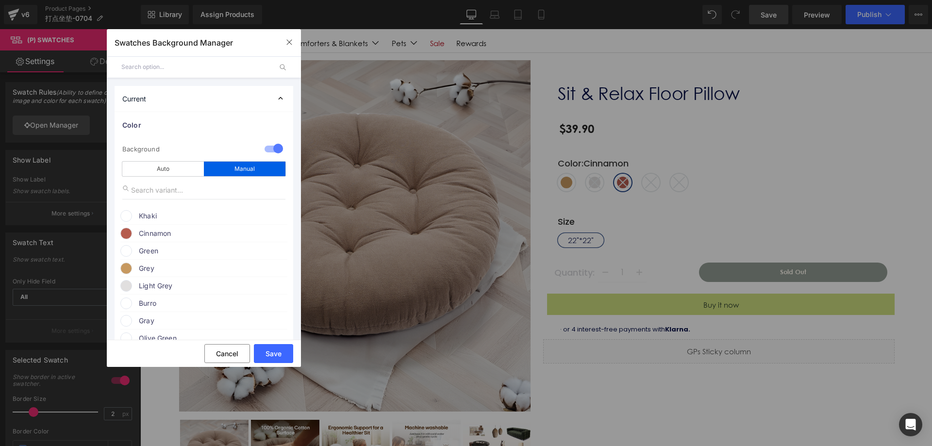
click at [165, 216] on span "Khaki" at bounding box center [213, 216] width 148 height 12
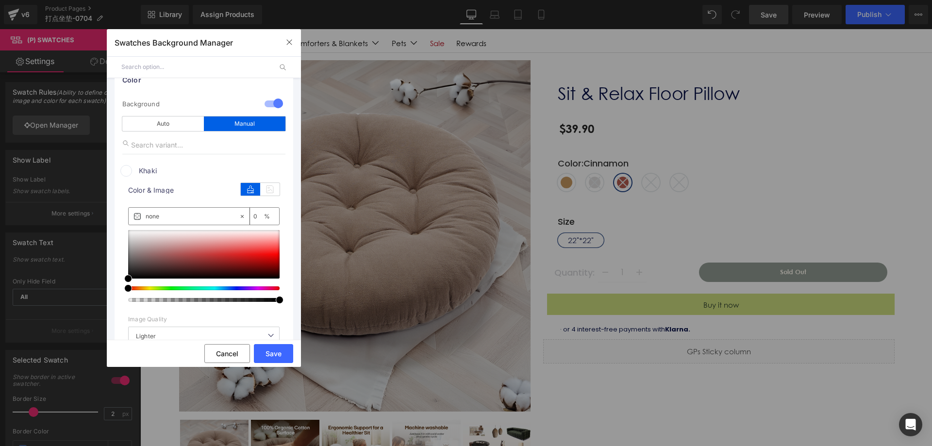
scroll to position [97, 0]
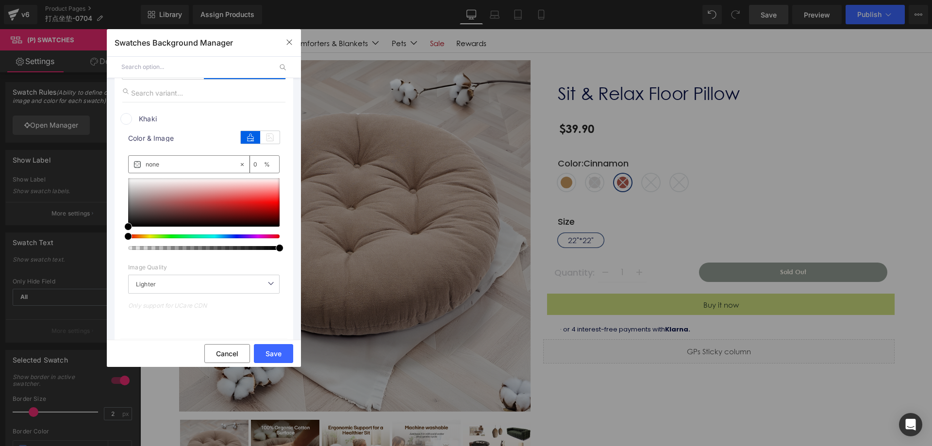
click at [148, 239] on div at bounding box center [203, 214] width 151 height 72
type input "#000000"
type input "100"
click at [148, 235] on div at bounding box center [199, 236] width 151 height 4
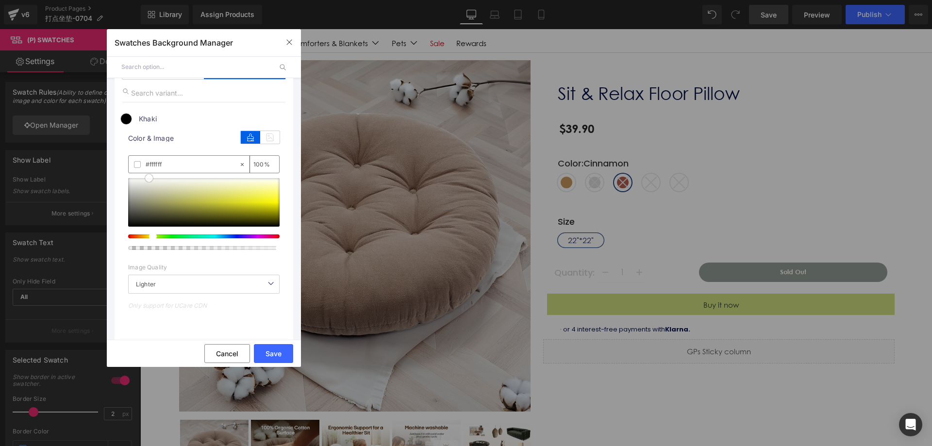
drag, startPoint x: 148, startPoint y: 194, endPoint x: 159, endPoint y: 180, distance: 17.9
click at [150, 178] on div at bounding box center [203, 202] width 151 height 49
click at [173, 173] on div "#ffffff 100 %" at bounding box center [203, 209] width 151 height 109
click at [143, 234] on div at bounding box center [203, 214] width 151 height 72
click at [143, 234] on div at bounding box center [199, 236] width 151 height 4
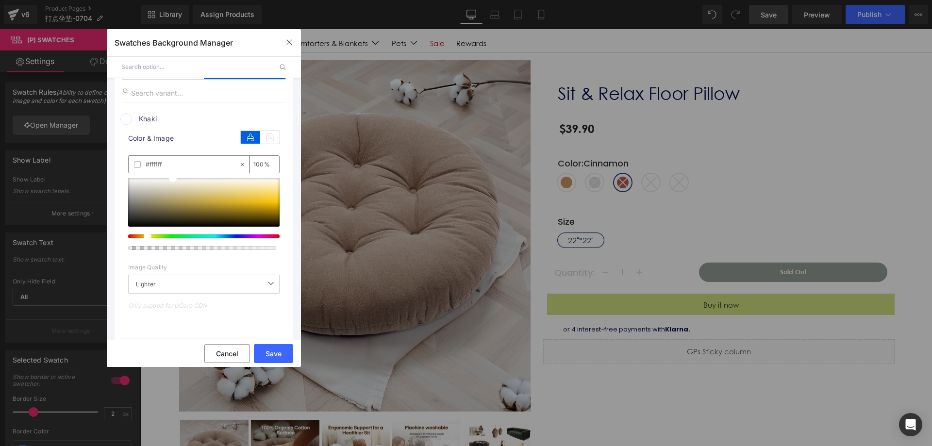
click at [144, 235] on div at bounding box center [199, 236] width 151 height 4
click at [142, 236] on div at bounding box center [199, 236] width 151 height 4
click at [170, 183] on div at bounding box center [203, 202] width 151 height 49
click at [180, 182] on div at bounding box center [203, 202] width 151 height 49
drag, startPoint x: 189, startPoint y: 182, endPoint x: 202, endPoint y: 181, distance: 13.6
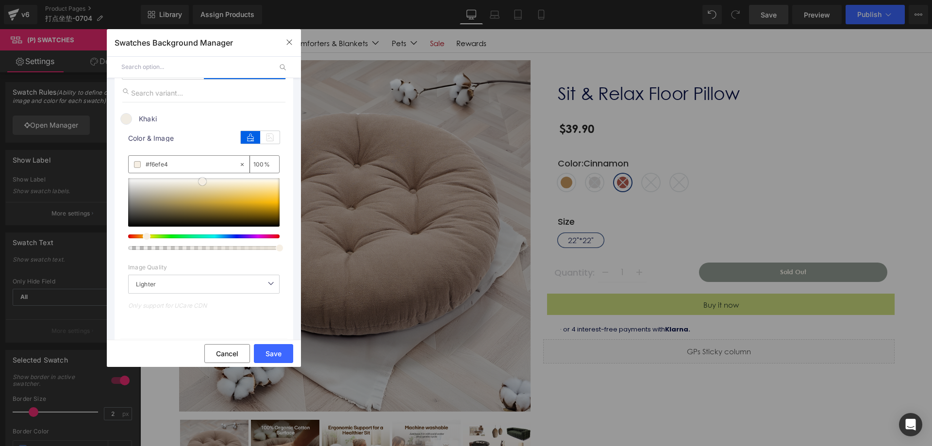
click at [202, 181] on div at bounding box center [203, 202] width 151 height 49
click at [139, 235] on div at bounding box center [199, 236] width 151 height 4
click at [208, 183] on div at bounding box center [203, 202] width 151 height 49
click at [207, 185] on span at bounding box center [207, 185] width 8 height 8
click at [206, 184] on span at bounding box center [207, 185] width 8 height 8
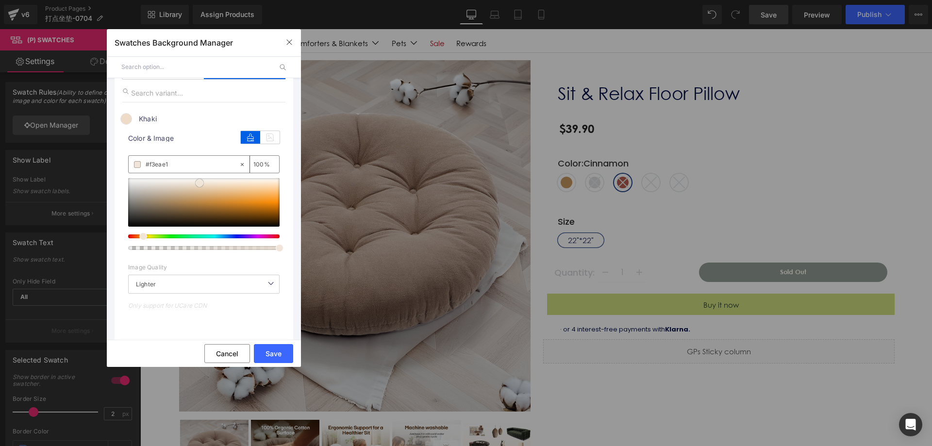
type input "#f8f1ec"
click at [200, 181] on div at bounding box center [203, 202] width 151 height 49
click at [272, 347] on button "Save" at bounding box center [273, 353] width 39 height 19
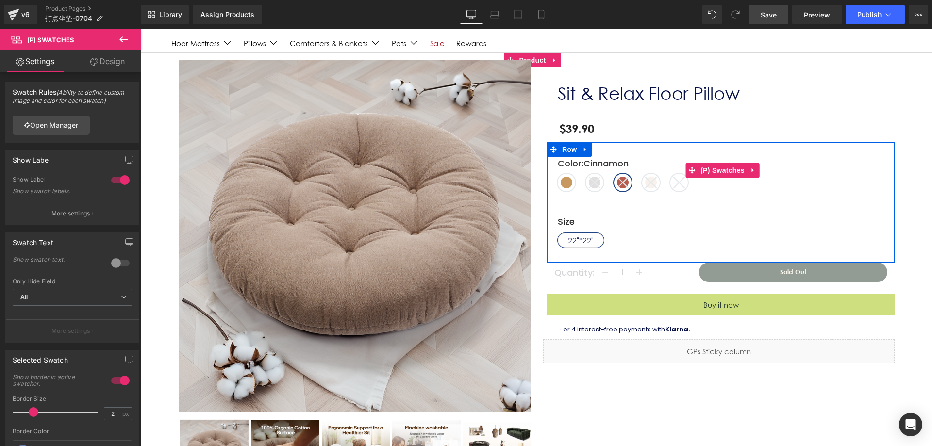
click at [676, 183] on icon at bounding box center [679, 183] width 12 height 12
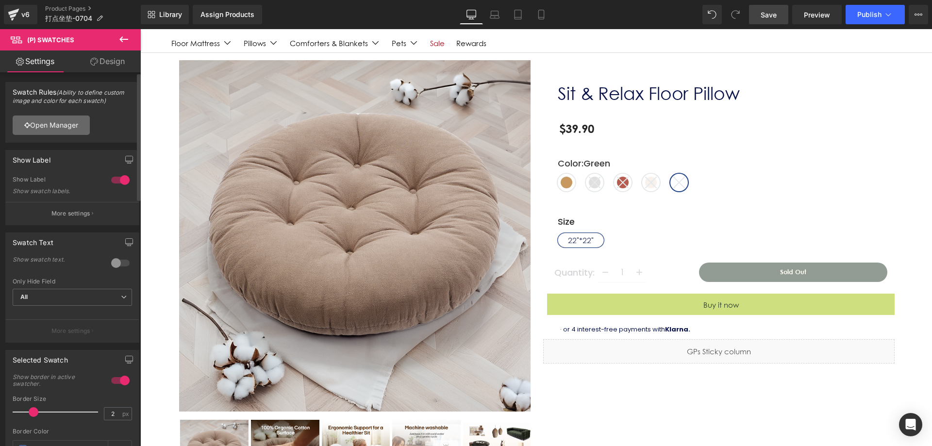
click at [63, 131] on link "Open Manager" at bounding box center [51, 124] width 77 height 19
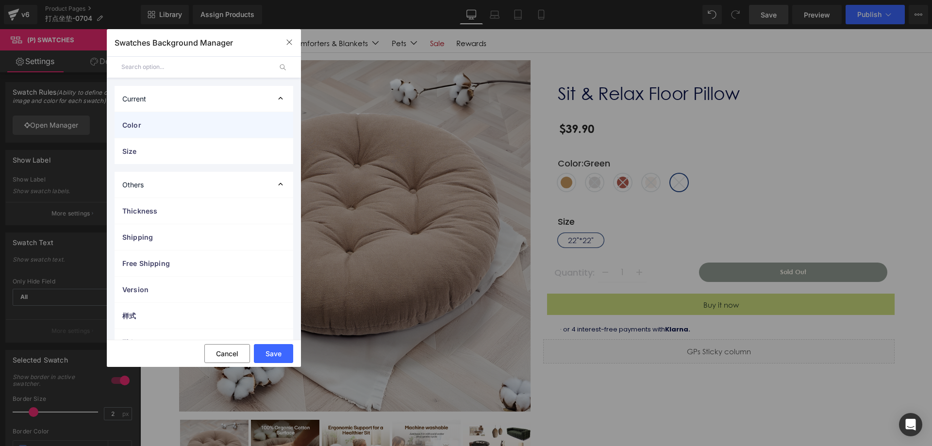
click at [148, 124] on span "Color" at bounding box center [194, 125] width 144 height 10
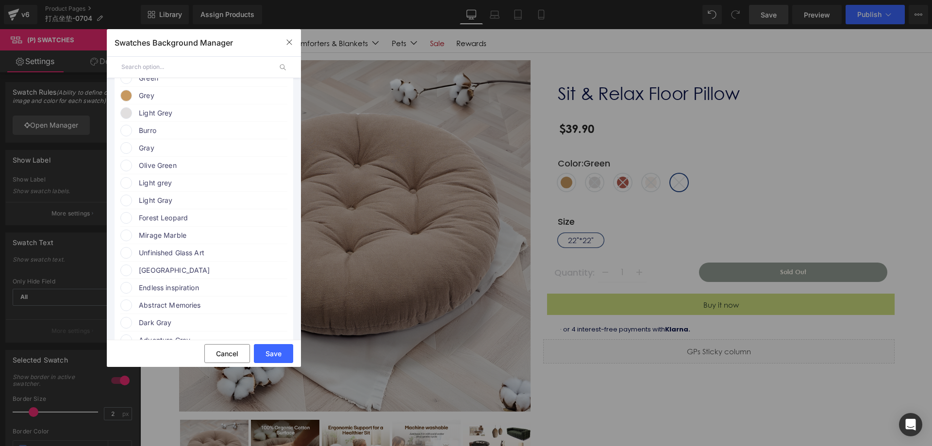
scroll to position [146, 0]
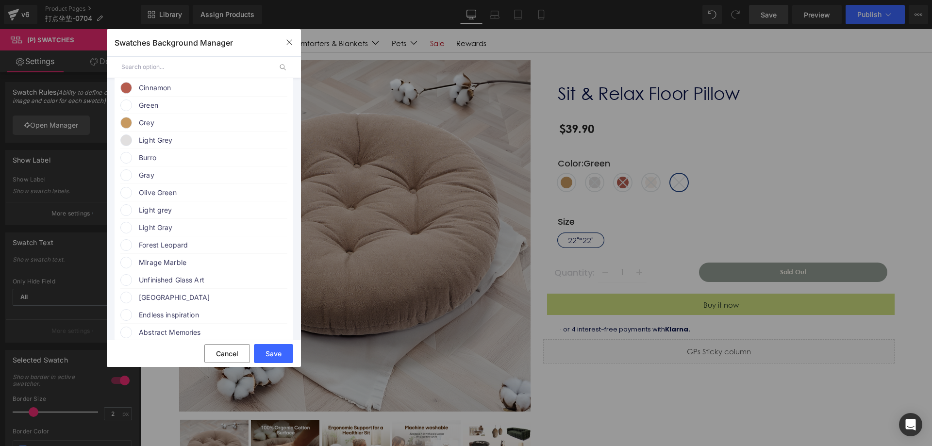
click at [163, 108] on span "Green" at bounding box center [213, 105] width 148 height 12
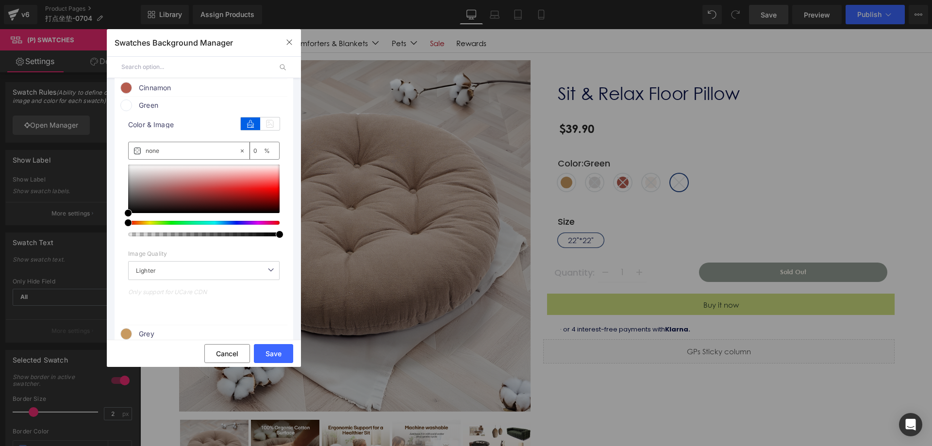
type input "#000000"
type input "100"
click at [174, 221] on div at bounding box center [199, 223] width 151 height 4
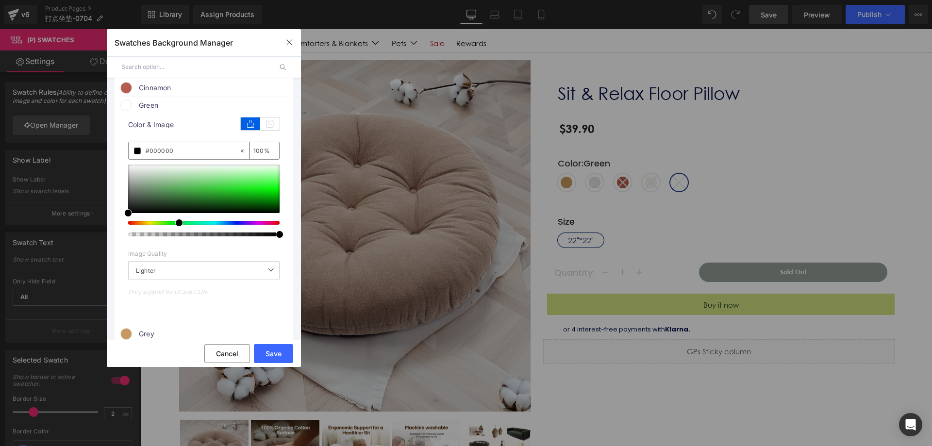
click at [163, 231] on div at bounding box center [203, 200] width 151 height 72
type input "#629c63"
drag, startPoint x: 166, startPoint y: 181, endPoint x: 162, endPoint y: 189, distance: 8.7
click at [162, 189] on div at bounding box center [203, 188] width 151 height 49
click at [279, 346] on button "Save" at bounding box center [273, 353] width 39 height 19
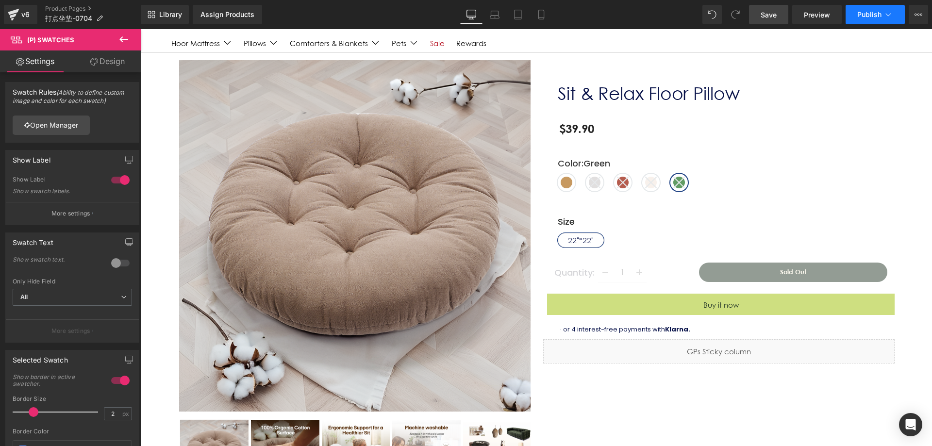
click at [854, 13] on button "Publish" at bounding box center [874, 14] width 59 height 19
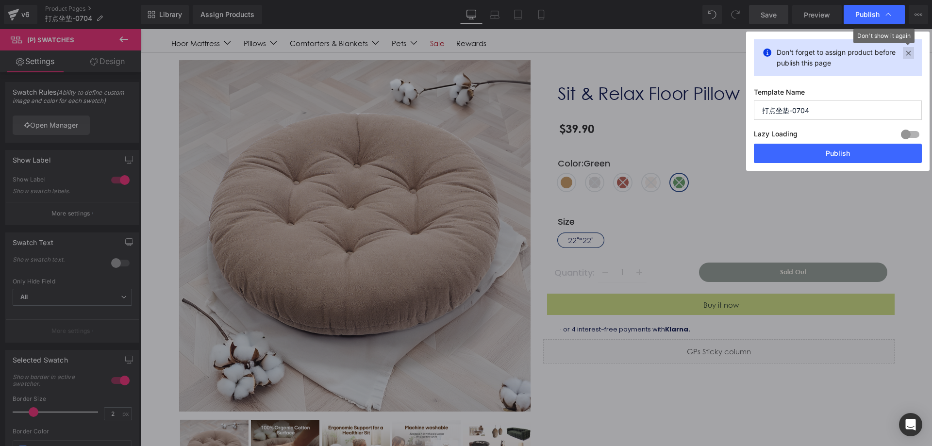
click at [905, 52] on icon at bounding box center [908, 53] width 11 height 12
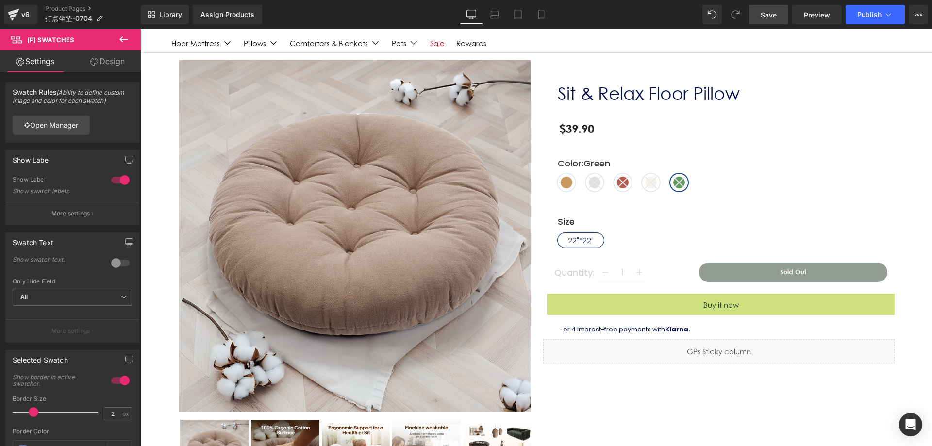
click at [775, 18] on span "Save" at bounding box center [768, 15] width 16 height 10
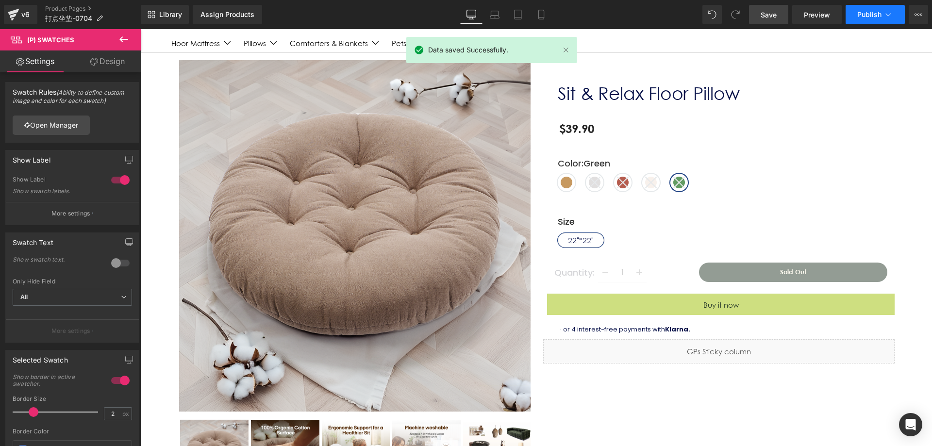
click at [857, 13] on span "Publish" at bounding box center [869, 15] width 24 height 8
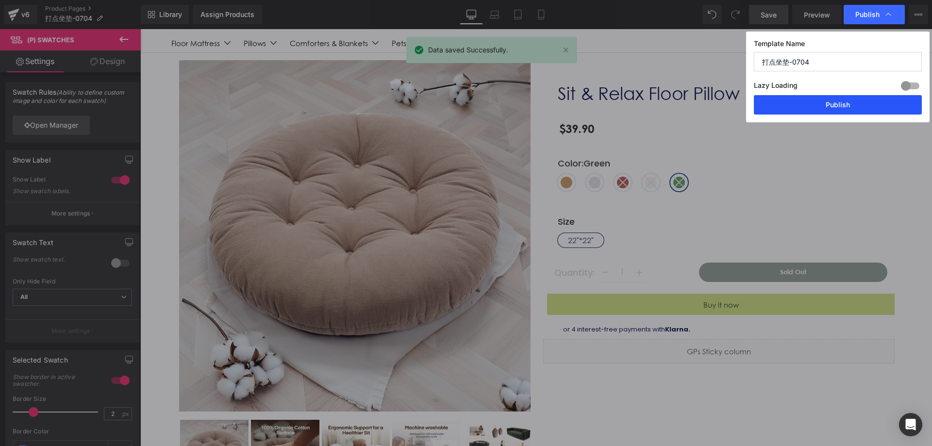
click at [824, 101] on button "Publish" at bounding box center [838, 104] width 168 height 19
